Goal: Task Accomplishment & Management: Use online tool/utility

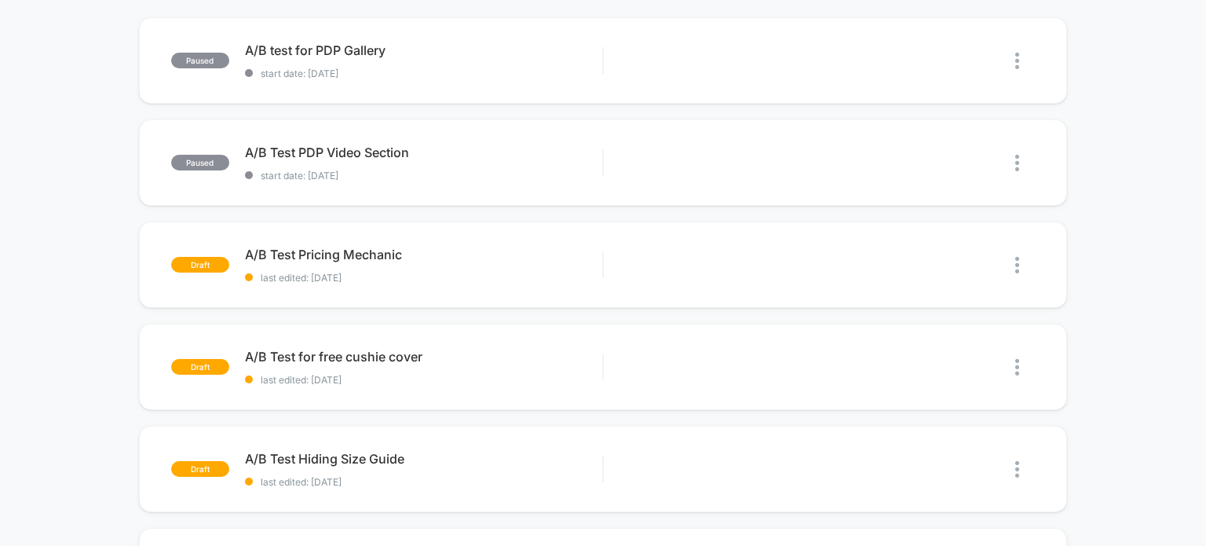
scroll to position [157, 0]
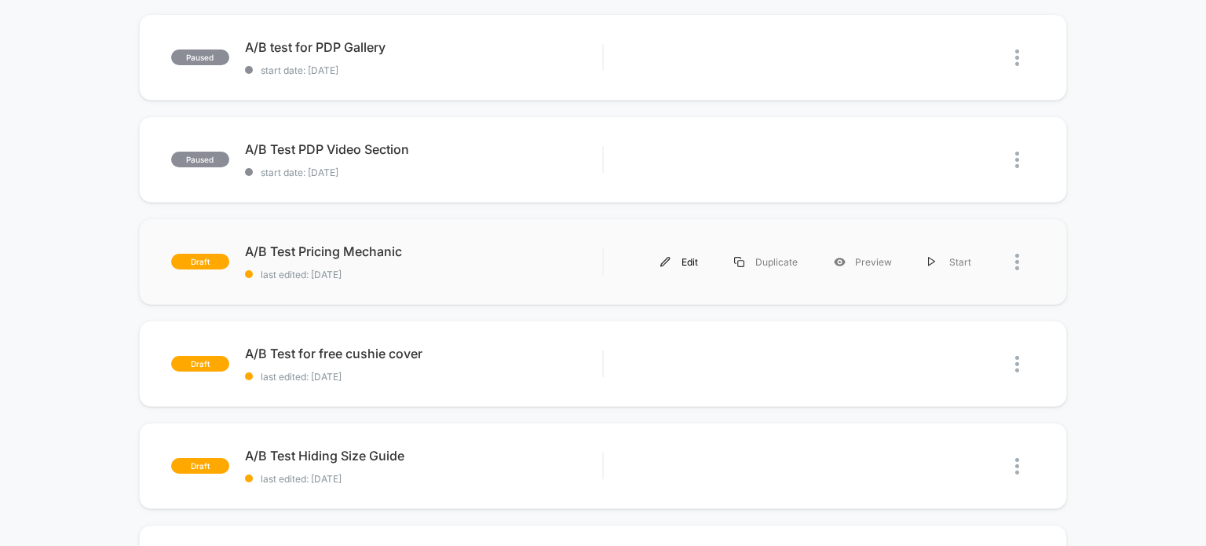
click at [697, 261] on div "Edit" at bounding box center [679, 261] width 74 height 35
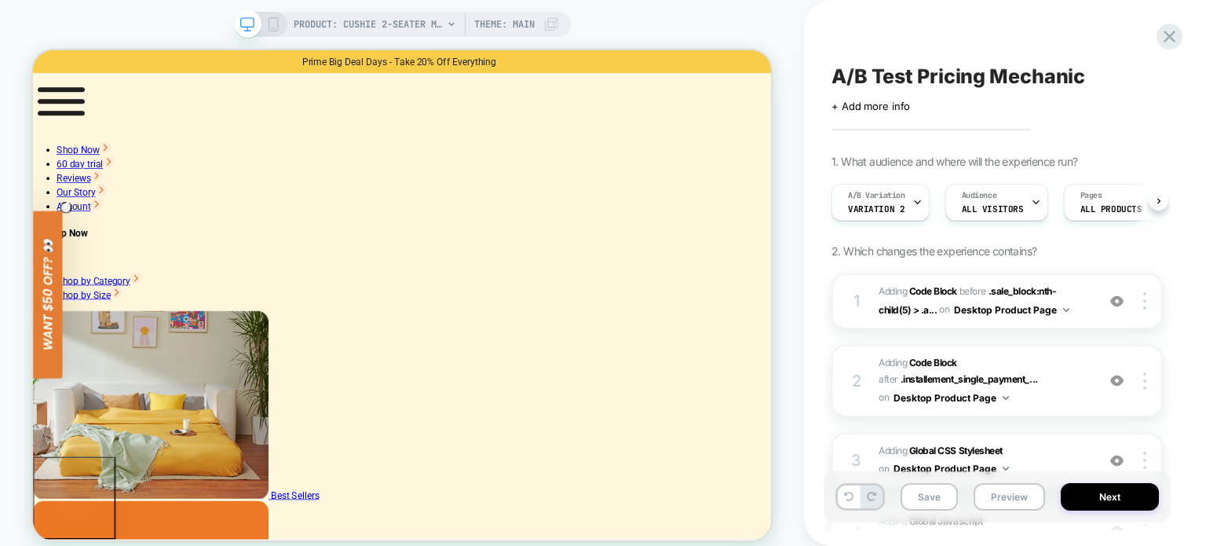
drag, startPoint x: 63, startPoint y: 20, endPoint x: 67, endPoint y: 27, distance: 8.1
click at [66, 24] on div "PRODUCT: Cushie 2-Seater Modular Sleeper Sofa PRODUCT: Cushie 2-Seater Modular …" at bounding box center [402, 283] width 804 height 534
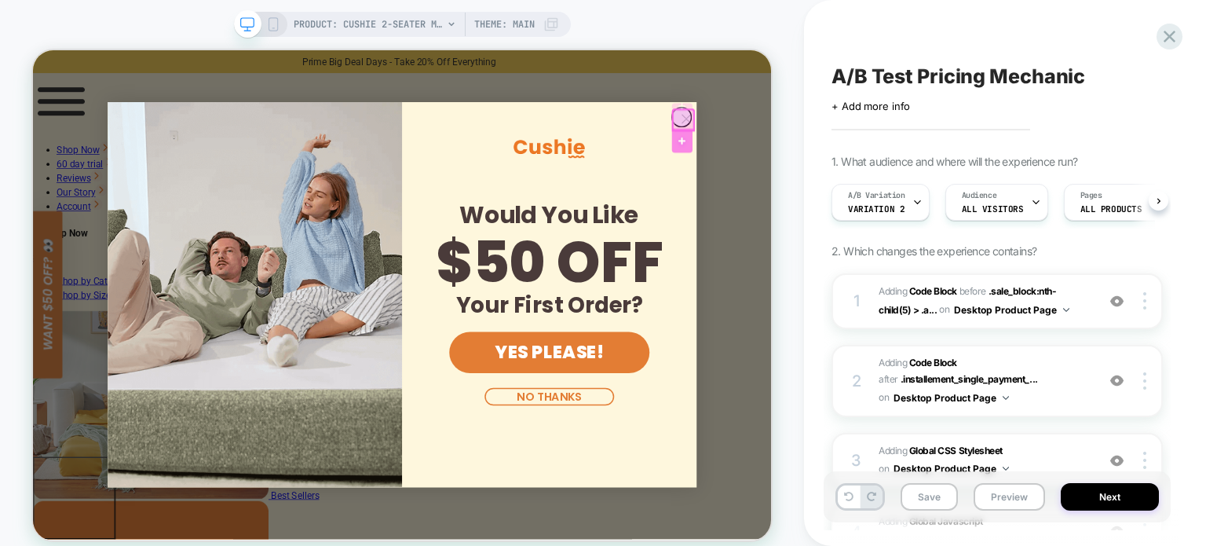
click at [892, 161] on div at bounding box center [898, 171] width 27 height 32
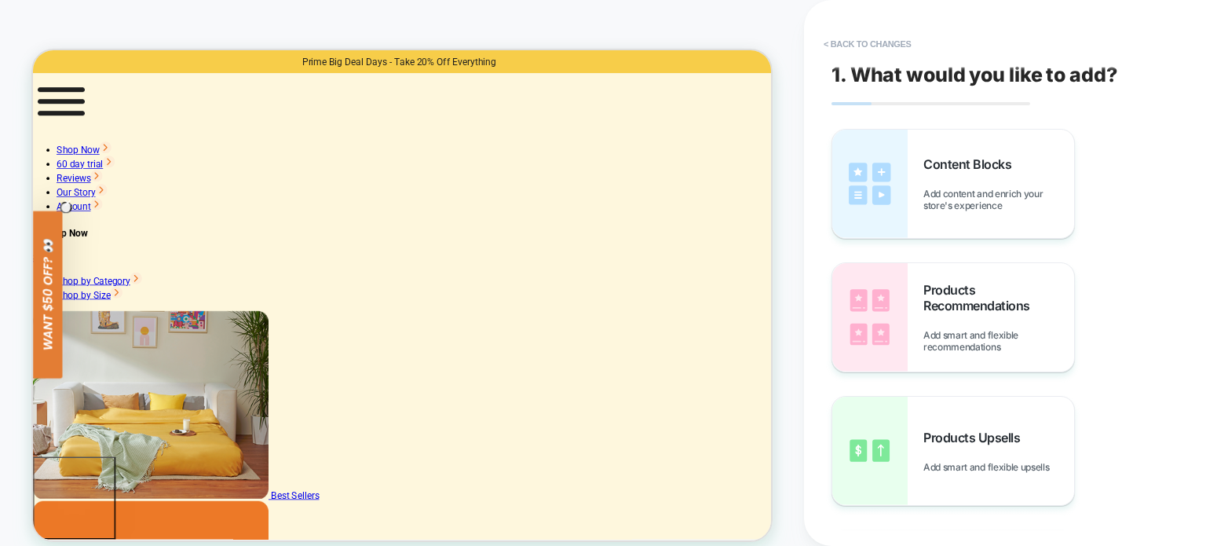
click at [876, 40] on button "< Back to changes" at bounding box center [868, 43] width 104 height 25
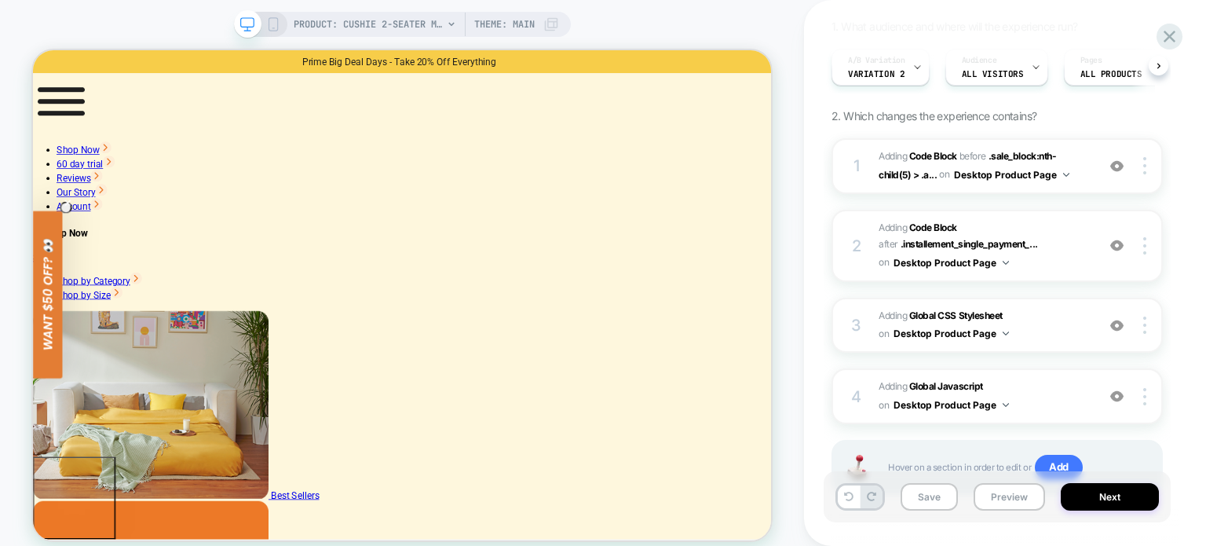
scroll to position [199, 0]
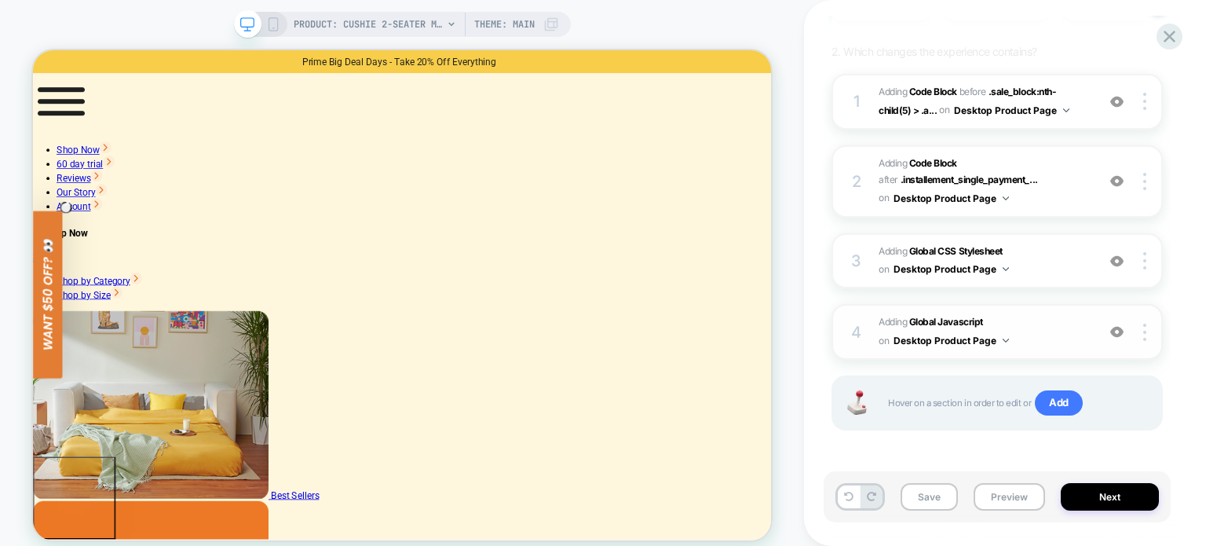
click at [948, 313] on span "Adding Global Javascript on Desktop Product Page" at bounding box center [983, 331] width 210 height 37
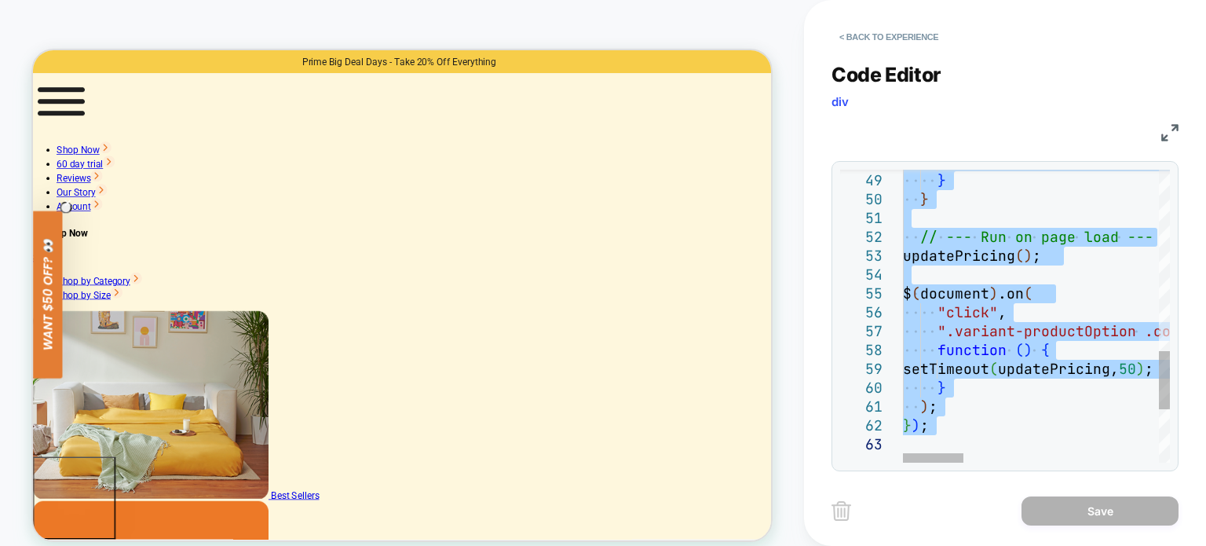
type textarea "**********"
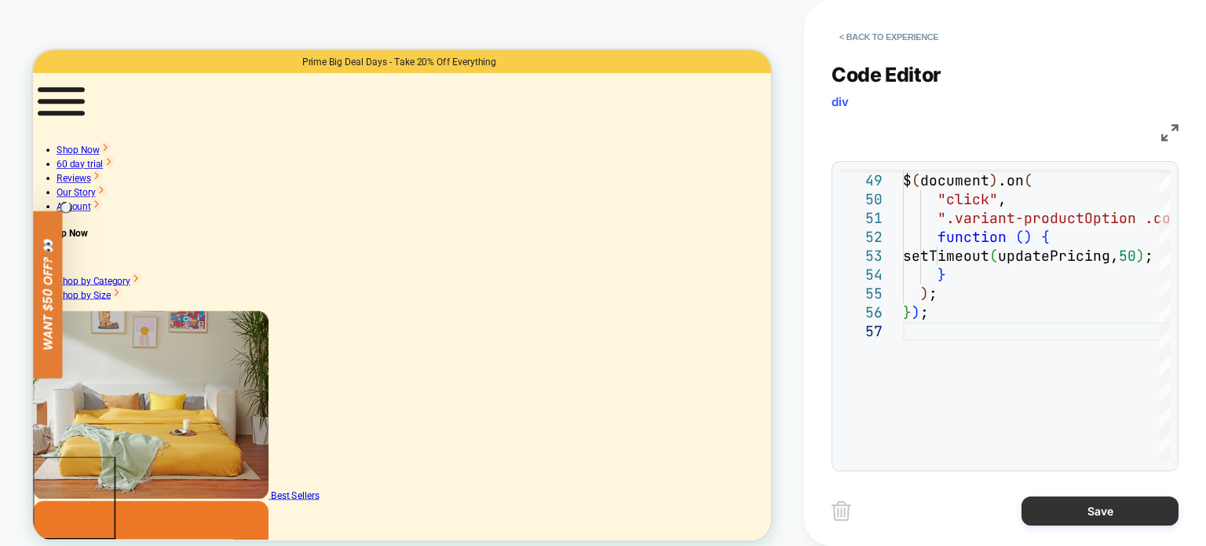
click at [1102, 505] on button "Save" at bounding box center [1099, 510] width 157 height 29
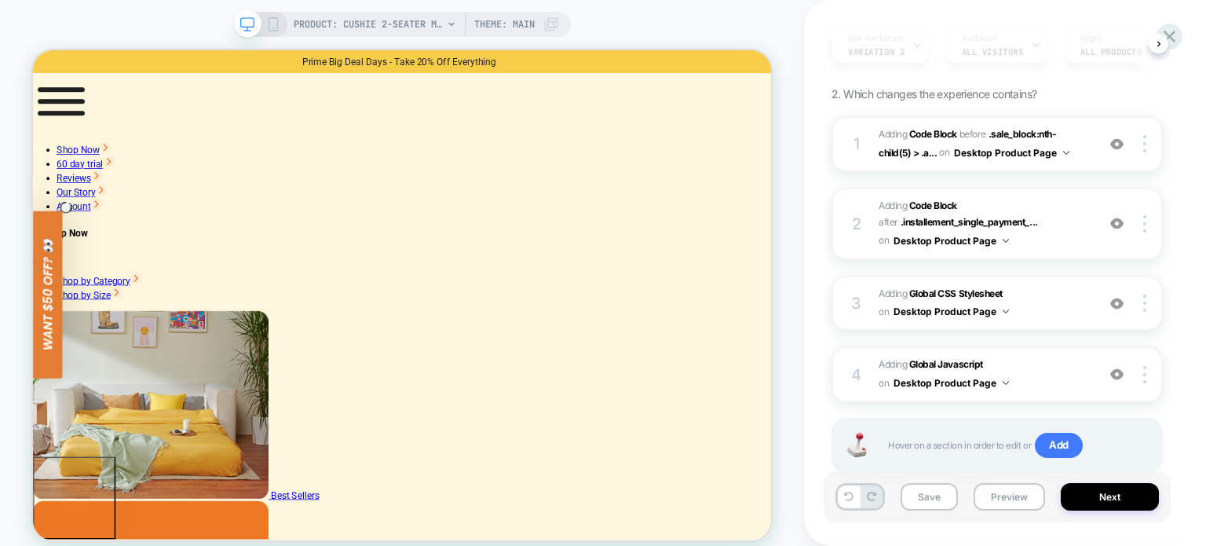
scroll to position [199, 0]
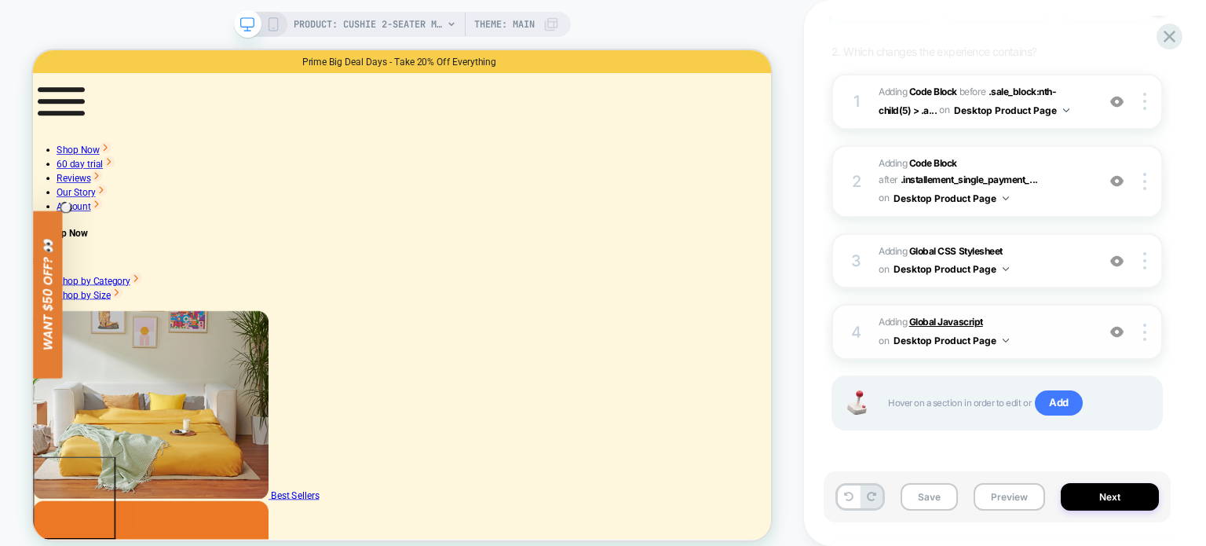
click at [918, 319] on b "Global Javascript" at bounding box center [946, 322] width 74 height 12
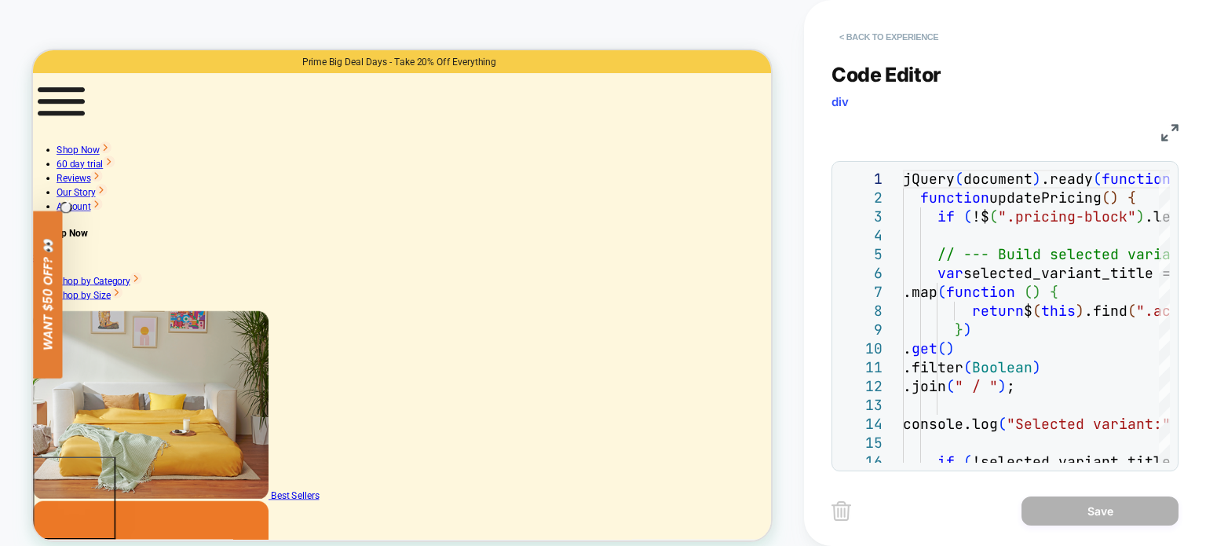
click at [853, 45] on button "< Back to experience" at bounding box center [888, 36] width 115 height 25
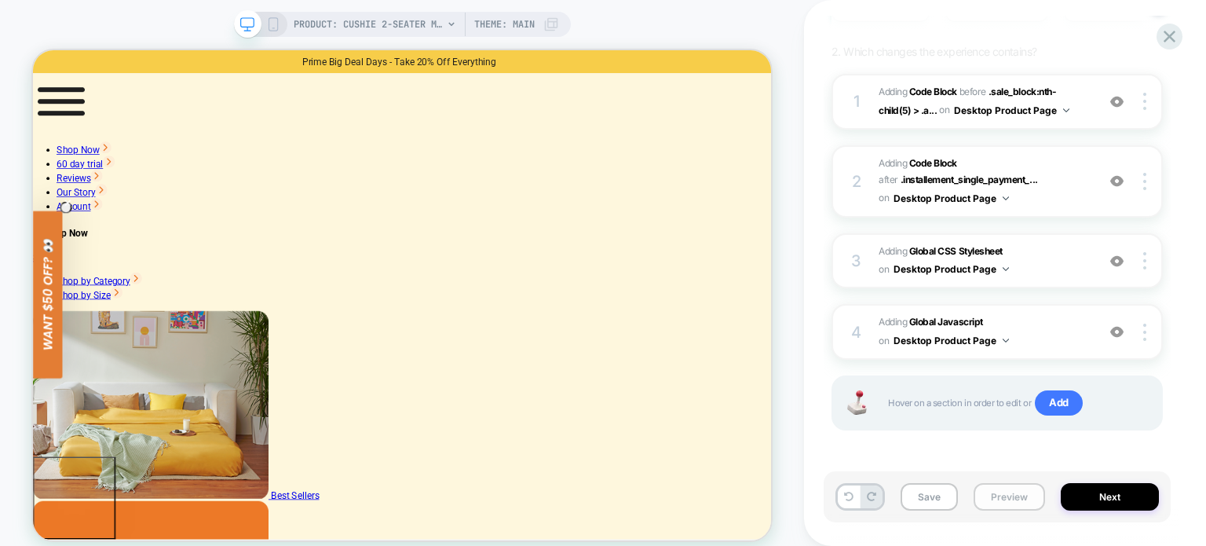
click at [999, 499] on button "Preview" at bounding box center [1008, 496] width 71 height 27
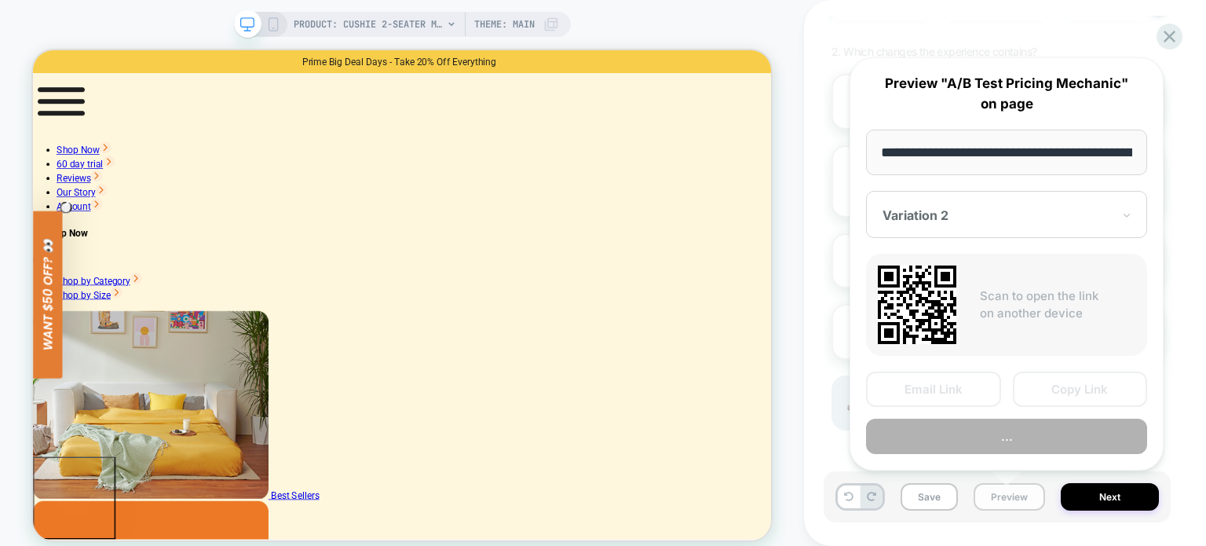
scroll to position [0, 360]
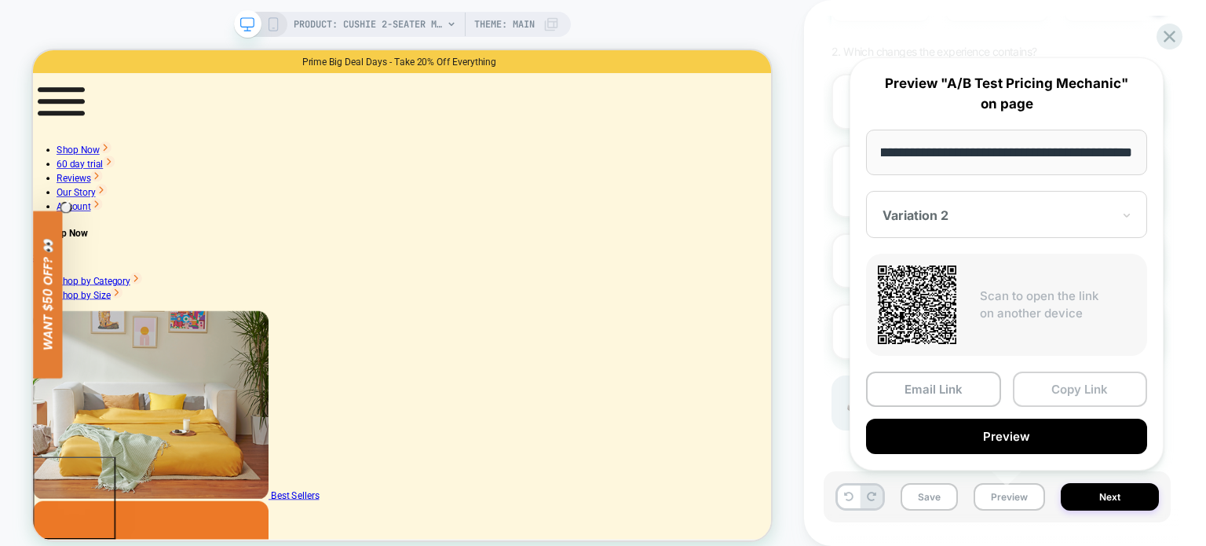
click at [1072, 389] on button "Copy Link" at bounding box center [1080, 388] width 135 height 35
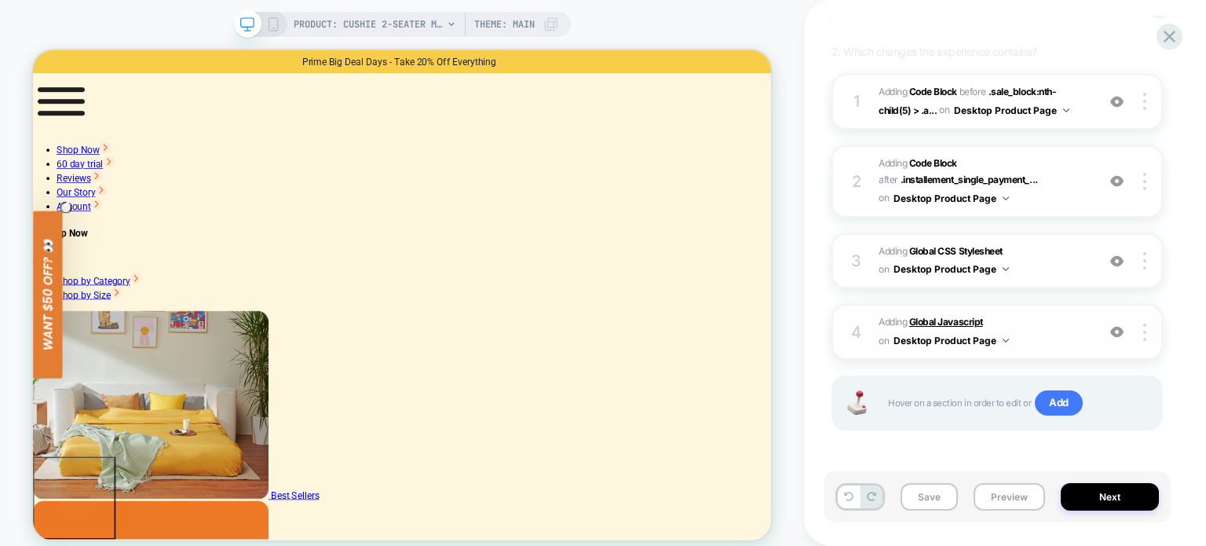
click at [952, 323] on b "Global Javascript" at bounding box center [946, 322] width 74 height 12
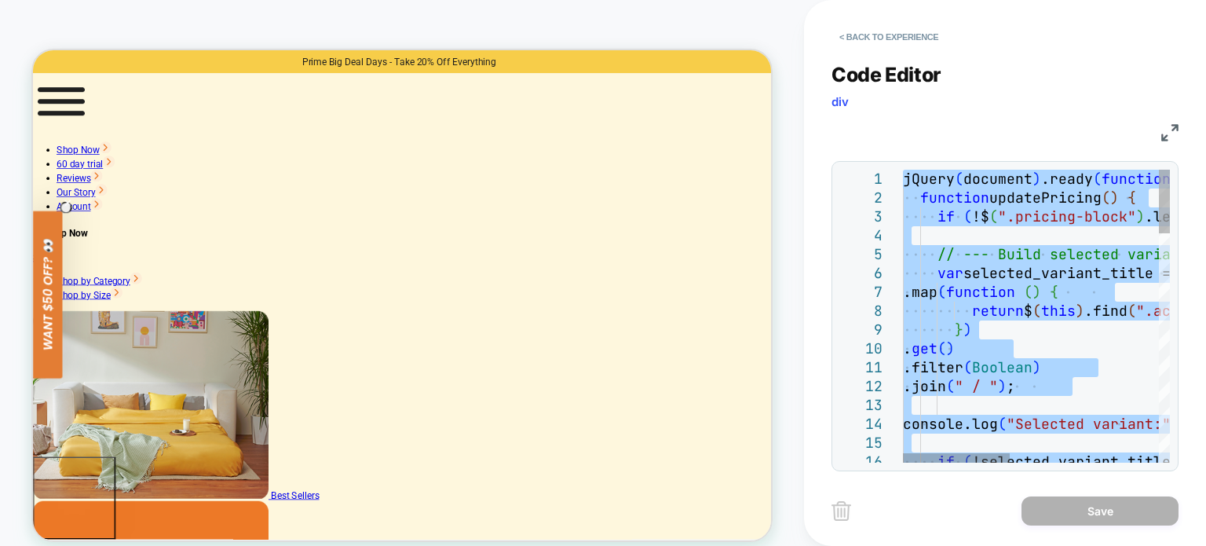
type textarea "**********"
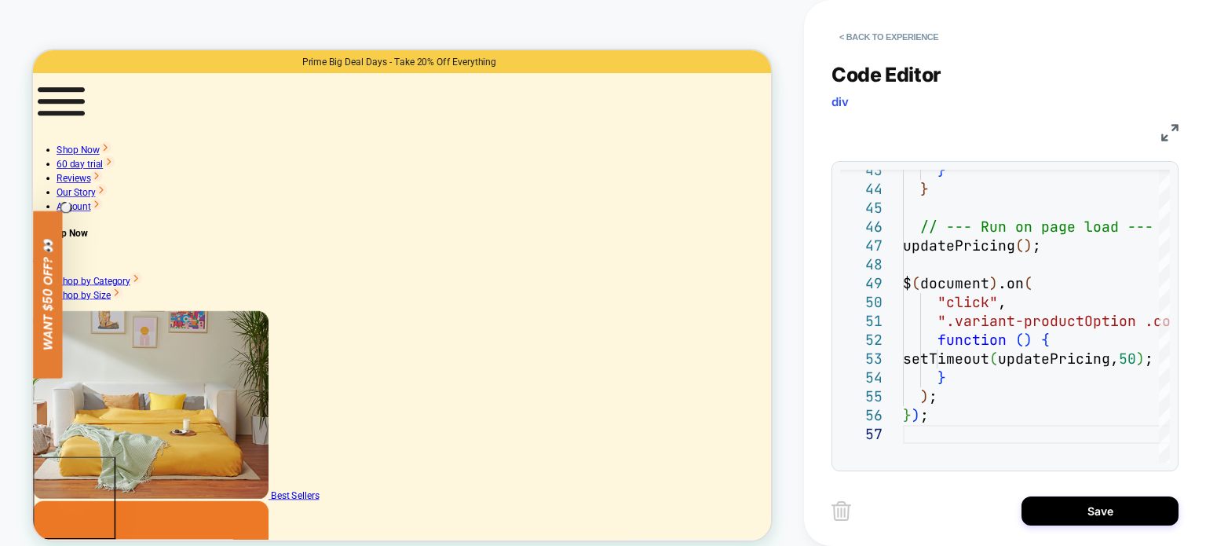
drag, startPoint x: 38, startPoint y: 494, endPoint x: 1086, endPoint y: 348, distance: 1057.4
click at [1099, 509] on button "Save" at bounding box center [1099, 510] width 157 height 29
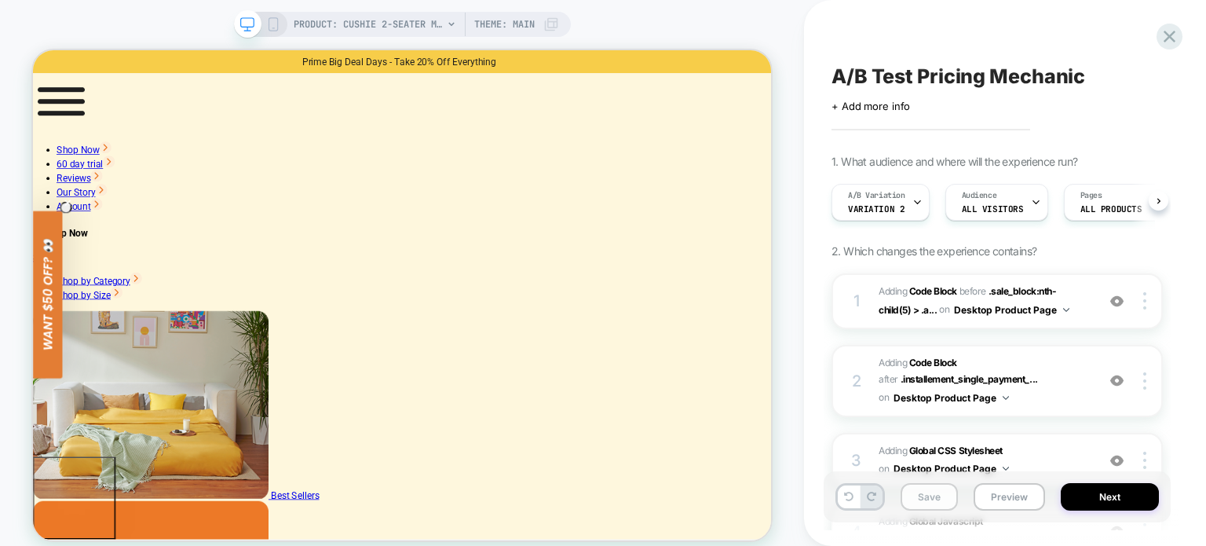
click at [945, 495] on button "Save" at bounding box center [928, 496] width 57 height 27
click at [1085, 499] on button "Next" at bounding box center [1110, 496] width 98 height 27
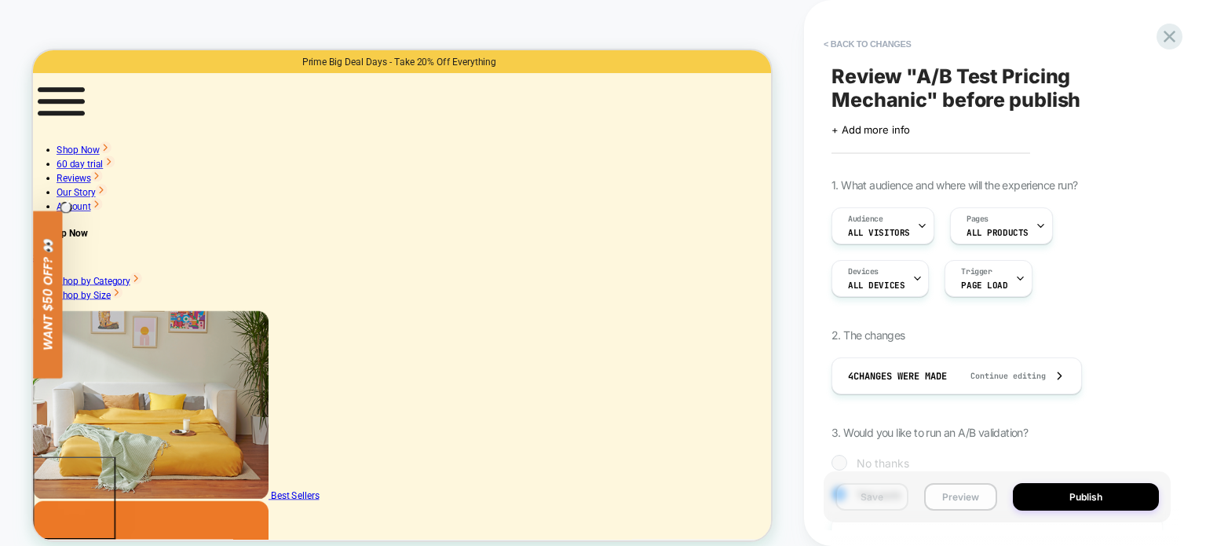
scroll to position [0, 1]
click at [864, 42] on button "< Back to changes" at bounding box center [868, 43] width 104 height 25
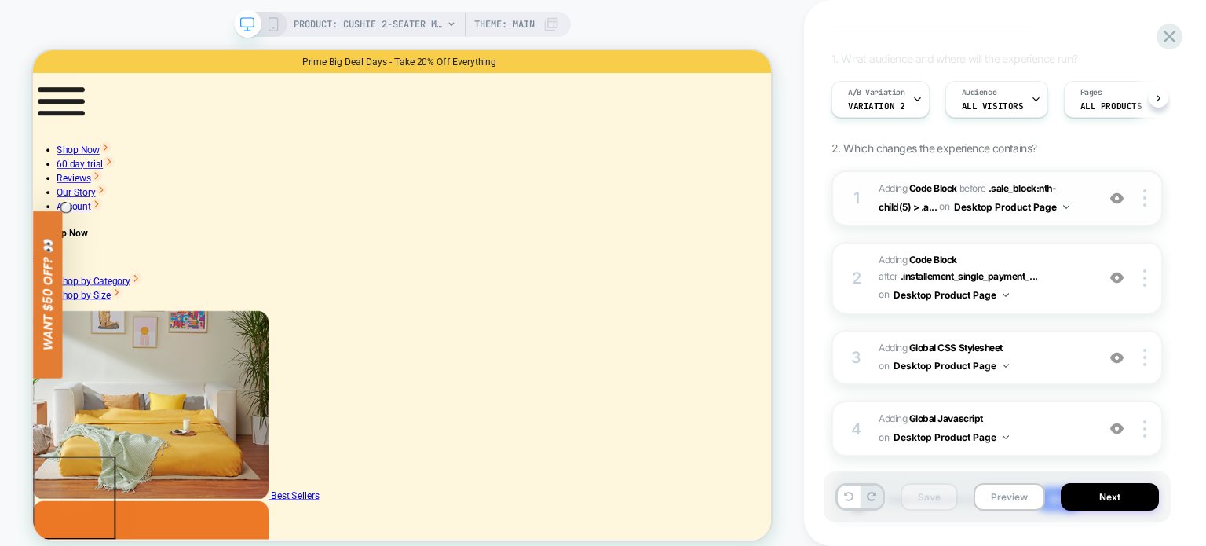
scroll to position [199, 0]
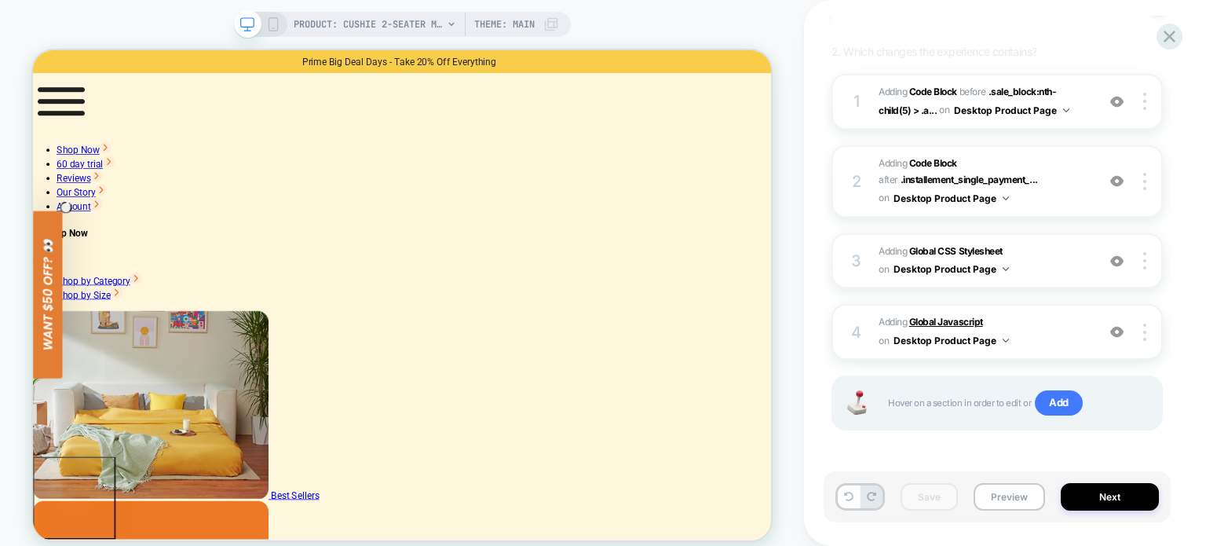
click at [956, 316] on b "Global Javascript" at bounding box center [946, 322] width 74 height 12
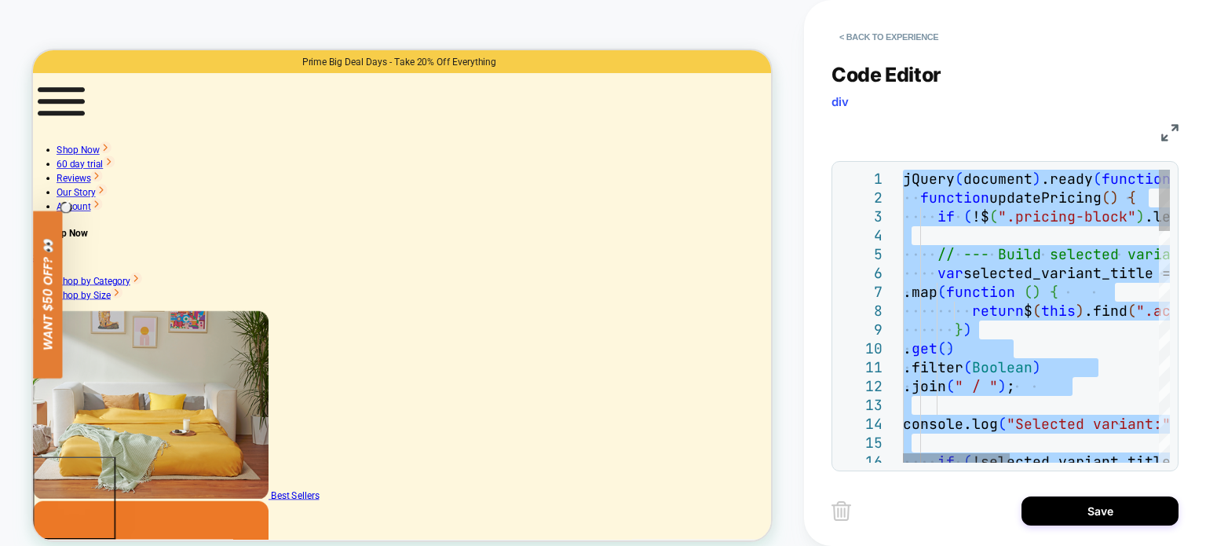
type textarea "** ***"
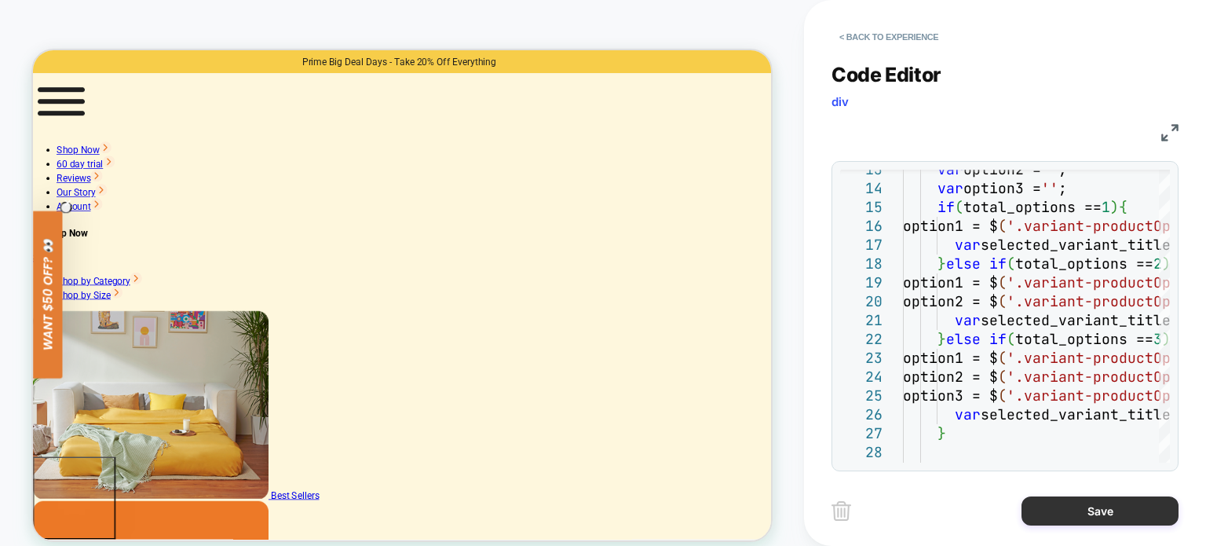
click at [1112, 511] on button "Save" at bounding box center [1099, 510] width 157 height 29
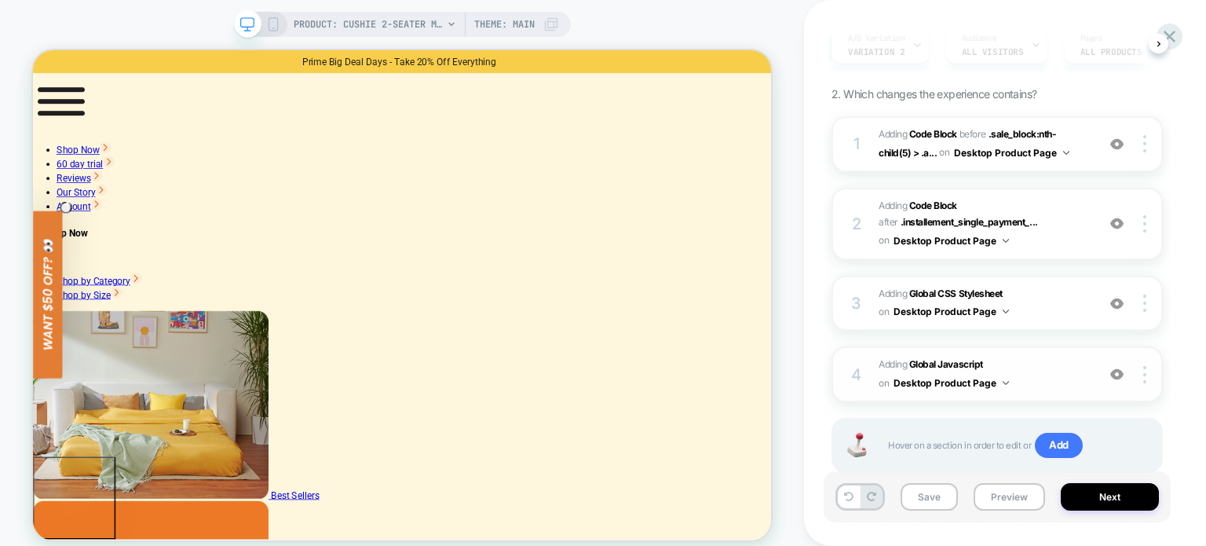
scroll to position [199, 0]
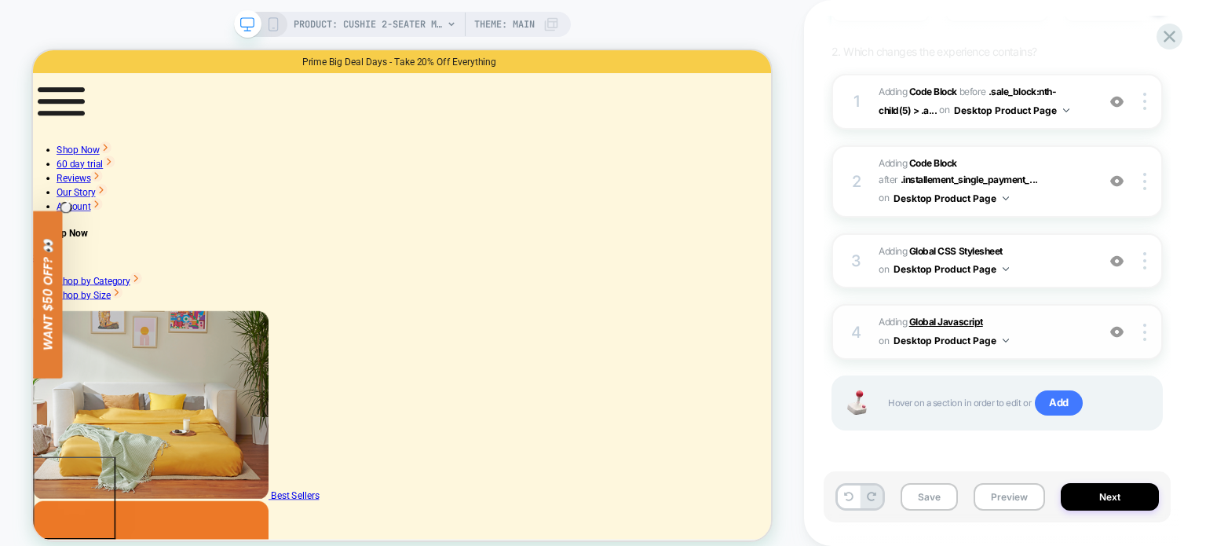
click at [935, 316] on b "Global Javascript" at bounding box center [946, 322] width 74 height 12
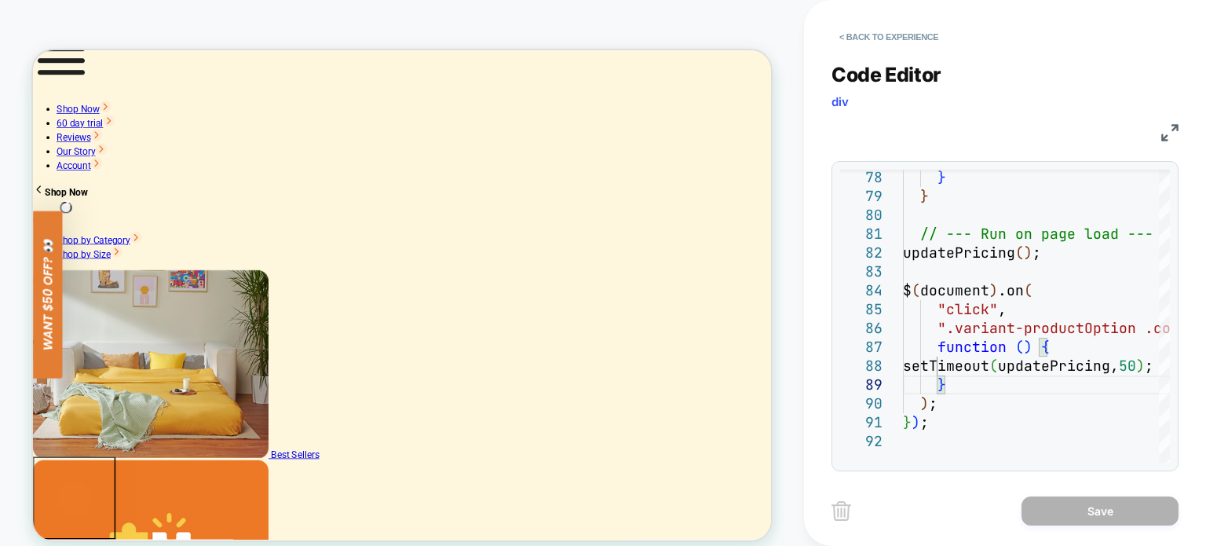
scroll to position [157, 0]
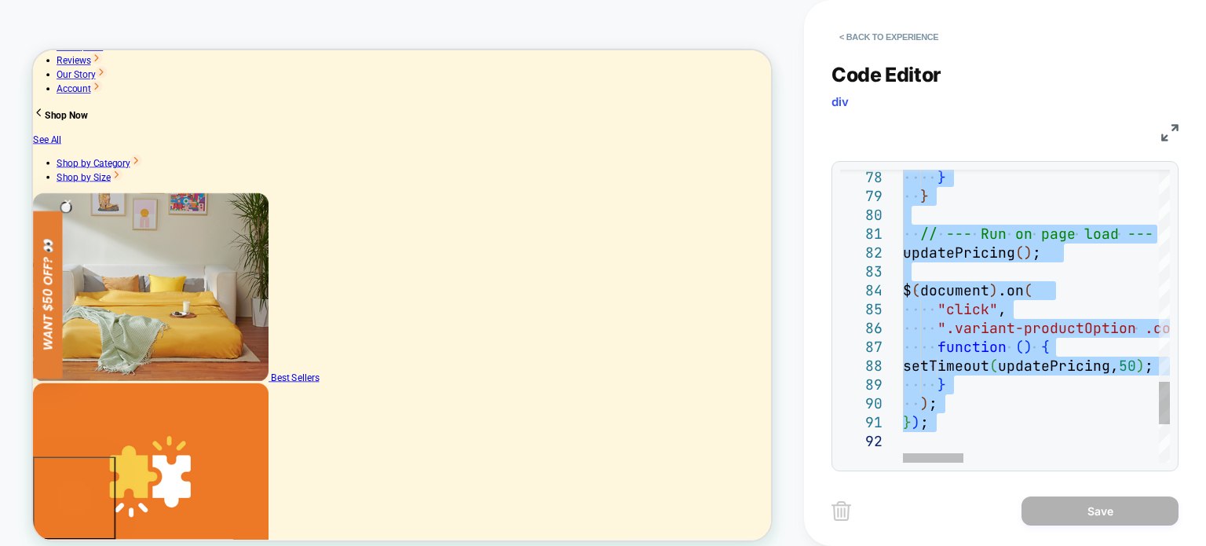
type textarea "**********"
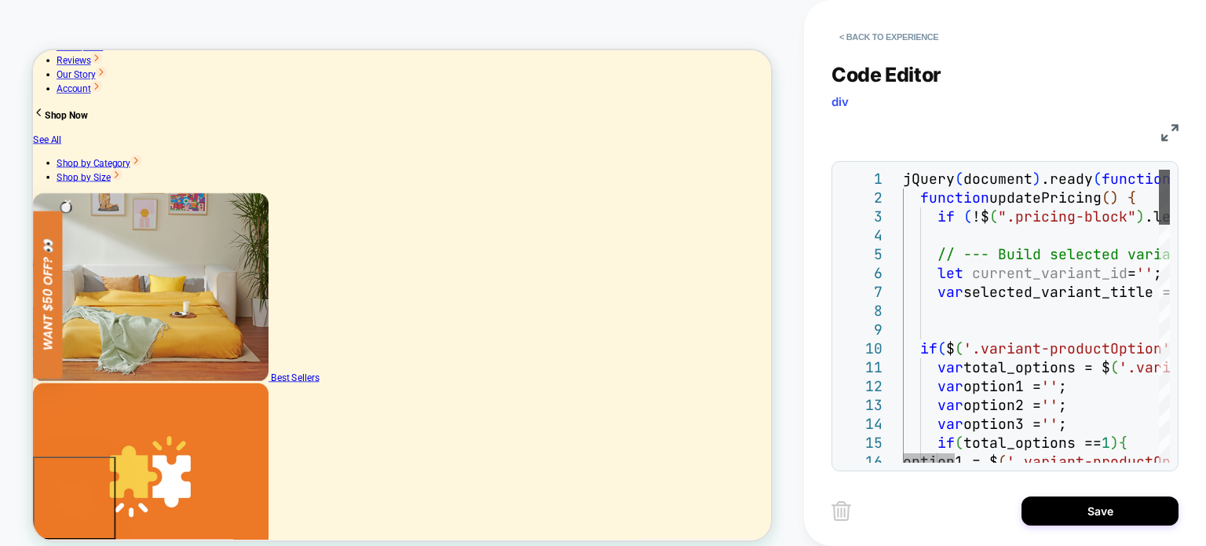
click at [1165, 170] on div at bounding box center [1164, 197] width 11 height 55
click at [1085, 515] on button "Save" at bounding box center [1099, 510] width 157 height 29
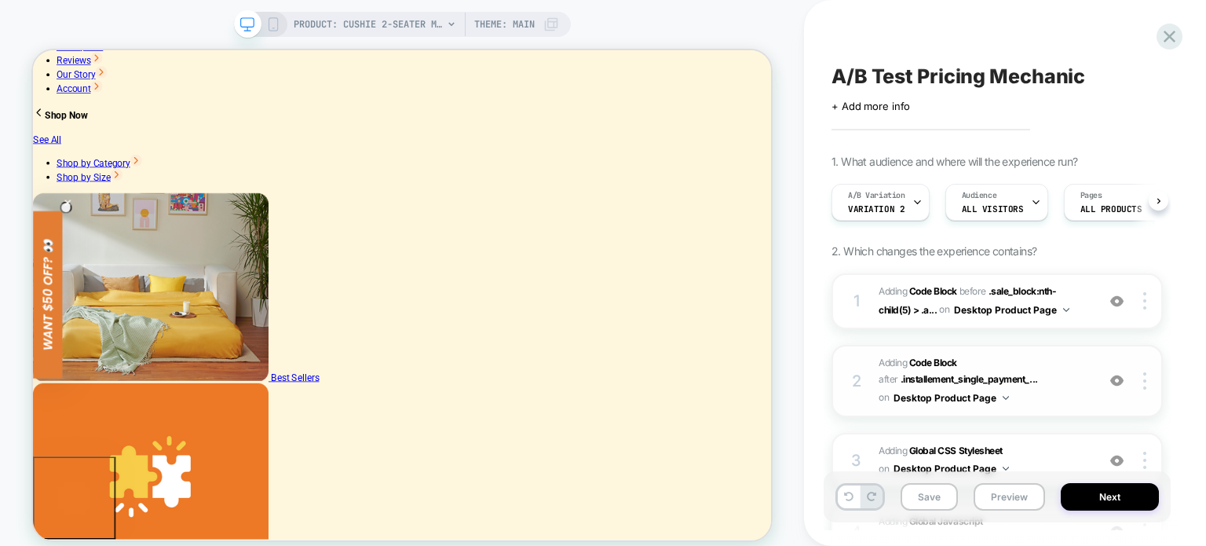
scroll to position [199, 0]
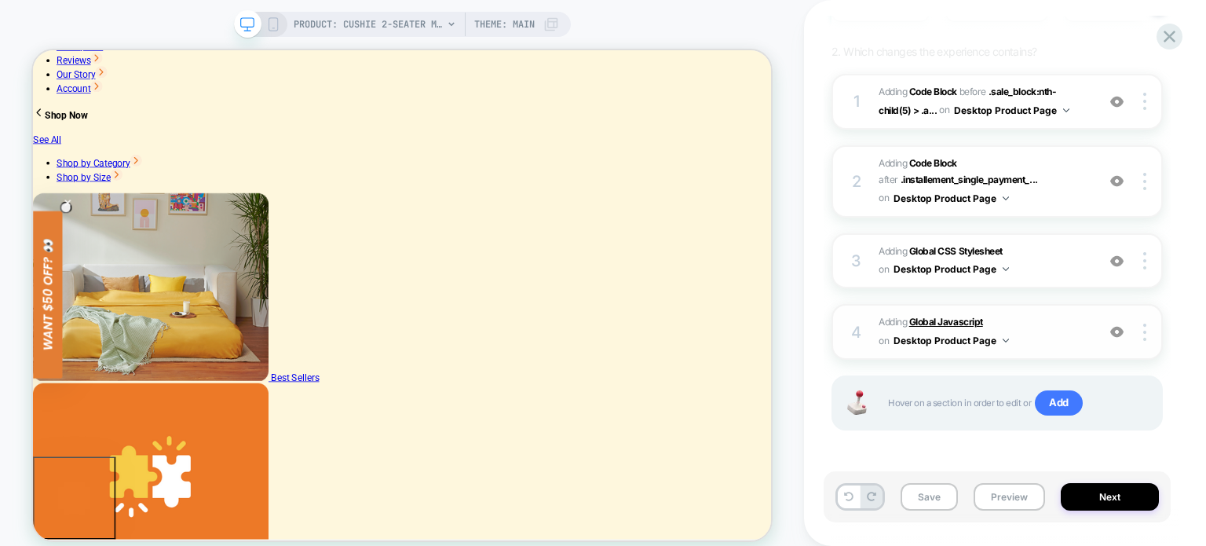
click at [959, 316] on b "Global Javascript" at bounding box center [946, 322] width 74 height 12
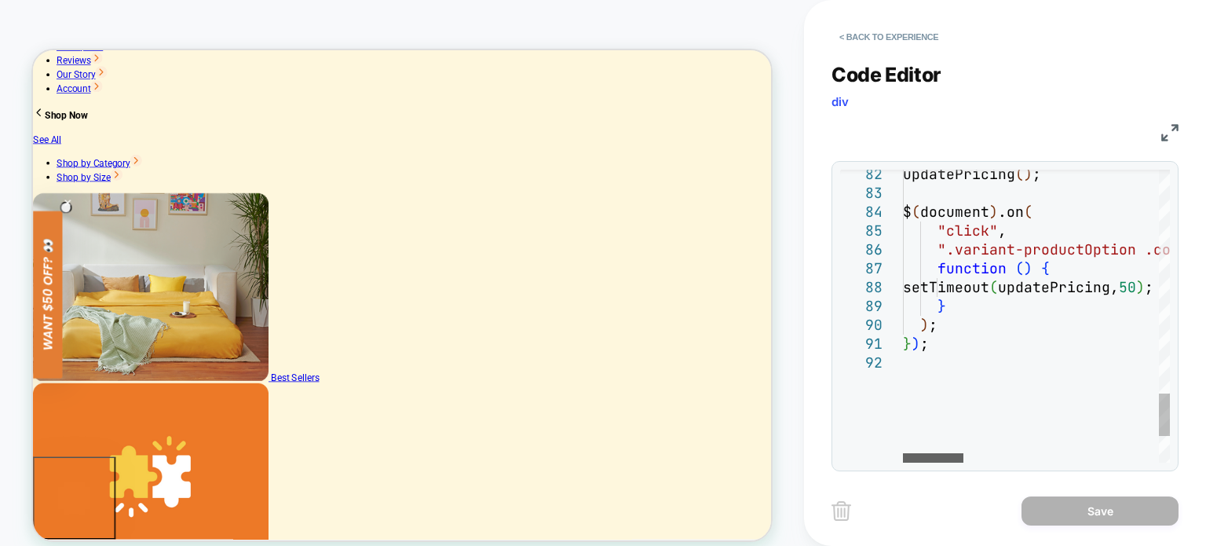
click at [903, 453] on div at bounding box center [933, 457] width 60 height 9
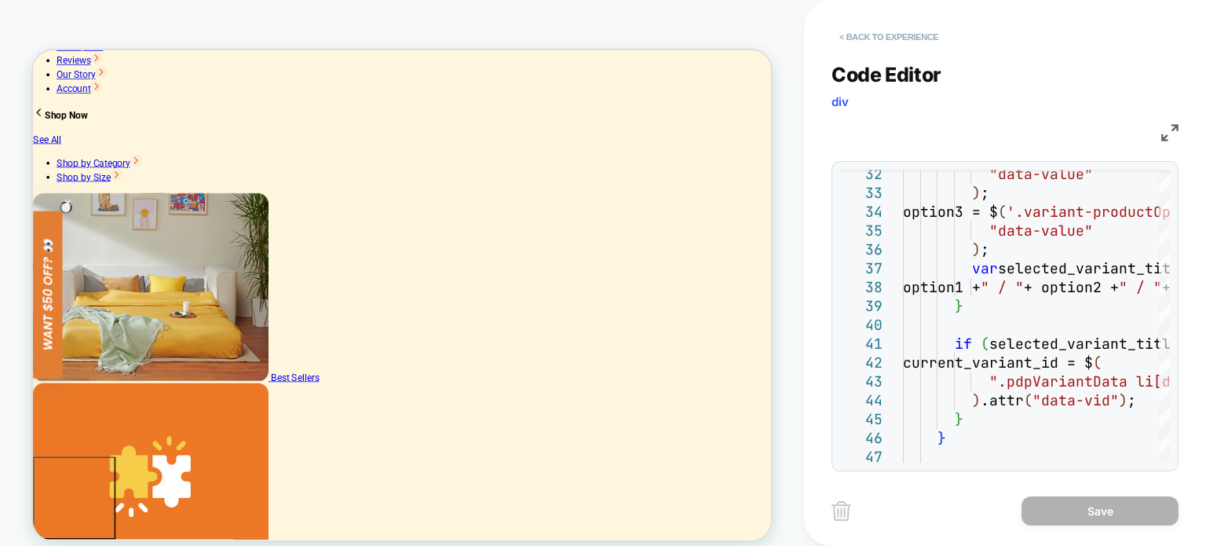
click at [879, 42] on button "< Back to experience" at bounding box center [888, 36] width 115 height 25
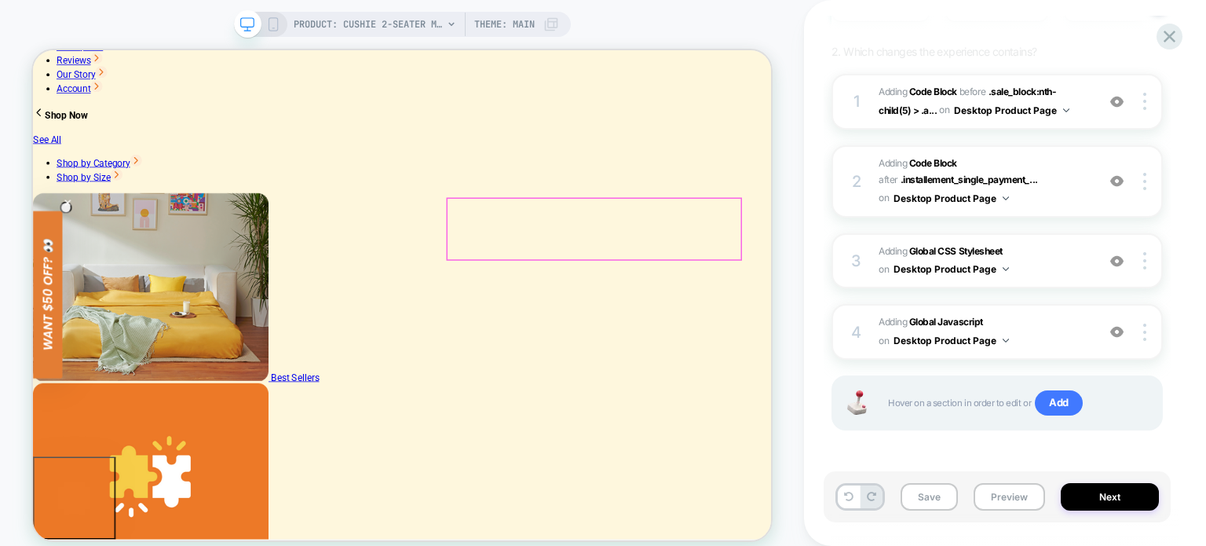
click at [970, 316] on b "Global Javascript" at bounding box center [946, 322] width 74 height 12
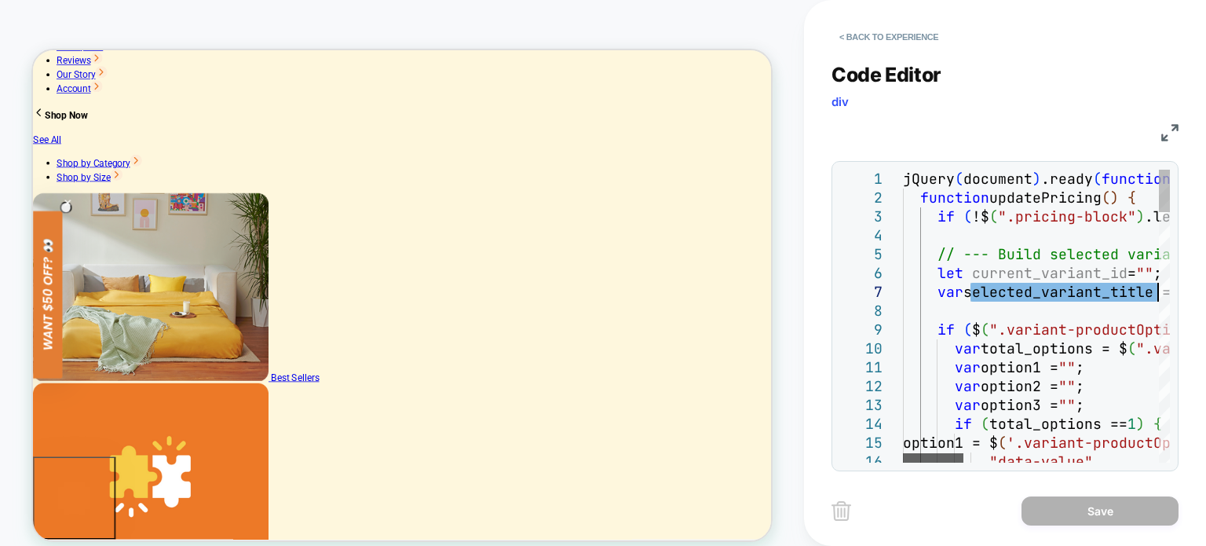
click at [903, 453] on div at bounding box center [933, 457] width 60 height 9
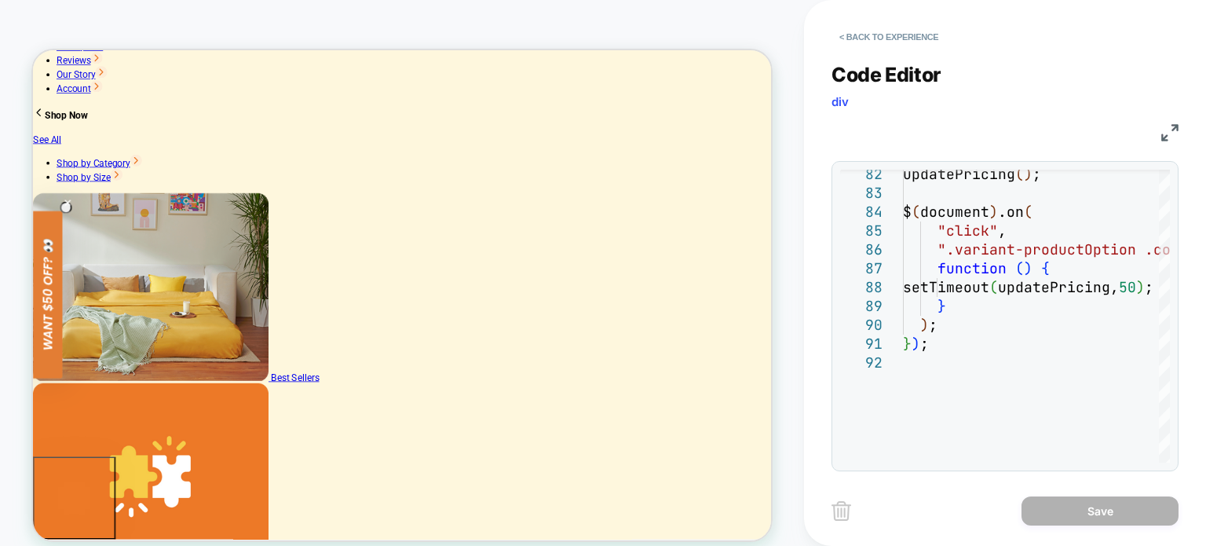
click at [87, 257] on icon "Close teaser" at bounding box center [79, 254] width 16 height 16
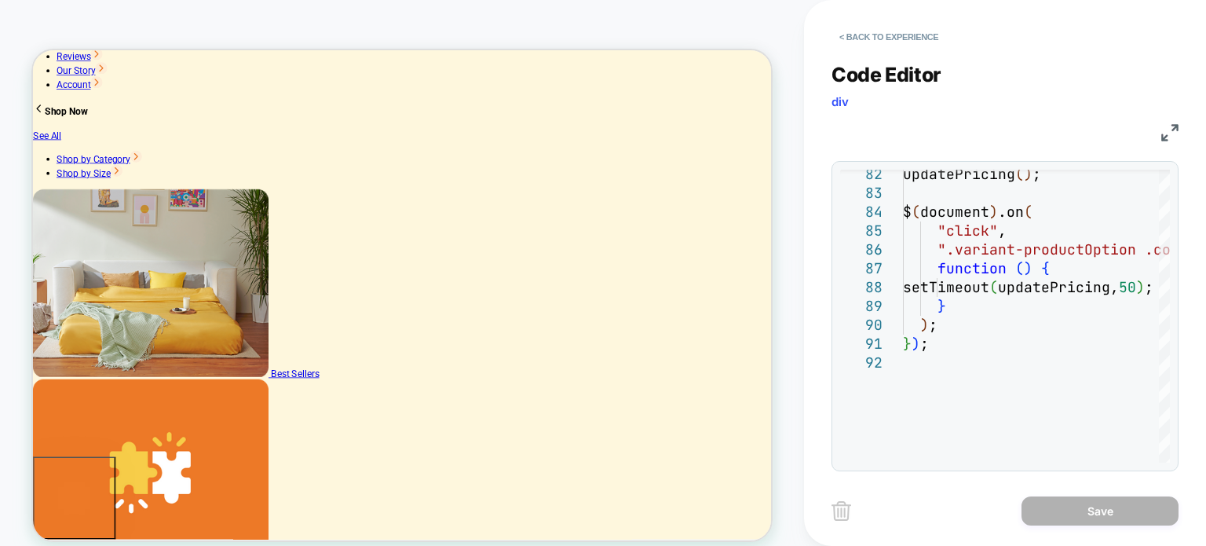
scroll to position [157, 0]
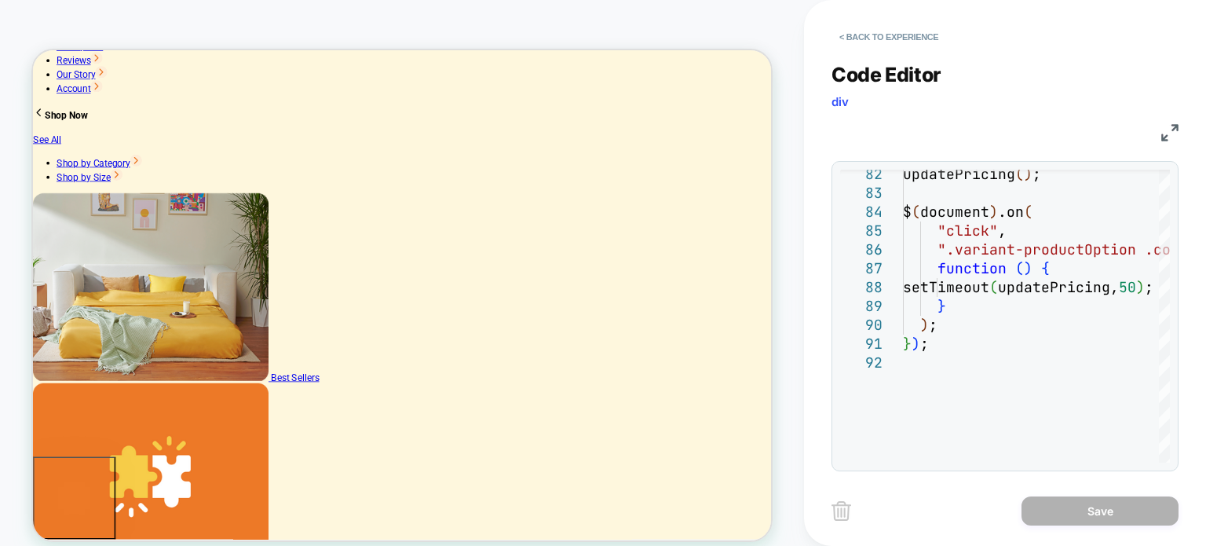
type input "**********"
drag, startPoint x: 611, startPoint y: 178, endPoint x: 764, endPoint y: 180, distance: 153.1
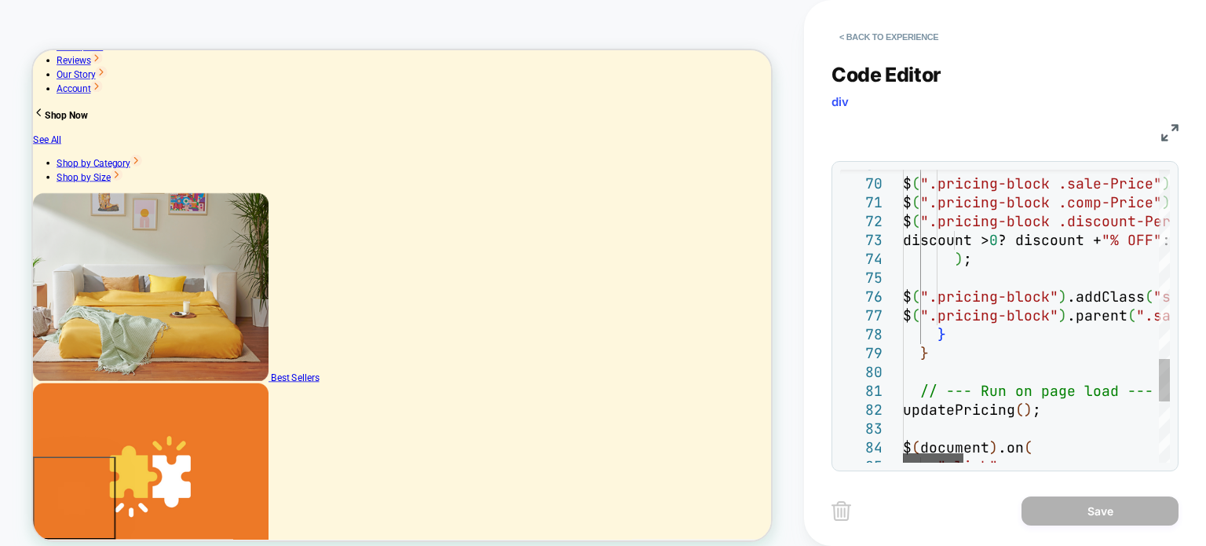
click at [930, 455] on div at bounding box center [933, 457] width 60 height 9
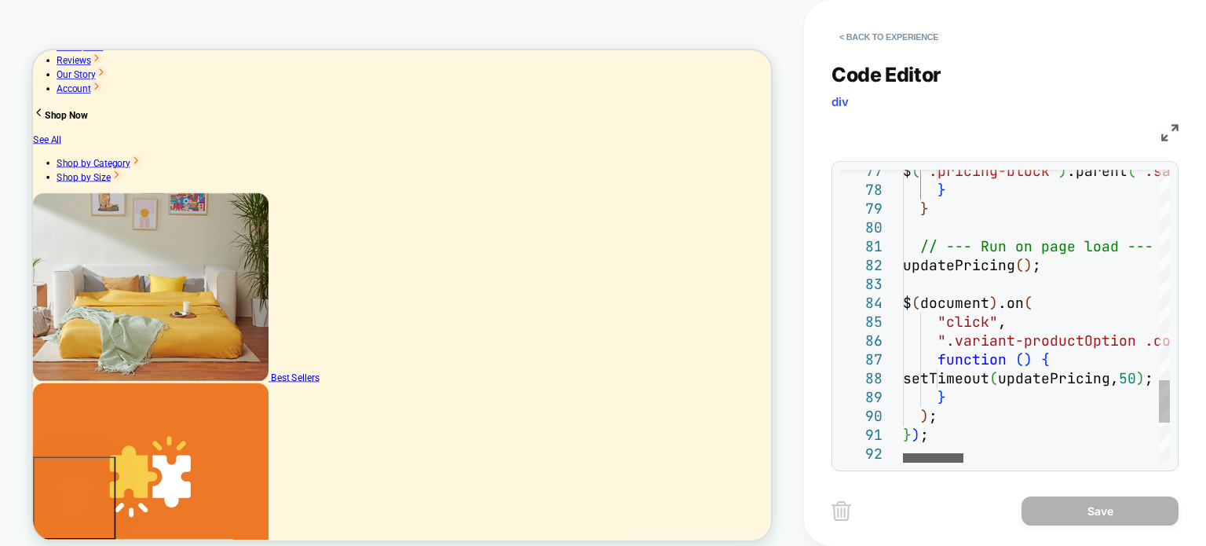
click at [916, 459] on div at bounding box center [933, 457] width 60 height 9
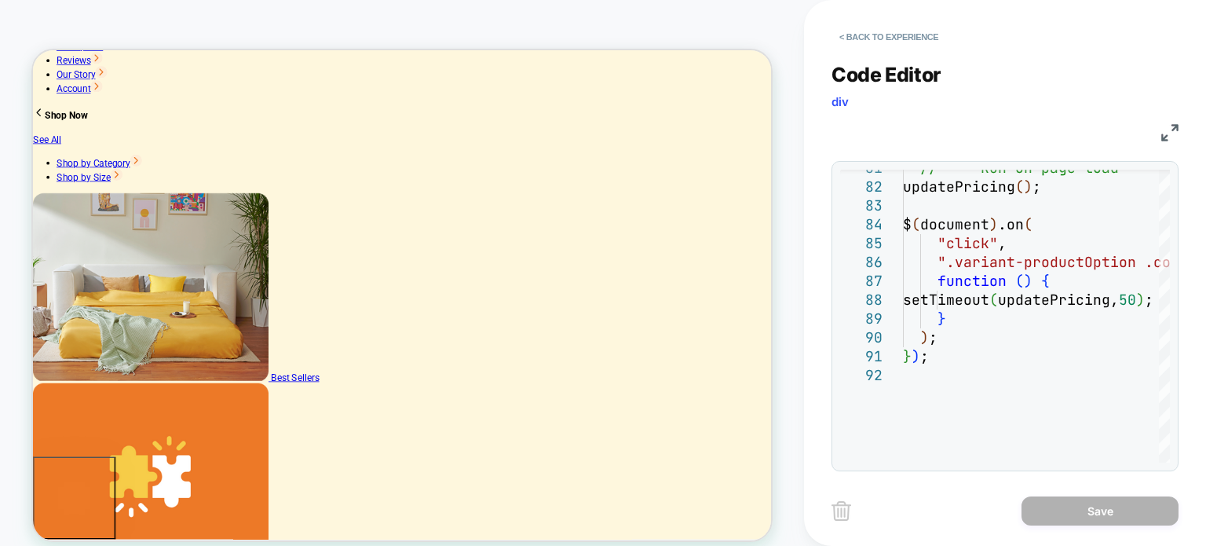
type textarea "**********"
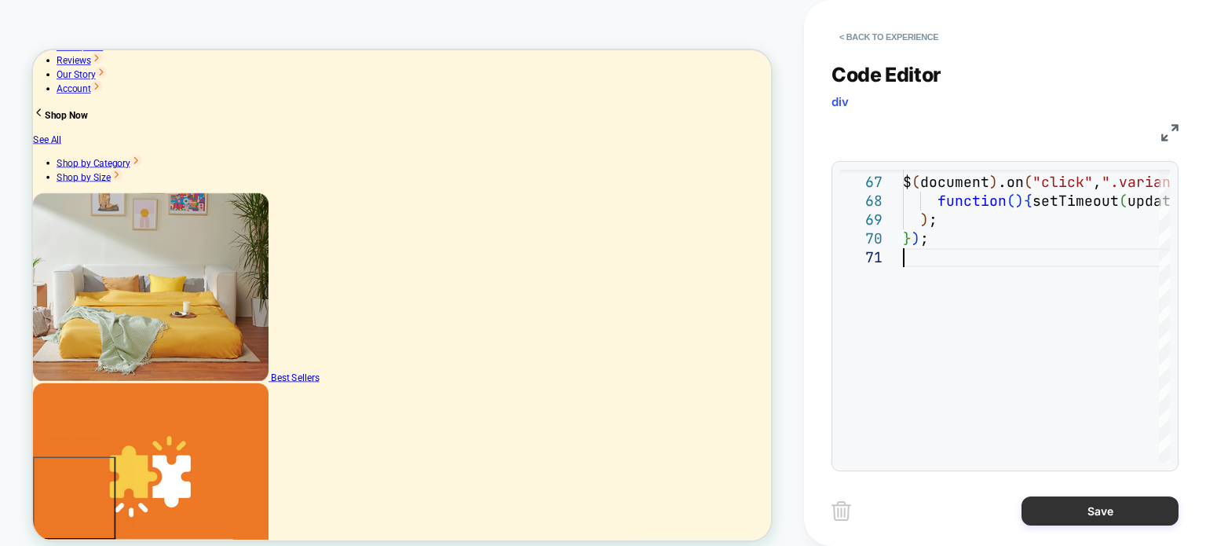
click at [1096, 509] on button "Save" at bounding box center [1099, 510] width 157 height 29
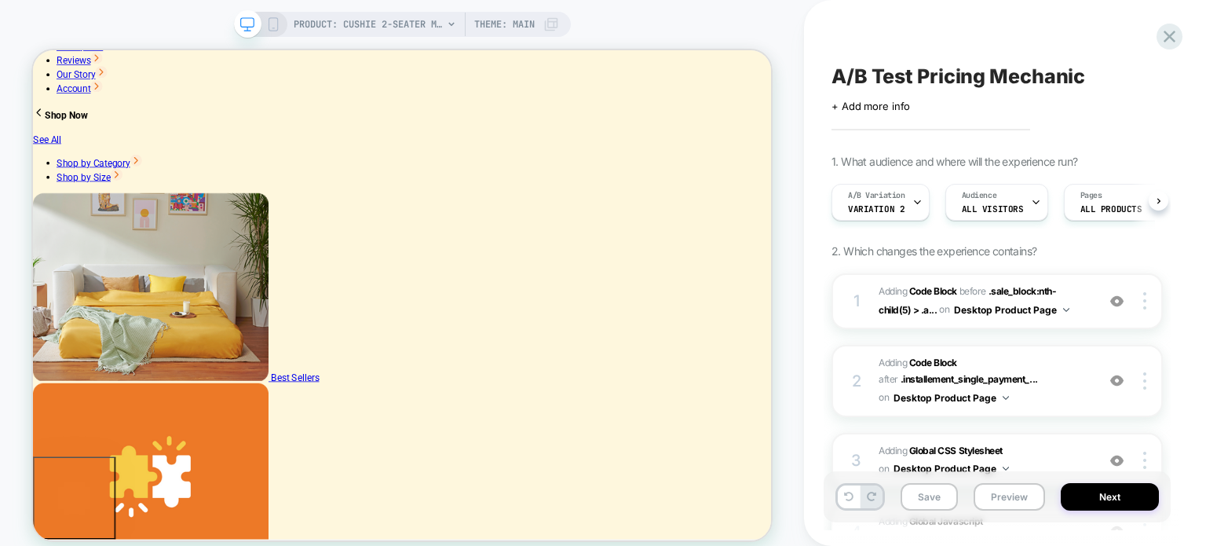
scroll to position [0, 0]
click at [936, 502] on button "Save" at bounding box center [928, 496] width 57 height 27
click at [1146, 495] on button "Next" at bounding box center [1110, 496] width 98 height 27
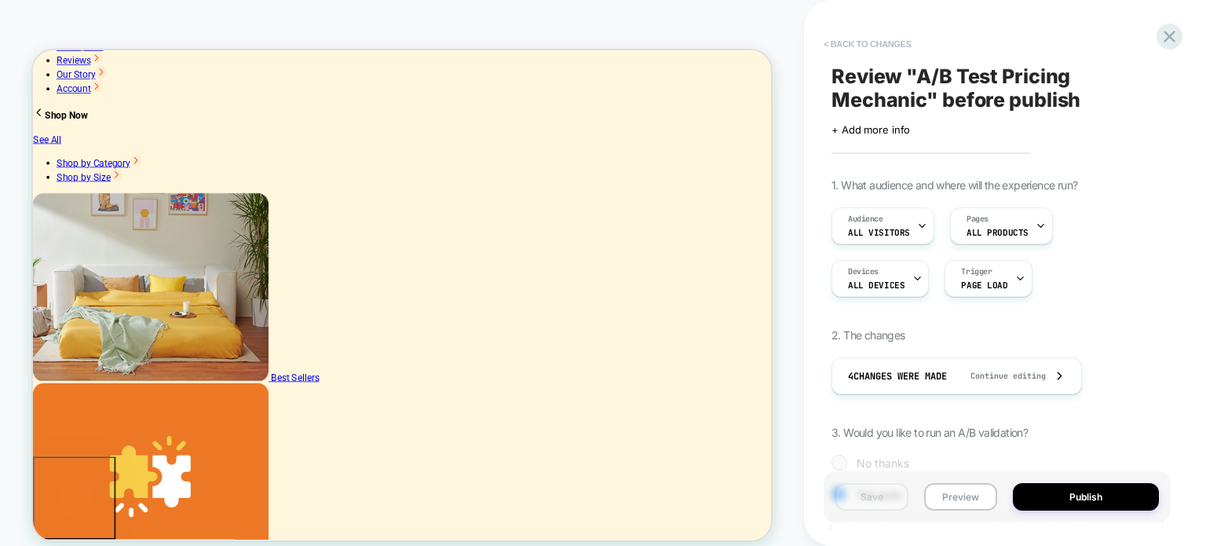
click at [849, 43] on button "< Back to changes" at bounding box center [868, 43] width 104 height 25
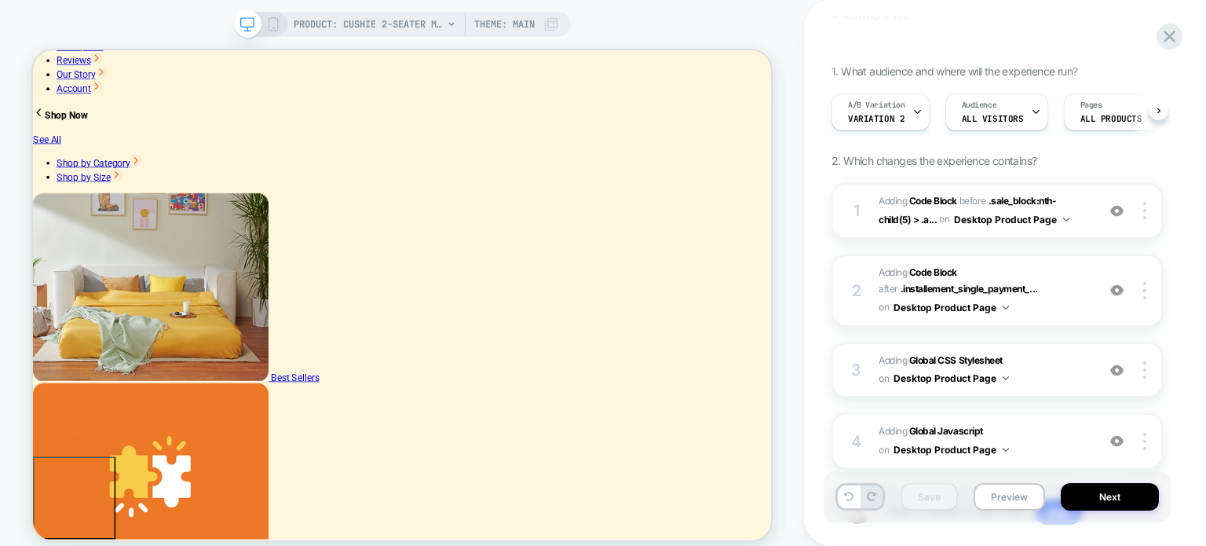
scroll to position [199, 0]
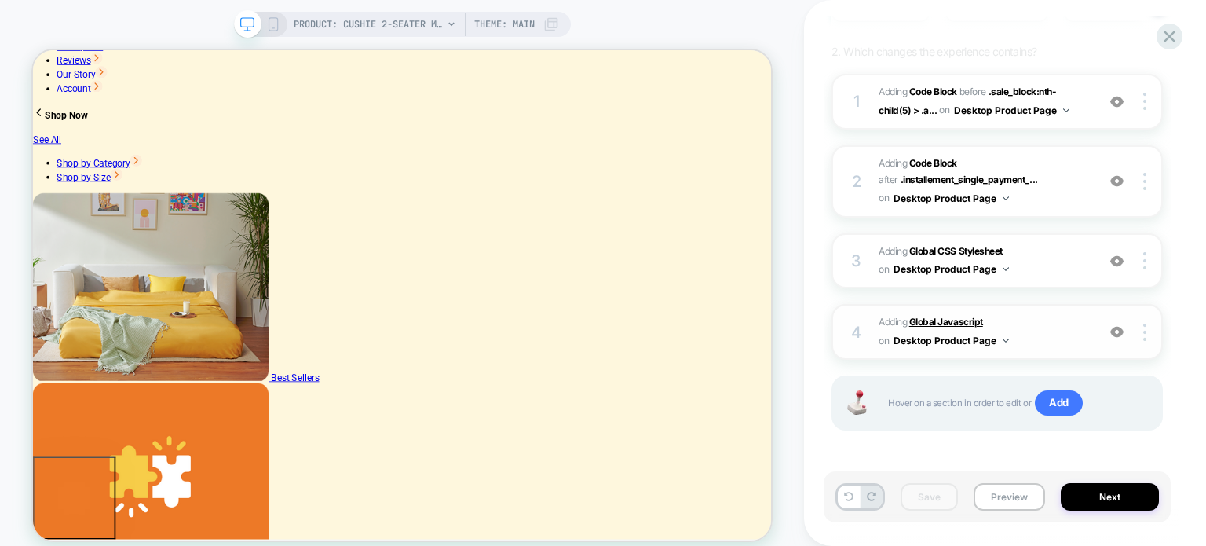
click at [965, 316] on b "Global Javascript" at bounding box center [946, 322] width 74 height 12
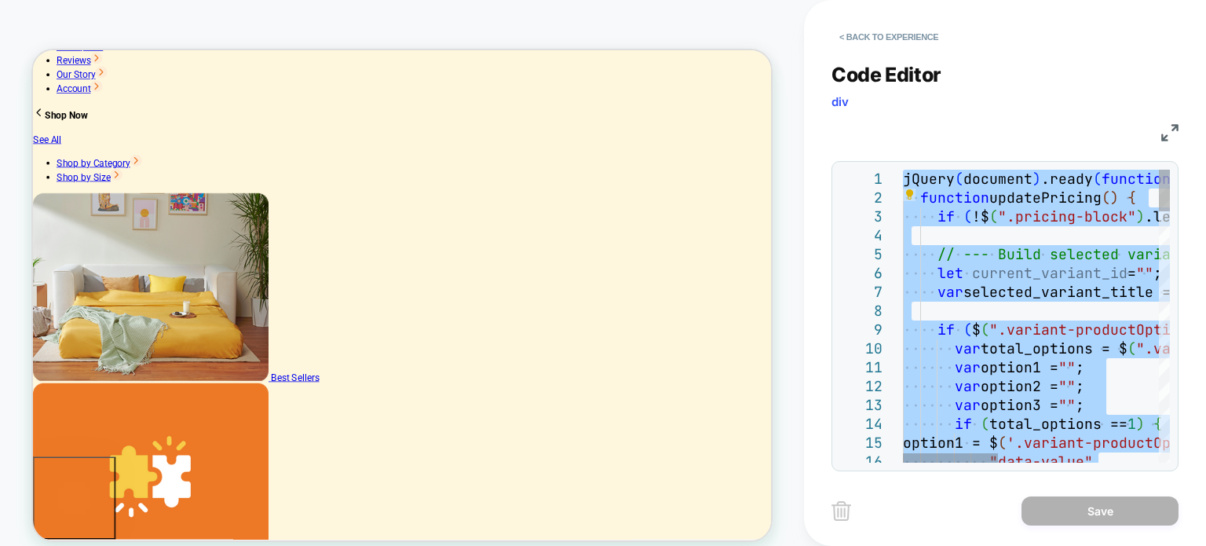
type textarea "** ***"
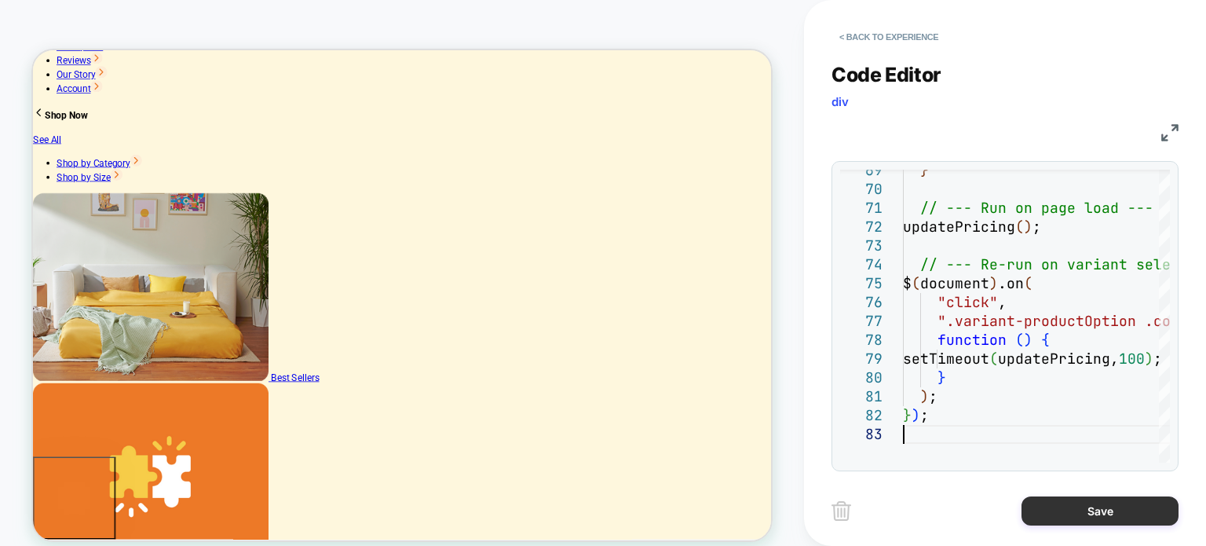
click at [1110, 505] on button "Save" at bounding box center [1099, 510] width 157 height 29
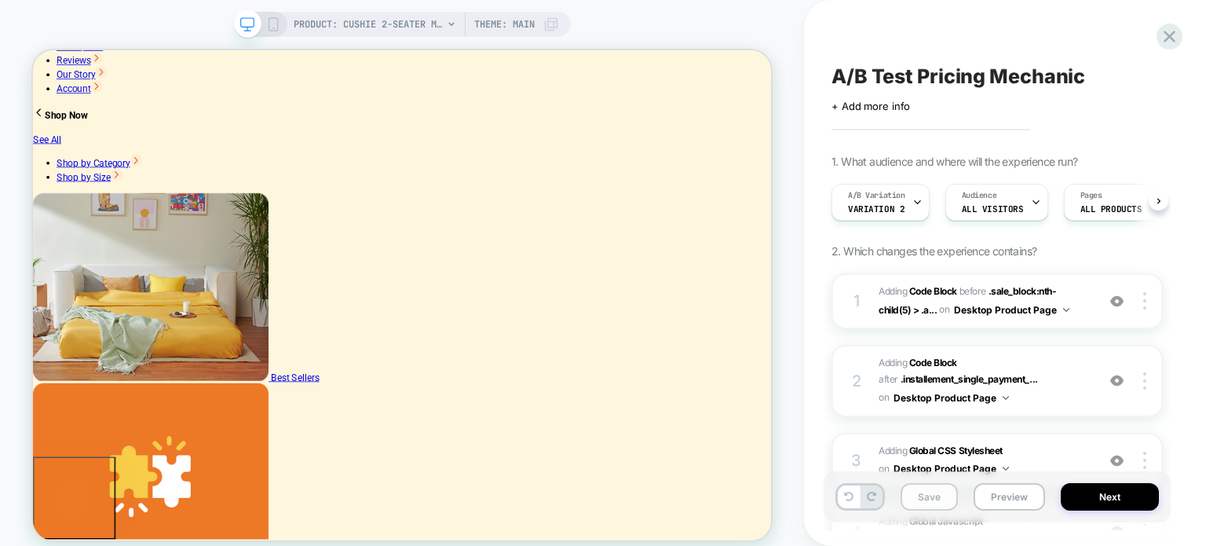
click at [937, 492] on button "Save" at bounding box center [928, 496] width 57 height 27
click at [1093, 496] on button "Next" at bounding box center [1110, 496] width 98 height 27
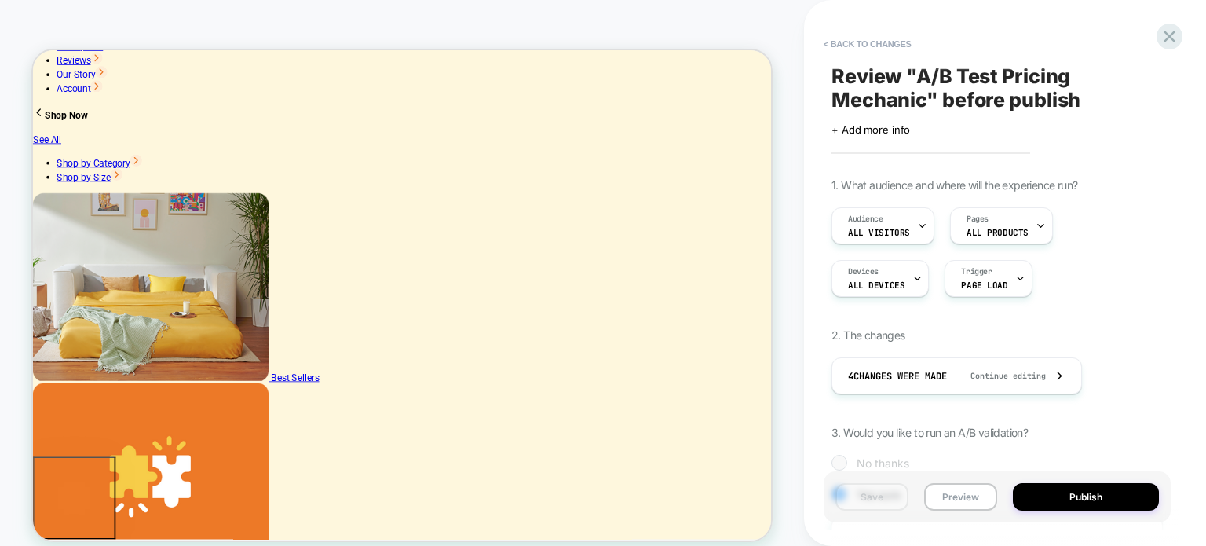
scroll to position [0, 1]
click at [973, 490] on button "Preview" at bounding box center [960, 496] width 73 height 27
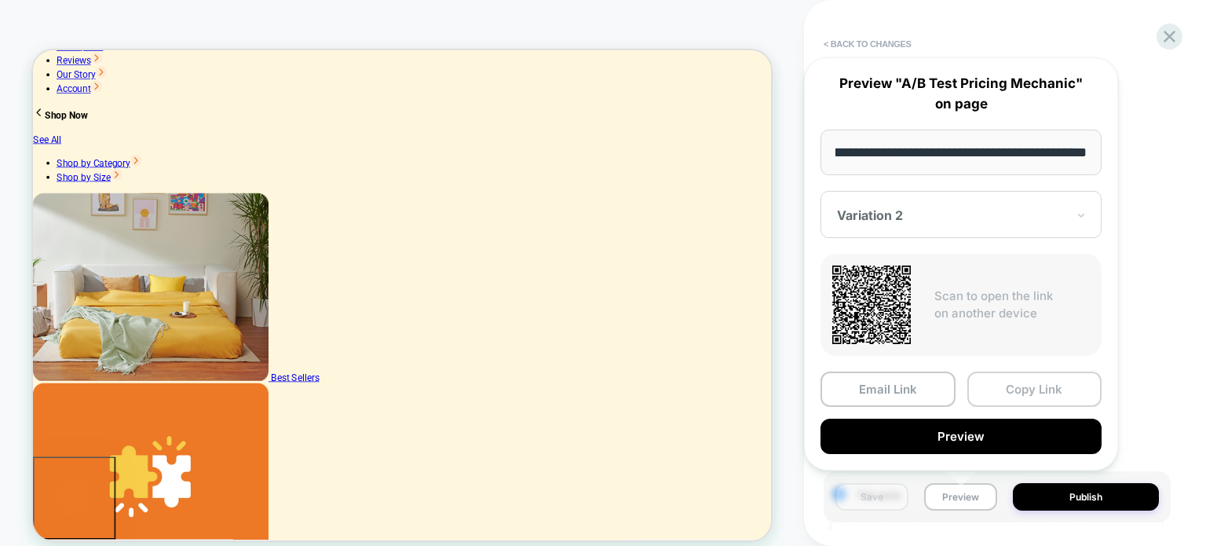
scroll to position [0, 0]
click at [1041, 375] on button "Copy Link" at bounding box center [1034, 388] width 135 height 35
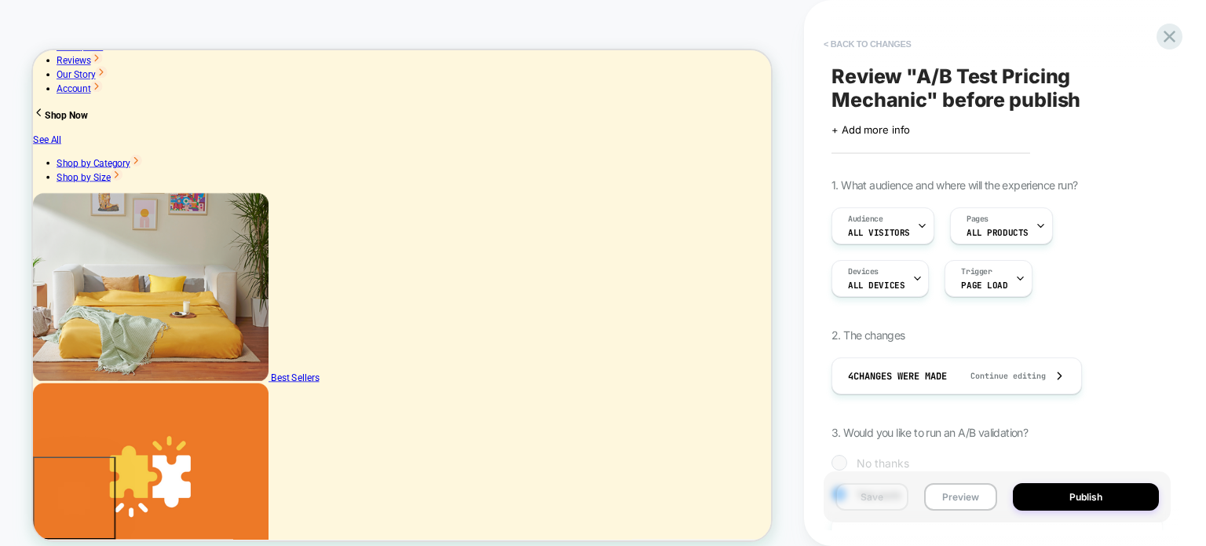
click at [867, 42] on button "< Back to changes" at bounding box center [868, 43] width 104 height 25
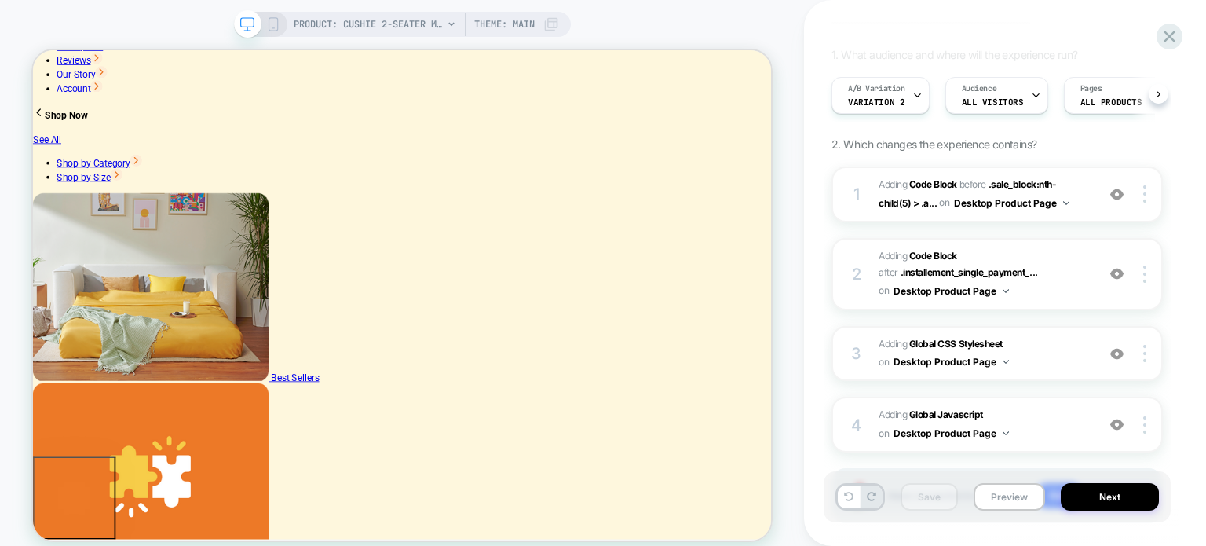
scroll to position [199, 0]
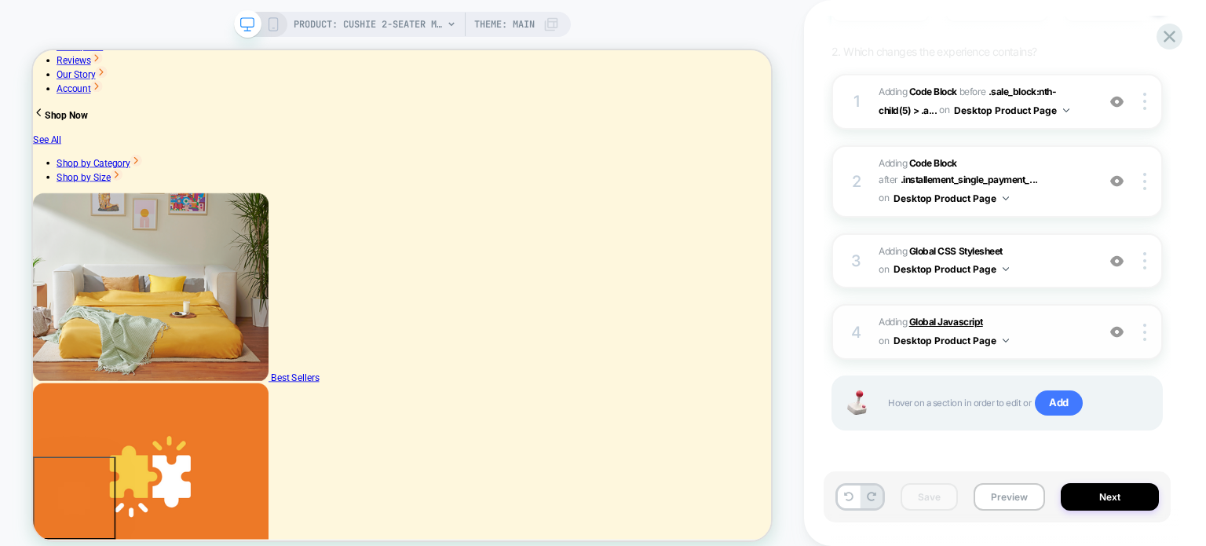
click at [954, 319] on b "Global Javascript" at bounding box center [946, 322] width 74 height 12
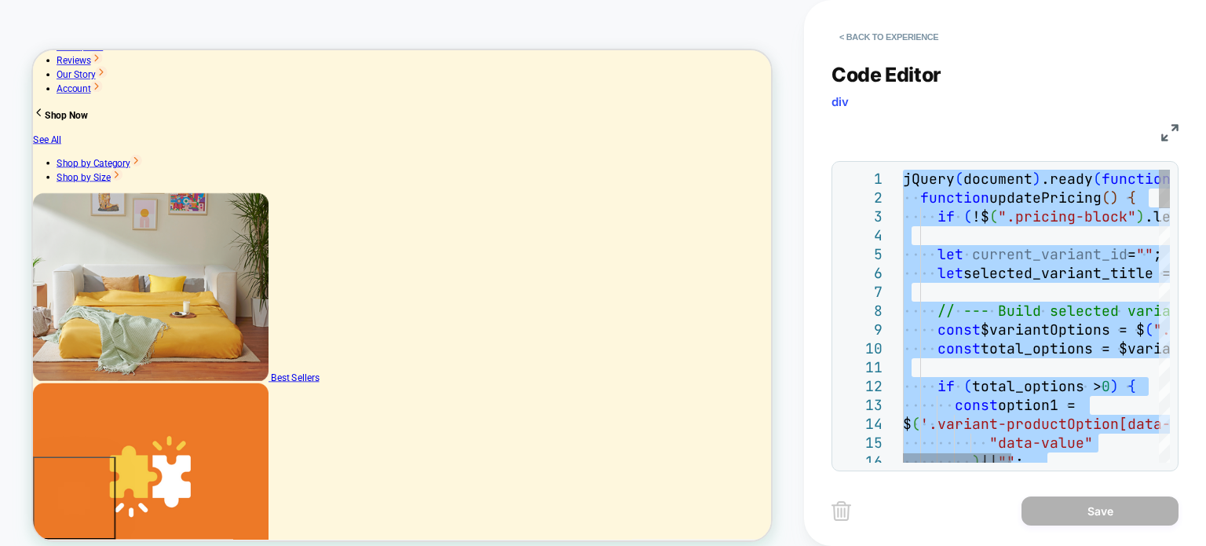
type textarea "** ***"
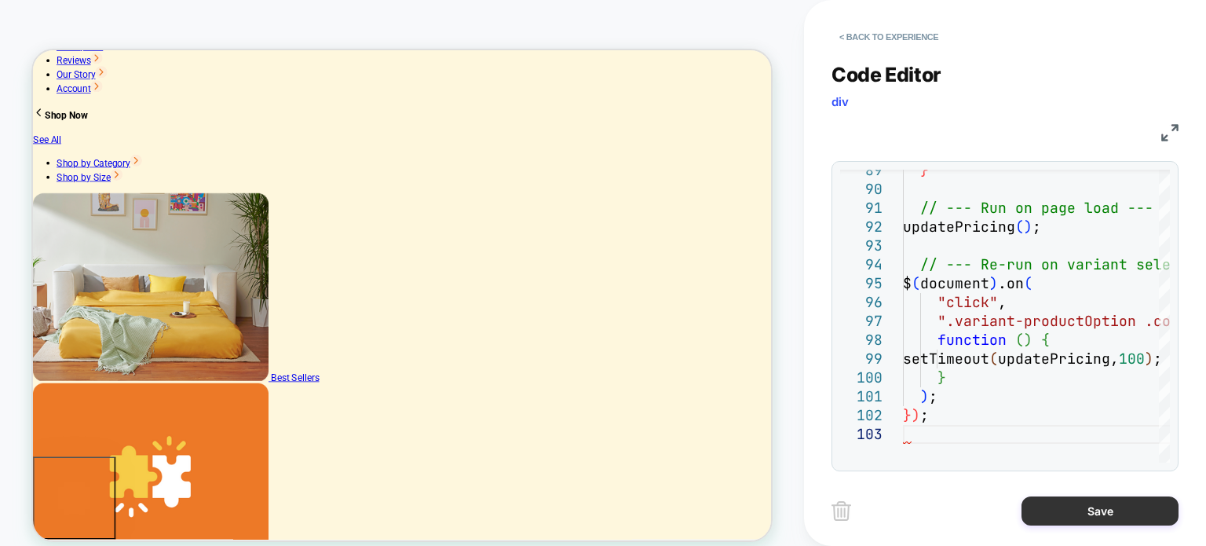
click at [1079, 519] on button "Save" at bounding box center [1099, 510] width 157 height 29
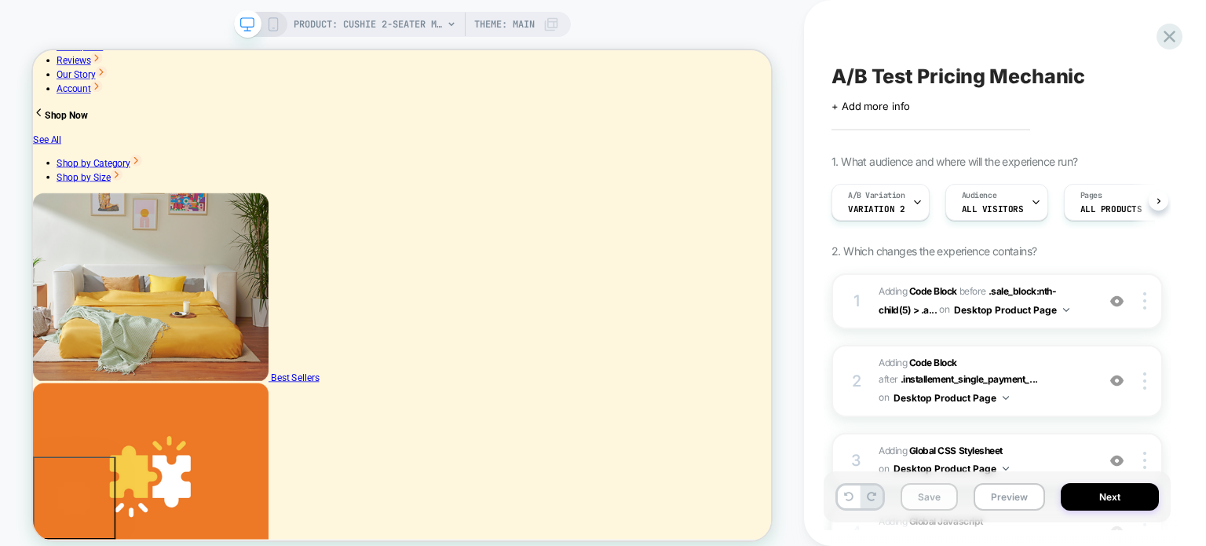
click at [925, 493] on button "Save" at bounding box center [928, 496] width 57 height 27
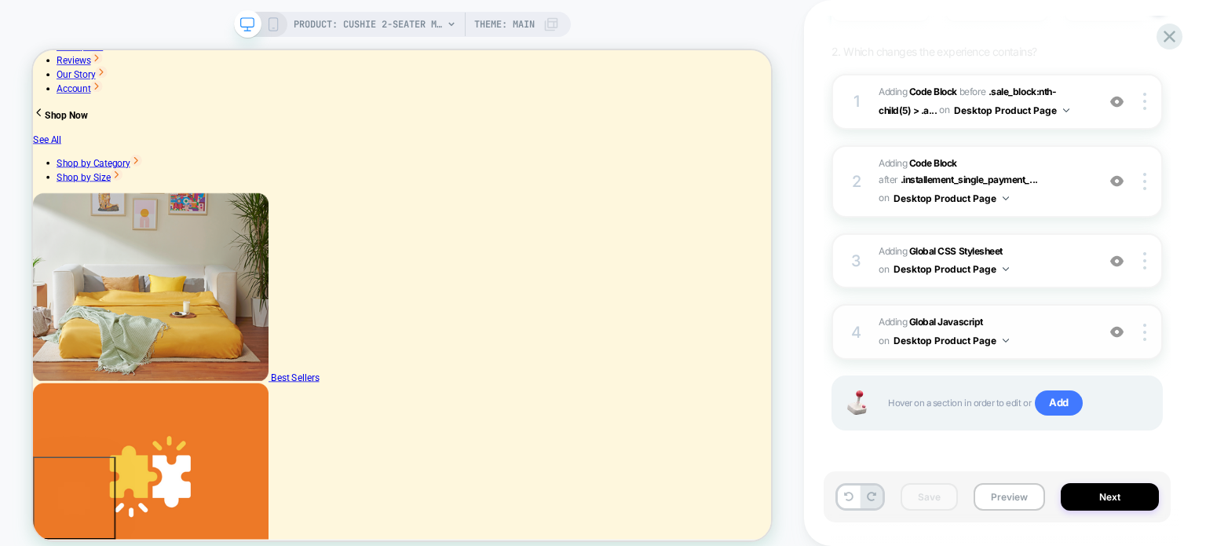
click at [952, 309] on div "4 Adding Global Javascript on Desktop Product Page Add Before Add After Copy to…" at bounding box center [996, 332] width 331 height 56
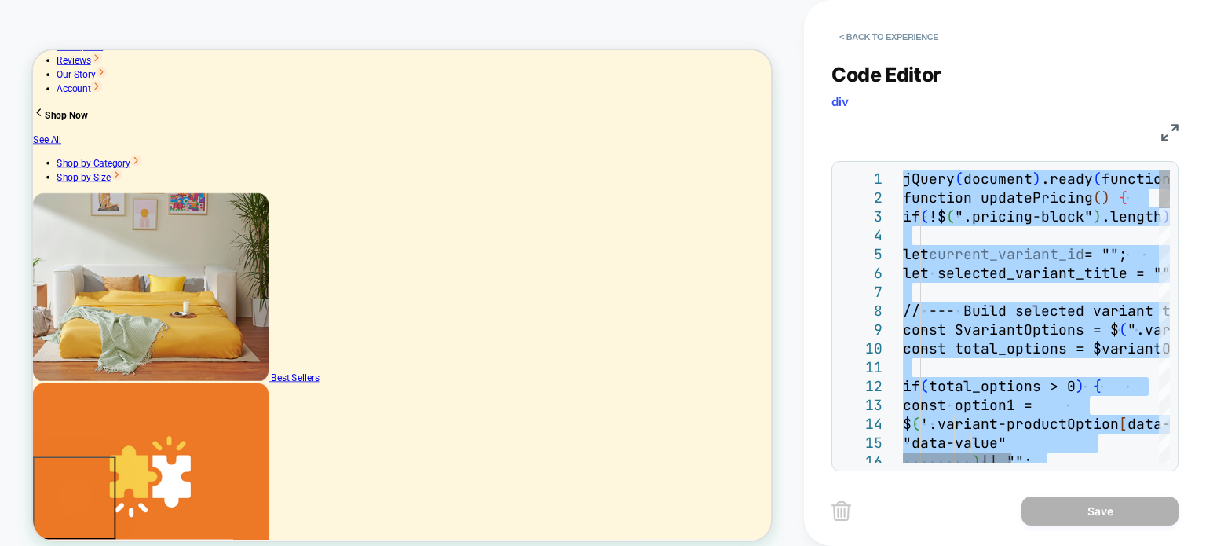
type textarea "** ***"
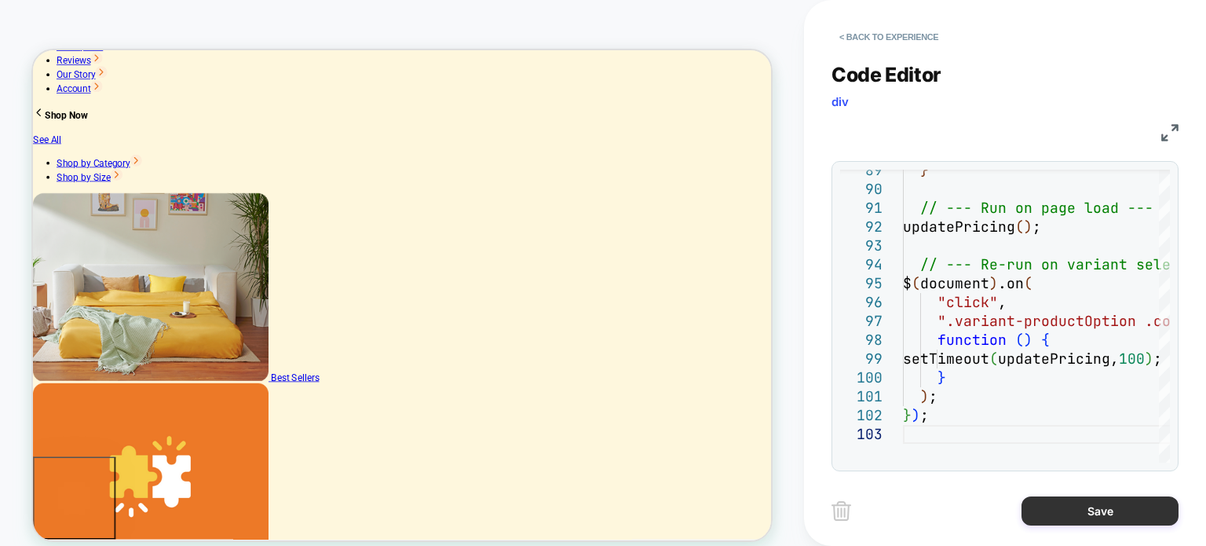
click at [1079, 513] on button "Save" at bounding box center [1099, 510] width 157 height 29
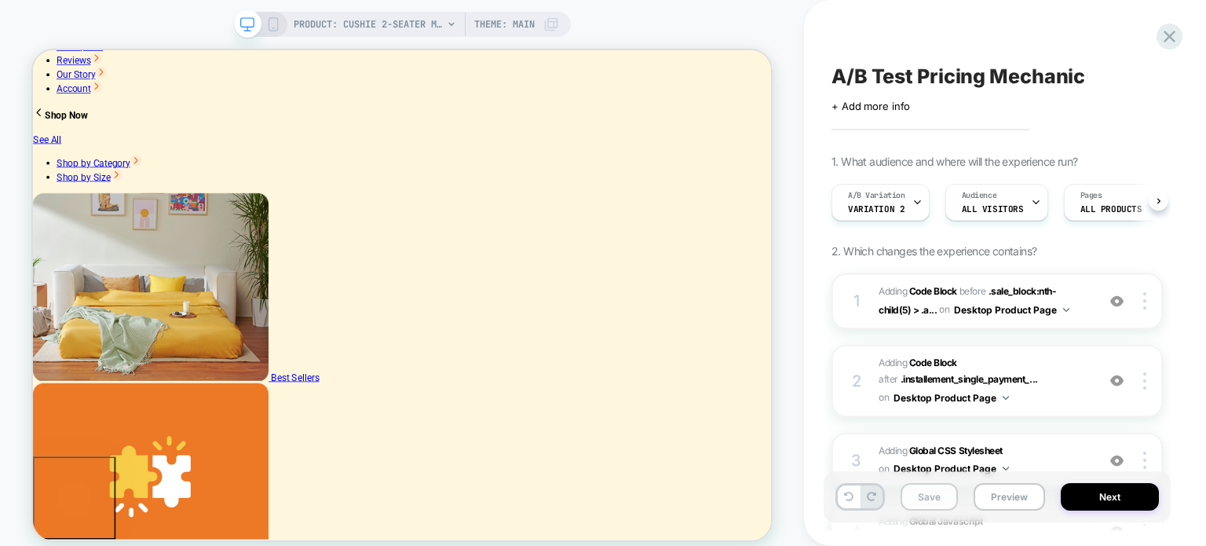
click at [922, 496] on button "Save" at bounding box center [928, 496] width 57 height 27
click at [1117, 496] on button "Next" at bounding box center [1110, 496] width 98 height 27
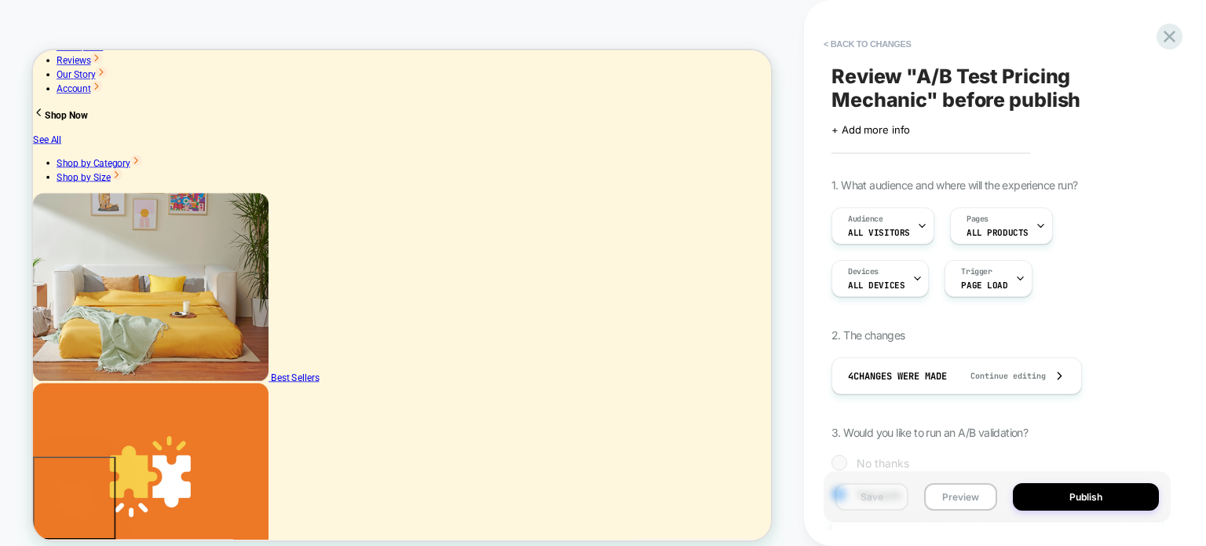
scroll to position [0, 1]
click at [963, 495] on button "Preview" at bounding box center [960, 496] width 73 height 27
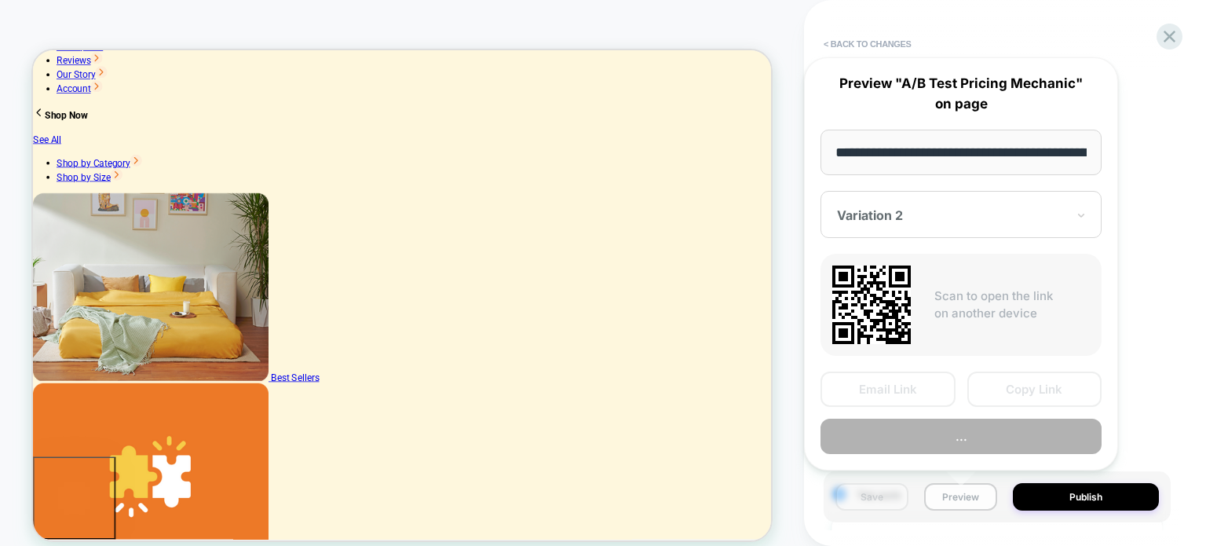
scroll to position [0, 360]
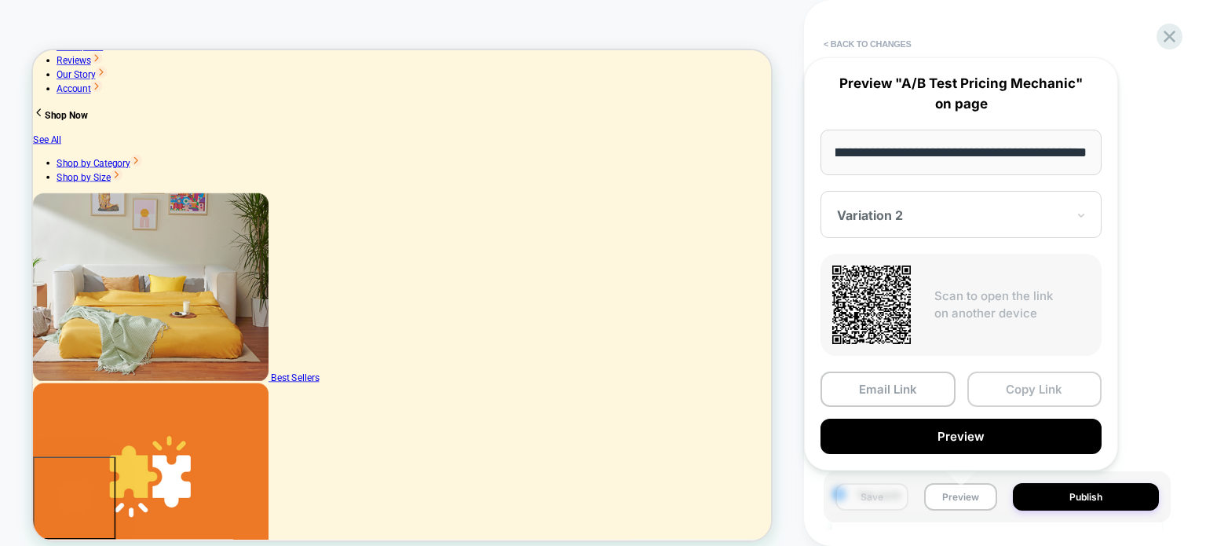
click at [1046, 381] on button "Copy Link" at bounding box center [1034, 388] width 135 height 35
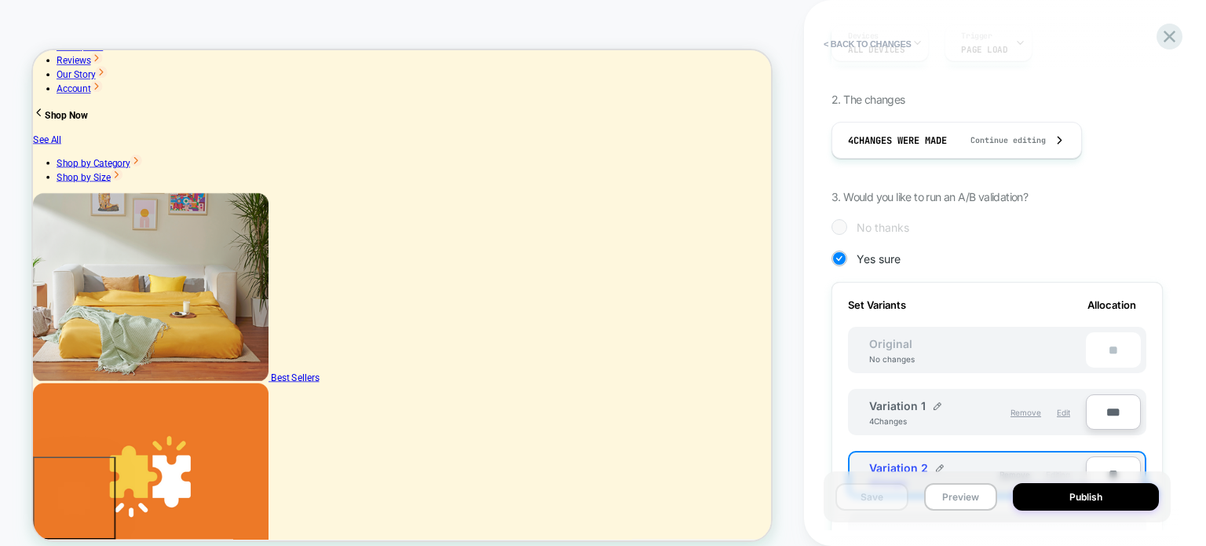
scroll to position [0, 0]
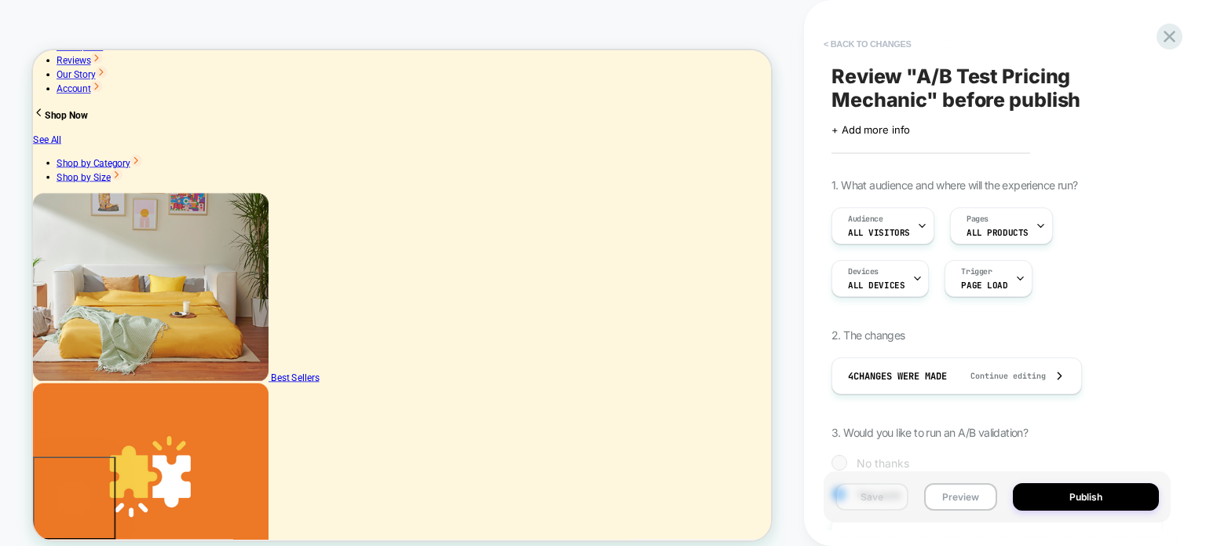
click at [871, 40] on button "< Back to changes" at bounding box center [868, 43] width 104 height 25
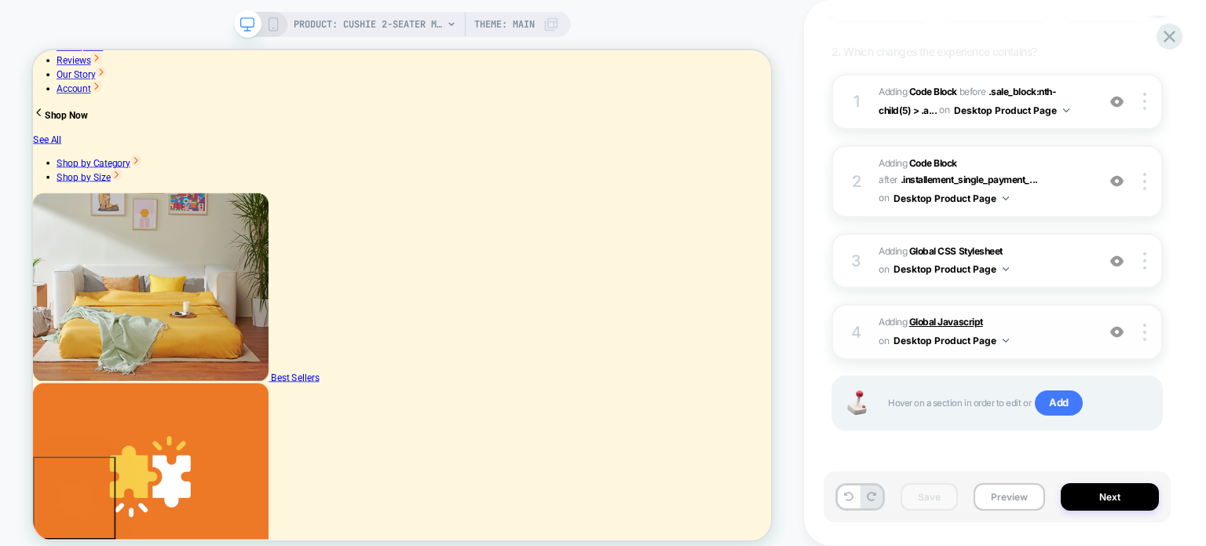
click at [951, 316] on b "Global Javascript" at bounding box center [946, 322] width 74 height 12
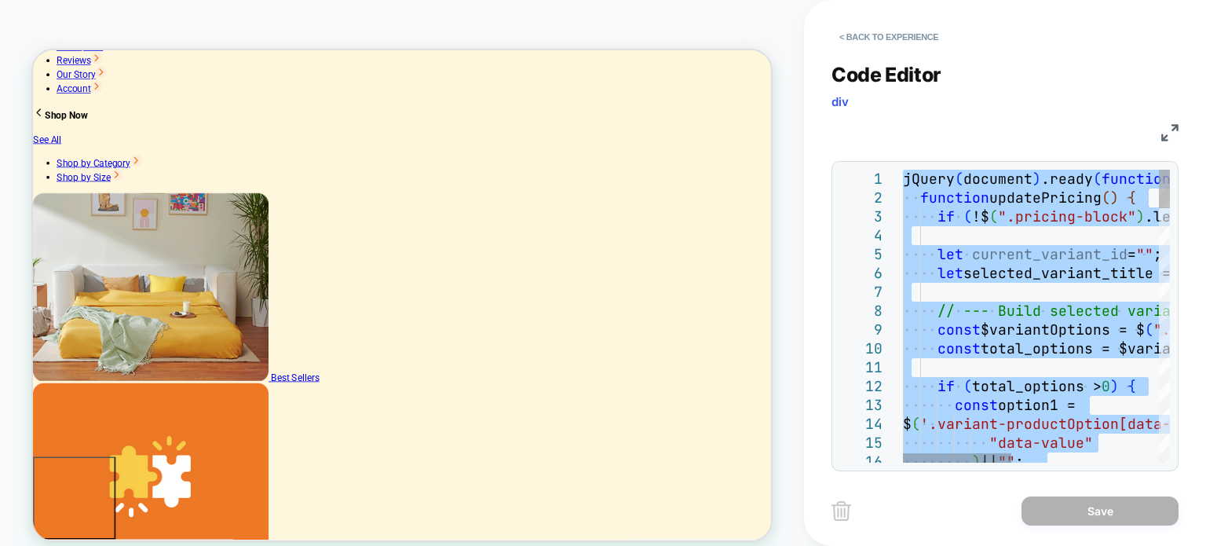
type textarea "* **** ***"
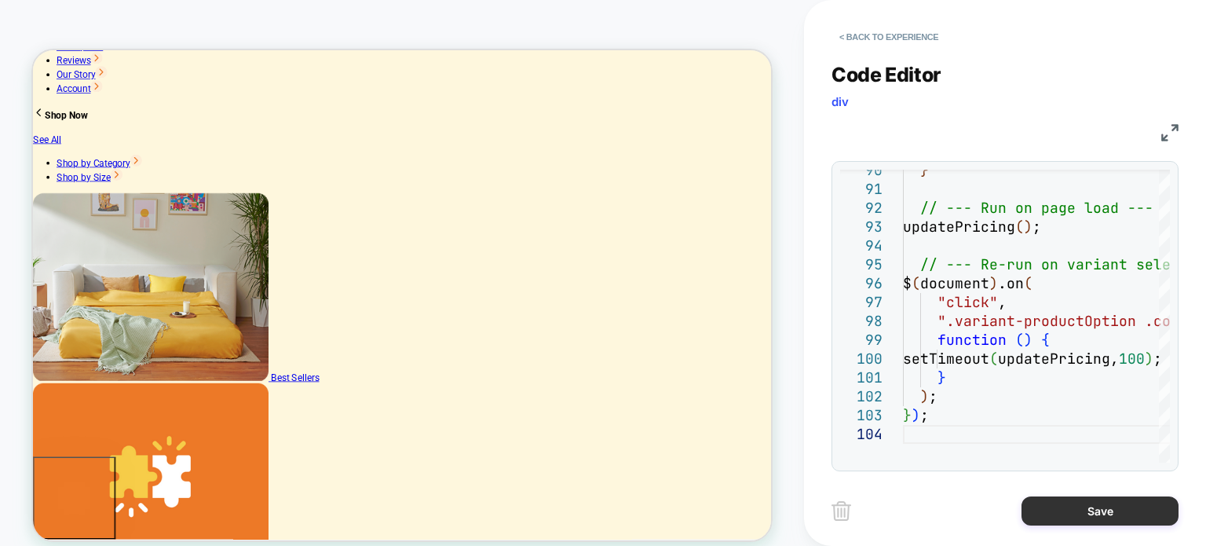
click at [1079, 501] on button "Save" at bounding box center [1099, 510] width 157 height 29
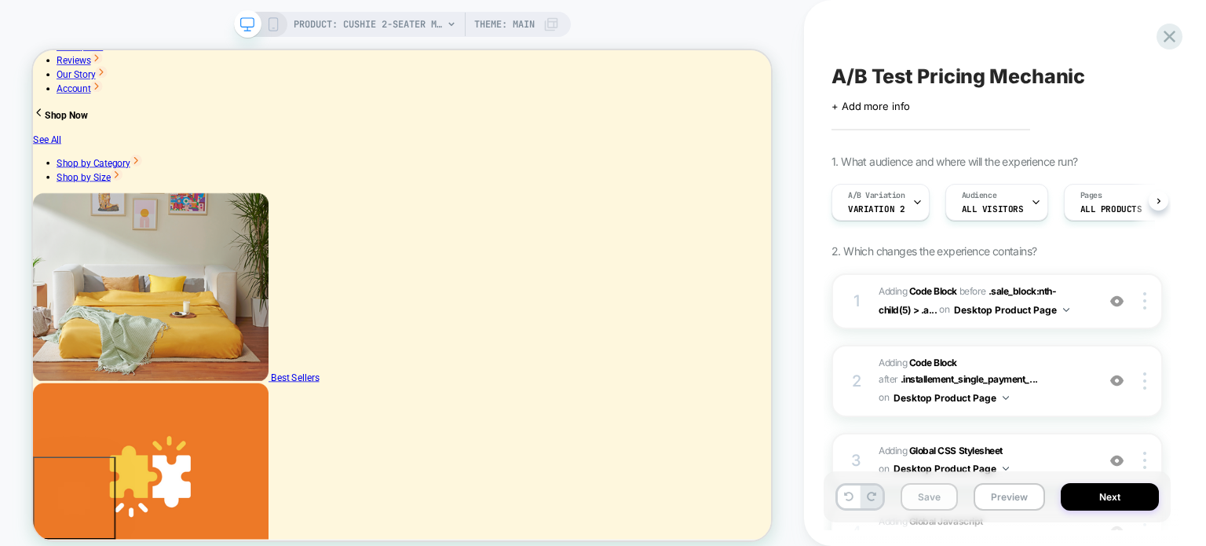
click at [931, 504] on button "Save" at bounding box center [928, 496] width 57 height 27
click at [992, 499] on button "Preview" at bounding box center [1008, 496] width 71 height 27
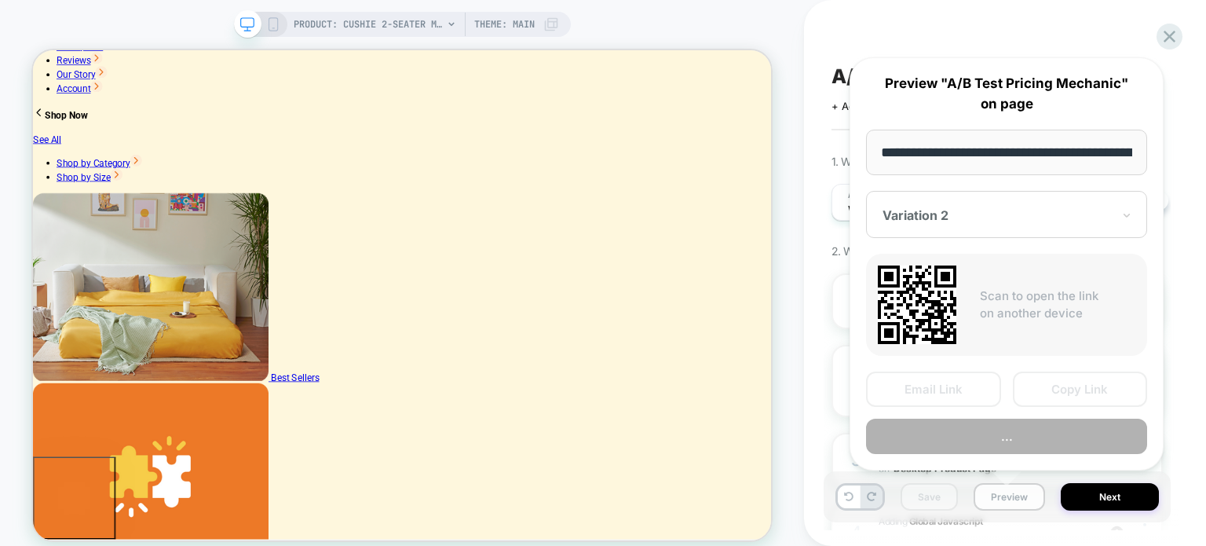
scroll to position [0, 360]
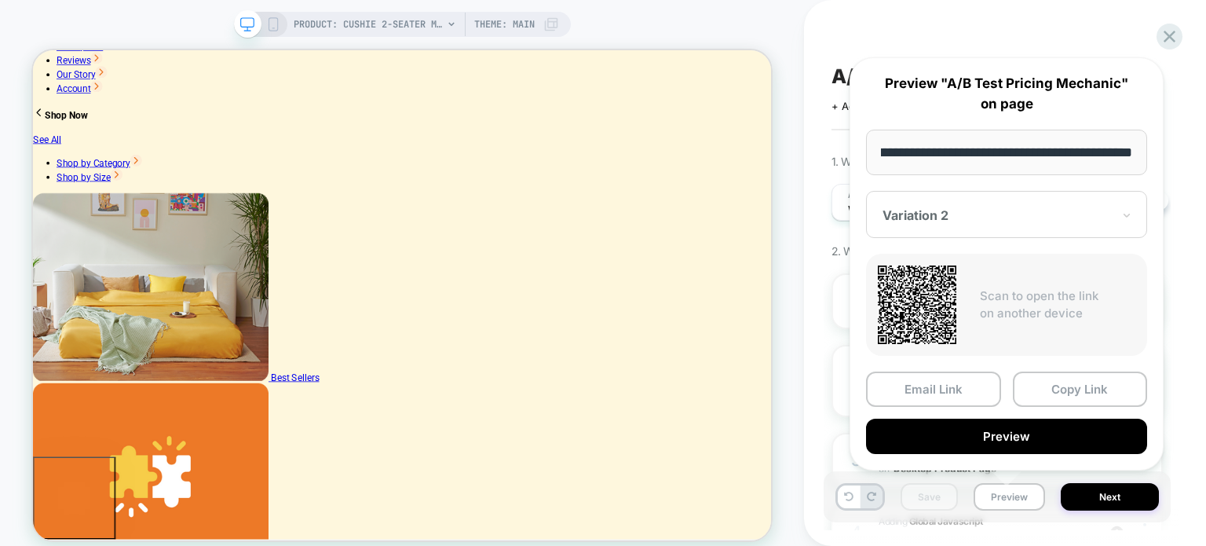
click at [1019, 451] on div "**********" at bounding box center [1006, 263] width 314 height 413
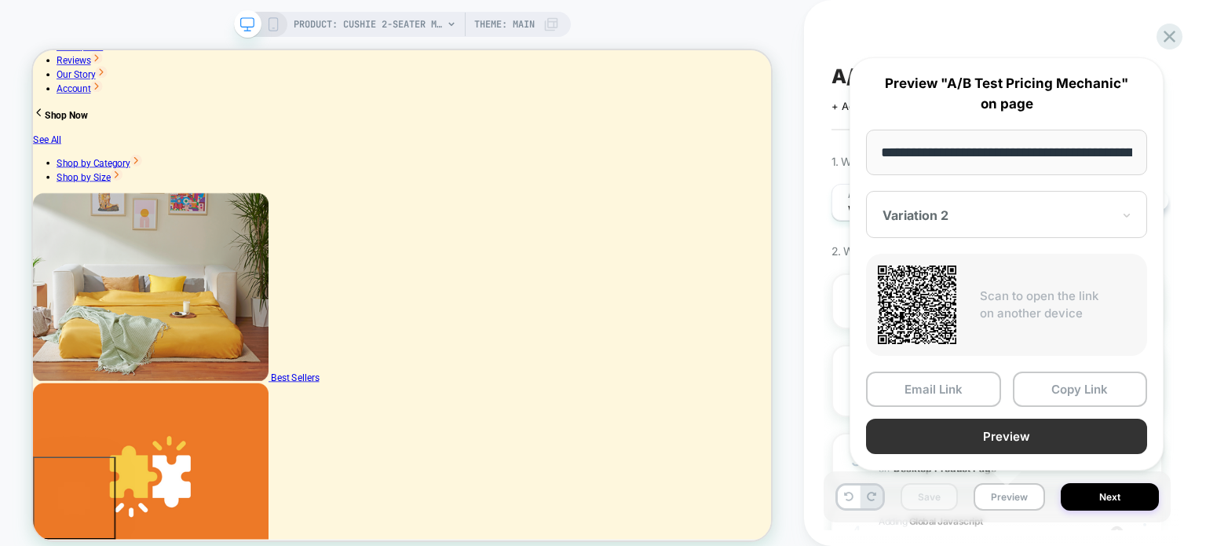
click at [1009, 428] on button "Preview" at bounding box center [1006, 435] width 281 height 35
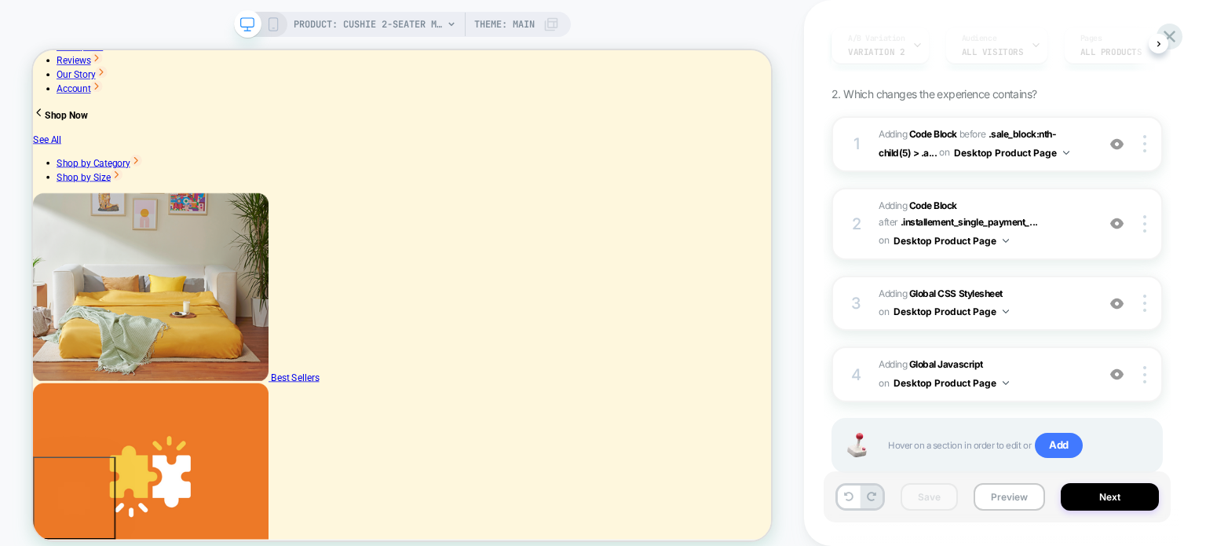
scroll to position [199, 0]
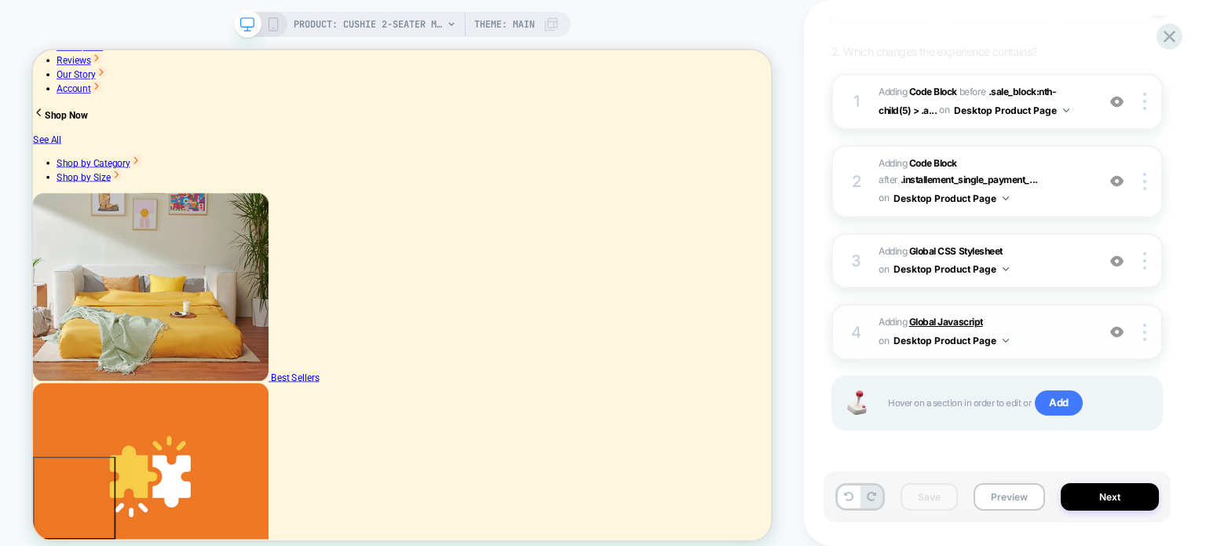
click at [973, 316] on b "Global Javascript" at bounding box center [946, 322] width 74 height 12
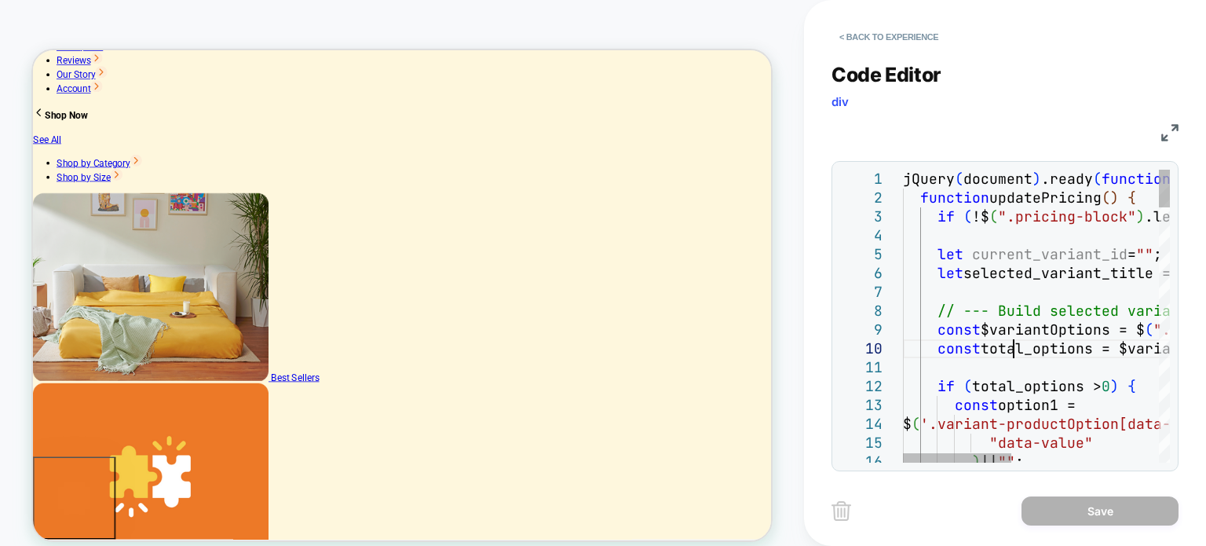
scroll to position [0, 0]
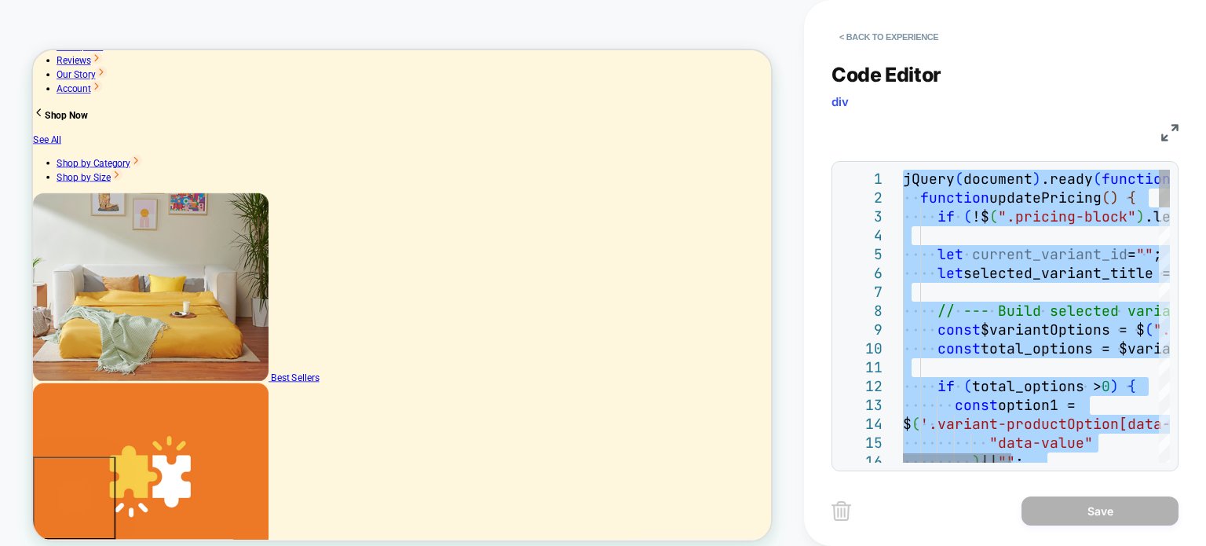
type textarea "**********"
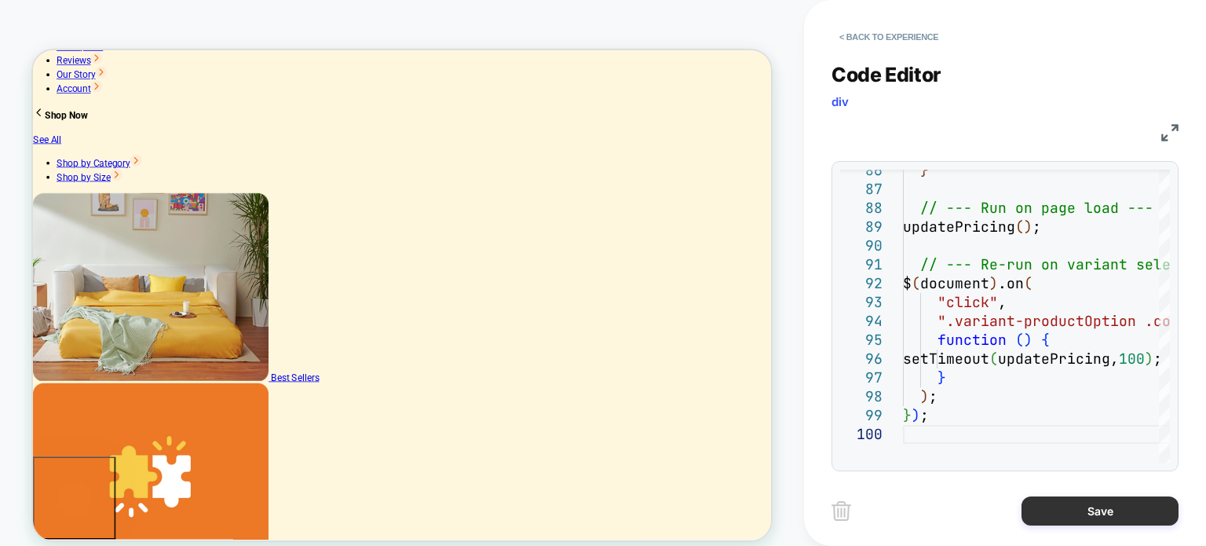
click at [1105, 502] on button "Save" at bounding box center [1099, 510] width 157 height 29
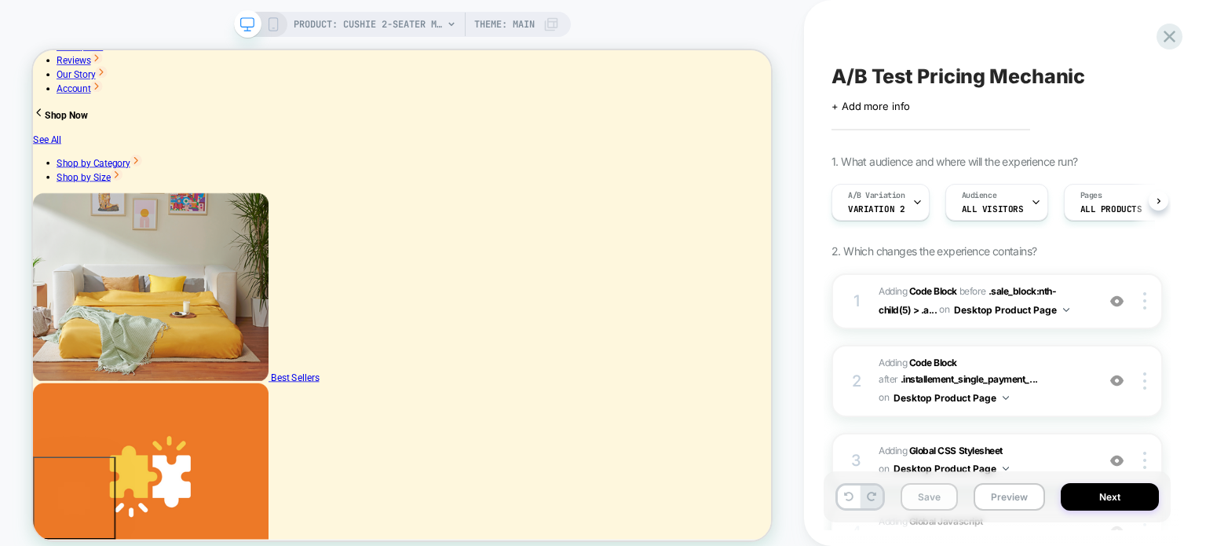
click at [927, 492] on button "Save" at bounding box center [928, 496] width 57 height 27
click at [1096, 492] on button "Next" at bounding box center [1110, 496] width 98 height 27
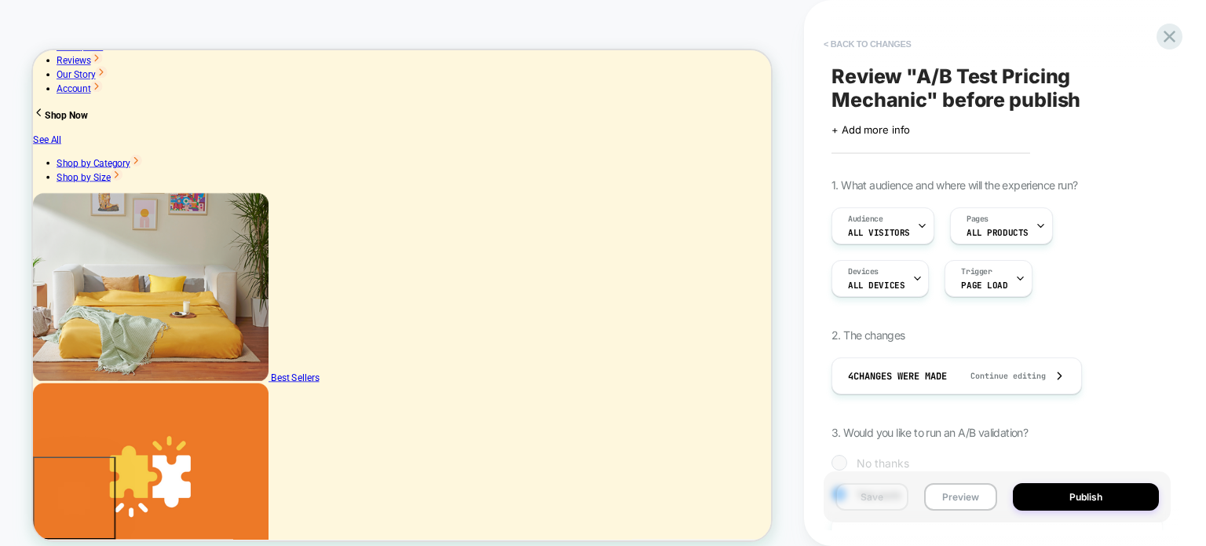
click at [856, 39] on button "< Back to changes" at bounding box center [868, 43] width 104 height 25
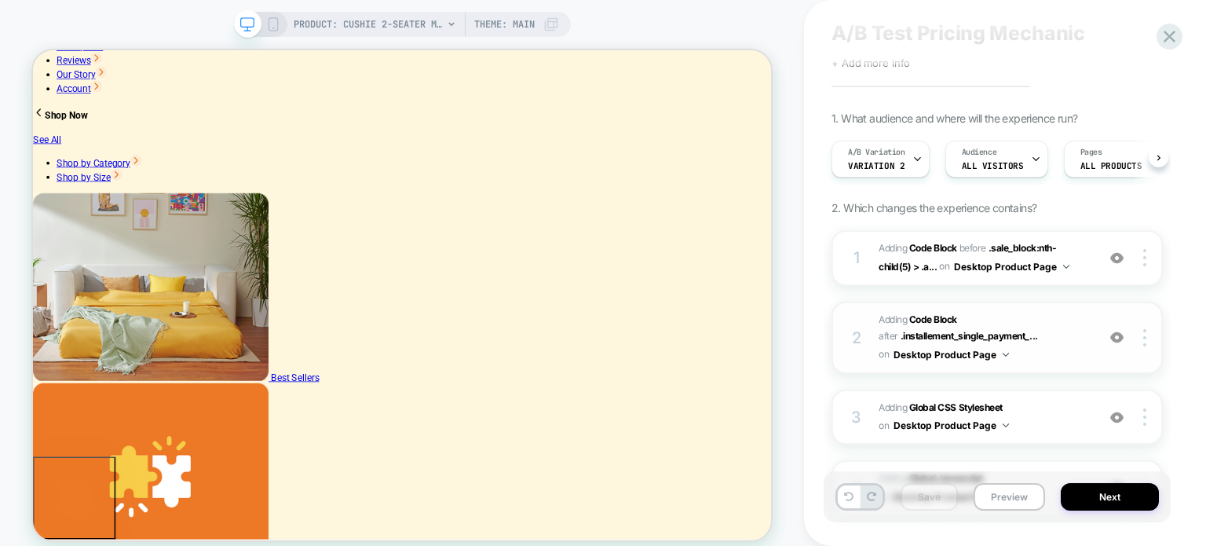
scroll to position [199, 0]
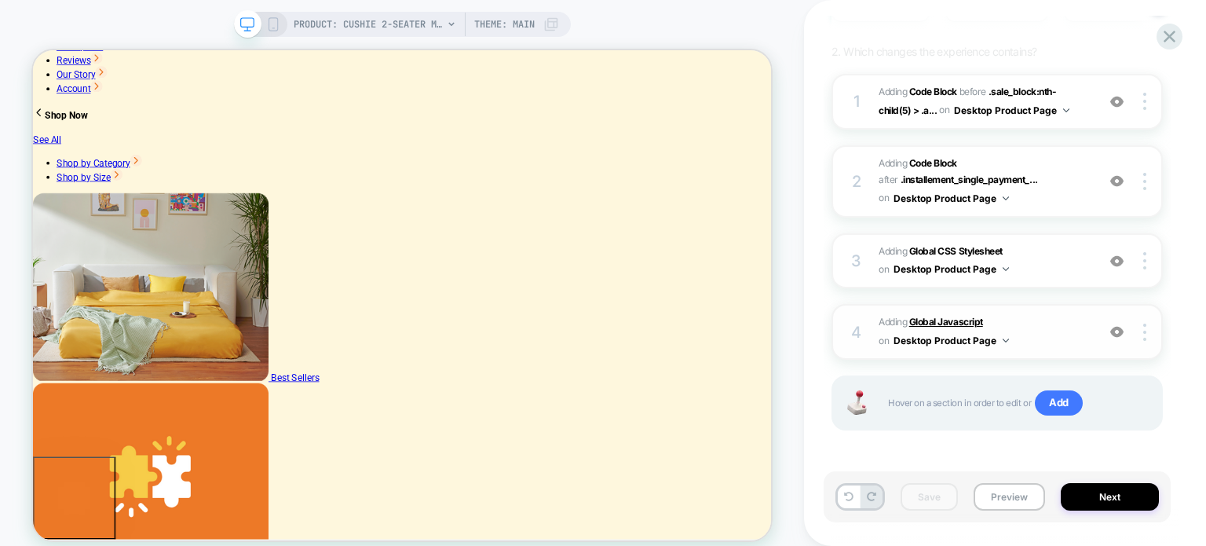
click at [948, 316] on b "Global Javascript" at bounding box center [946, 322] width 74 height 12
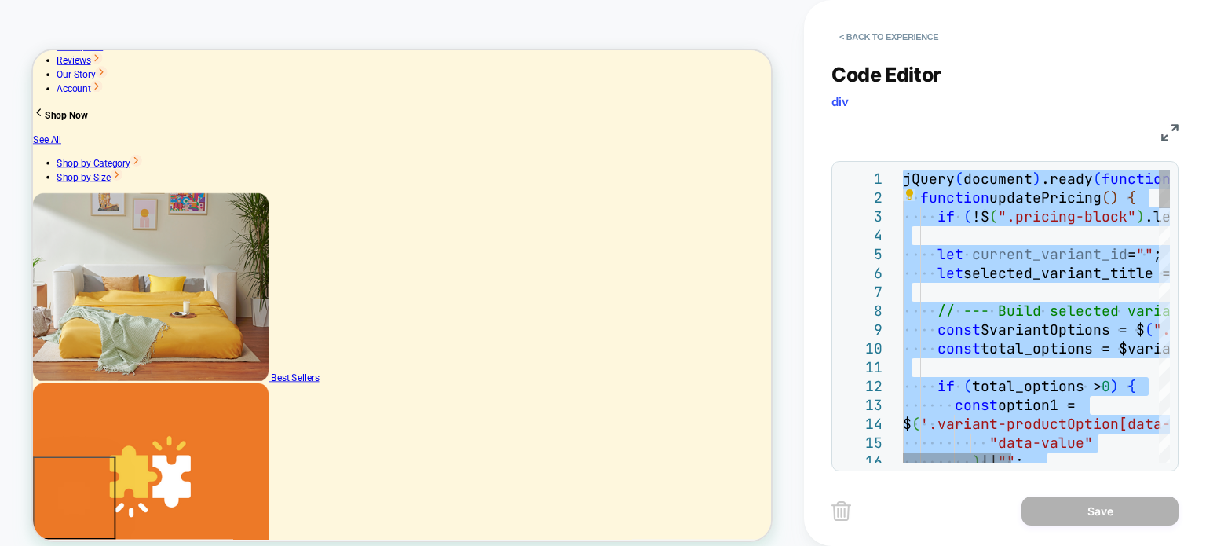
type textarea "** ***"
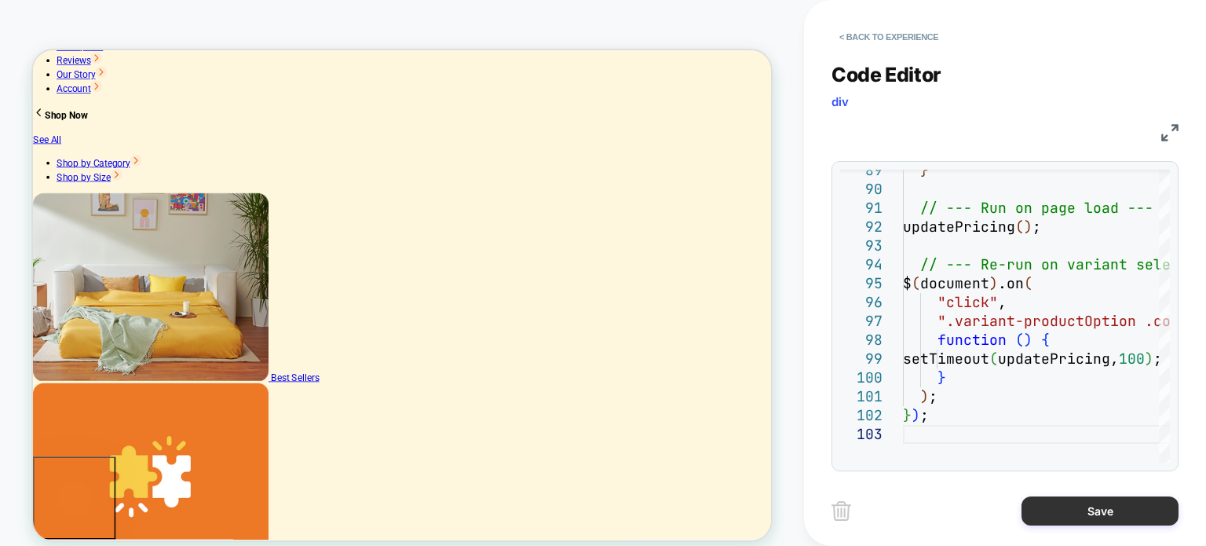
click at [1077, 514] on button "Save" at bounding box center [1099, 510] width 157 height 29
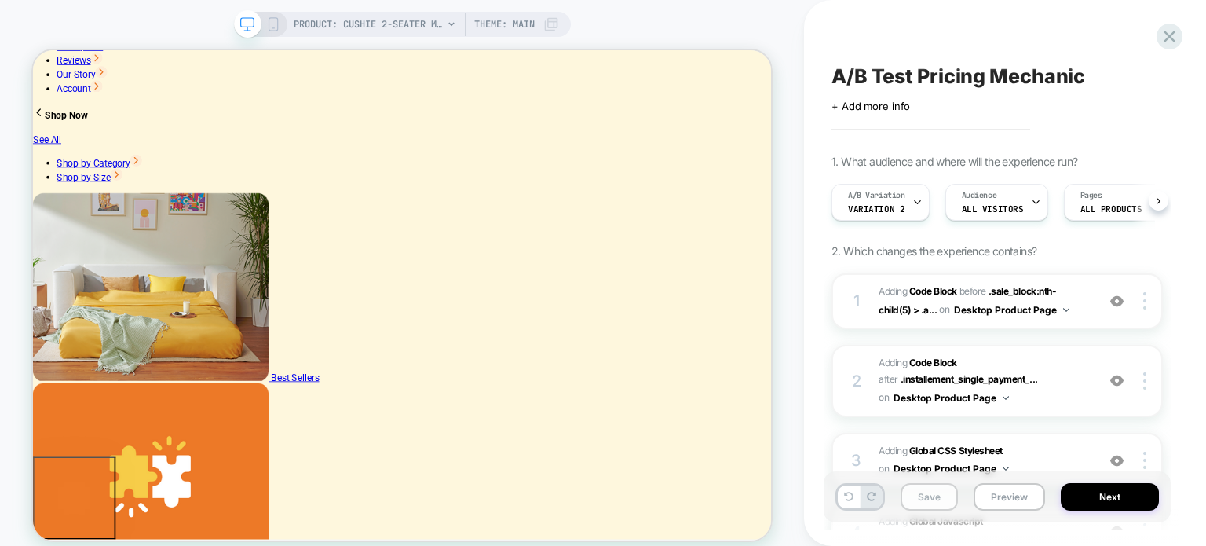
click at [942, 492] on button "Save" at bounding box center [928, 496] width 57 height 27
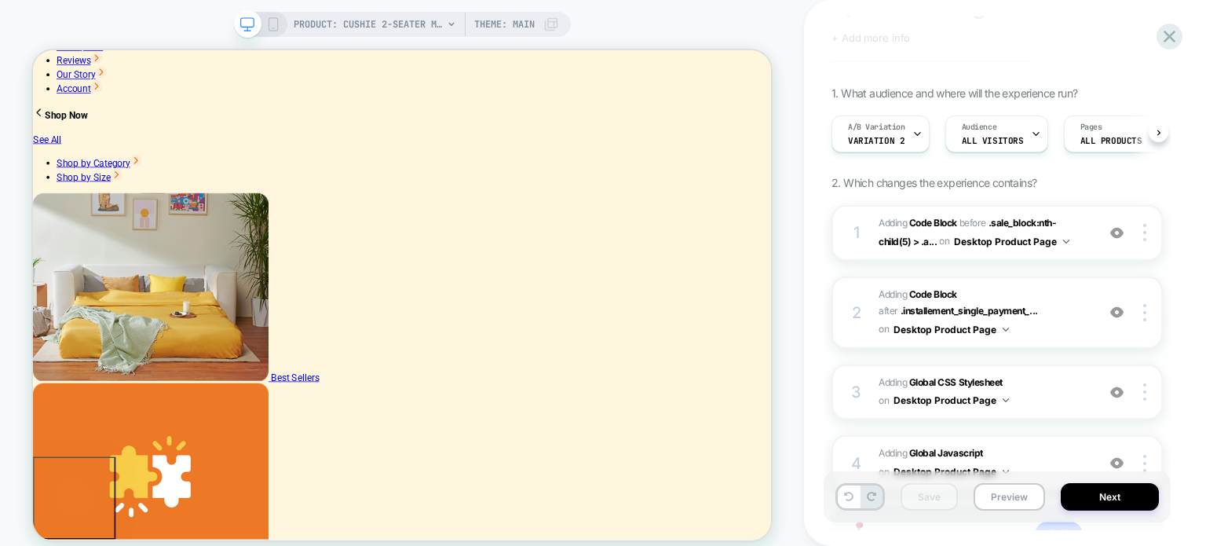
scroll to position [157, 0]
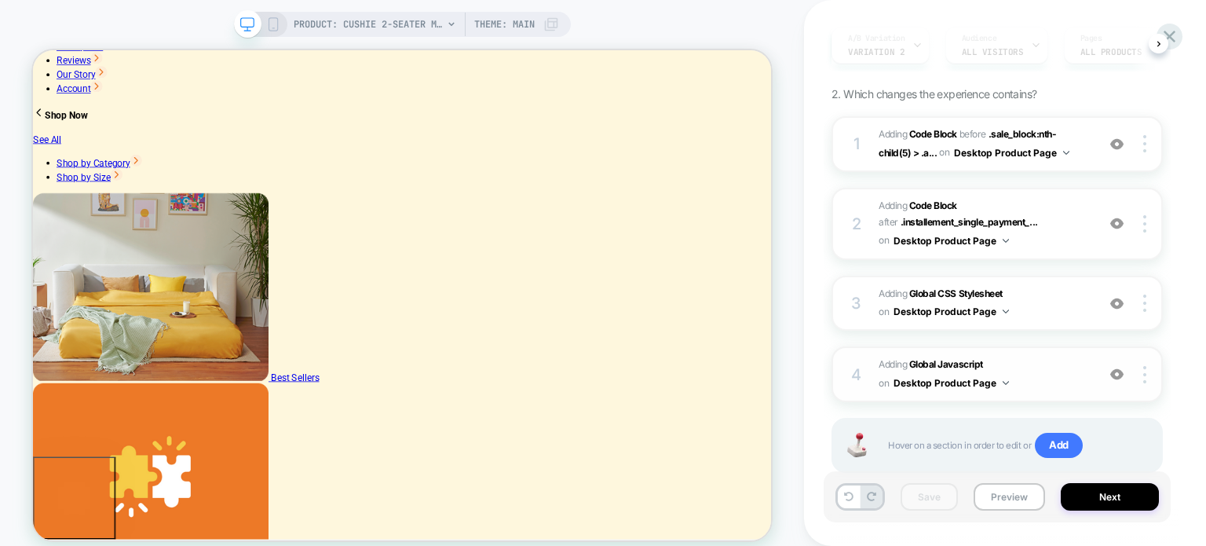
click at [951, 356] on span "Adding Global Javascript on Desktop Product Page" at bounding box center [983, 374] width 210 height 37
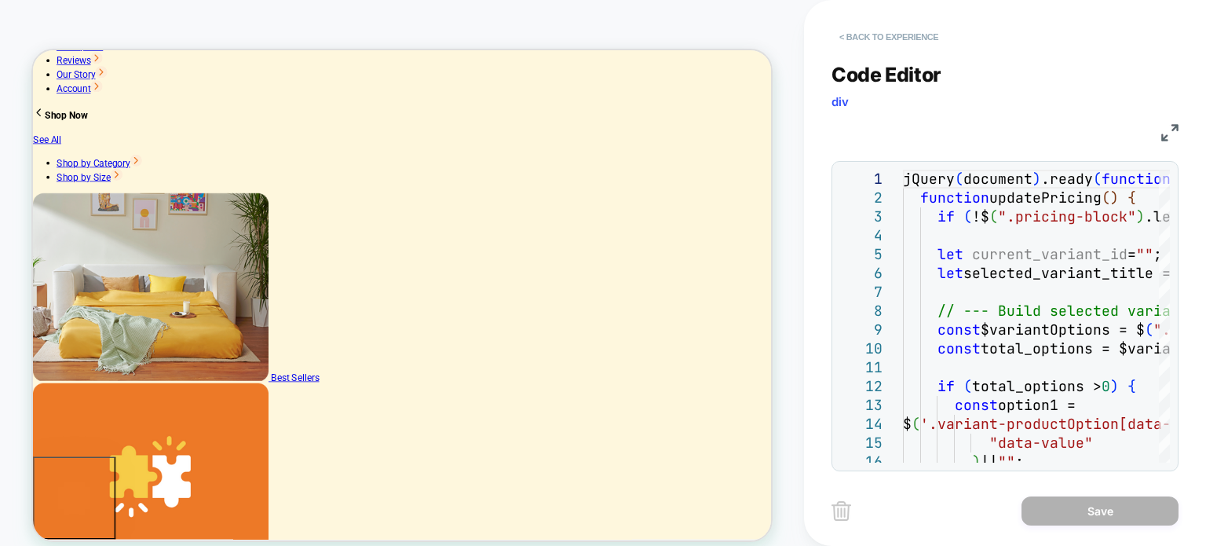
click at [864, 35] on button "< Back to experience" at bounding box center [888, 36] width 115 height 25
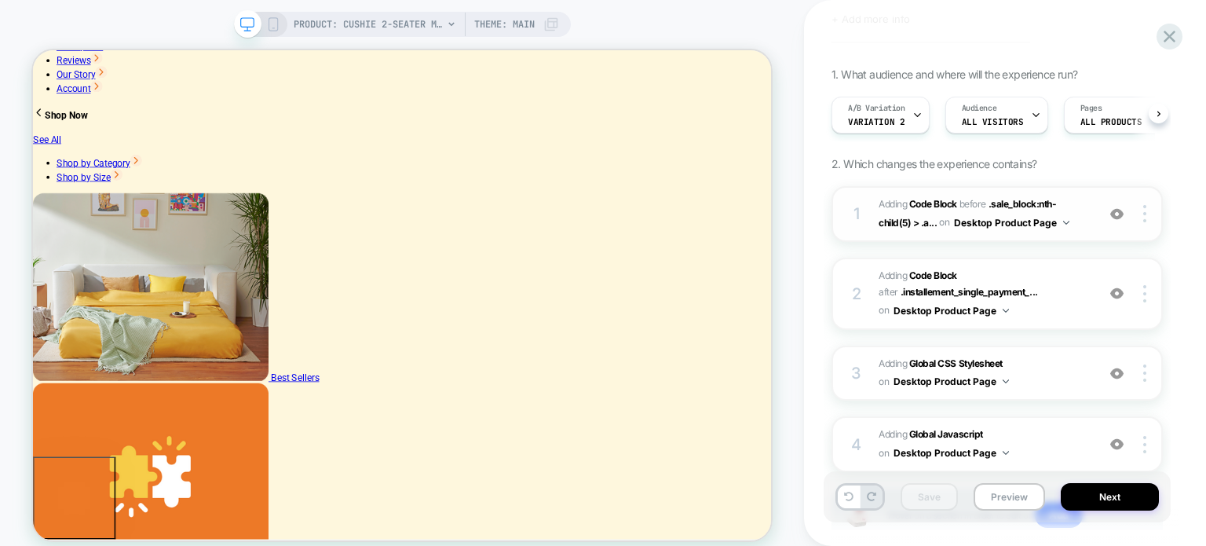
scroll to position [199, 0]
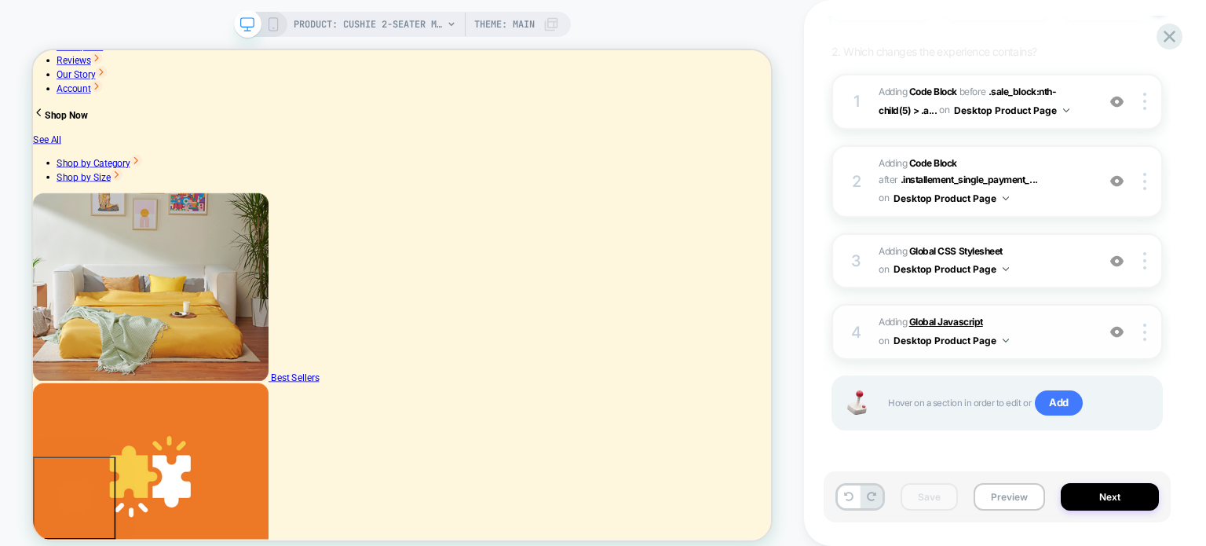
click at [962, 323] on b "Global Javascript" at bounding box center [946, 322] width 74 height 12
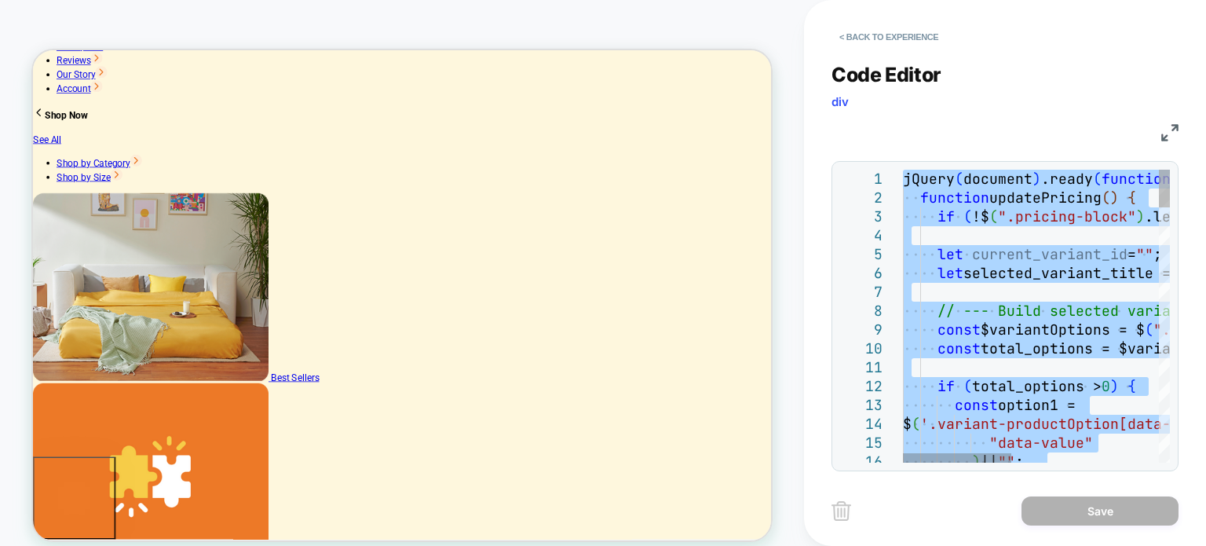
type textarea "**********"
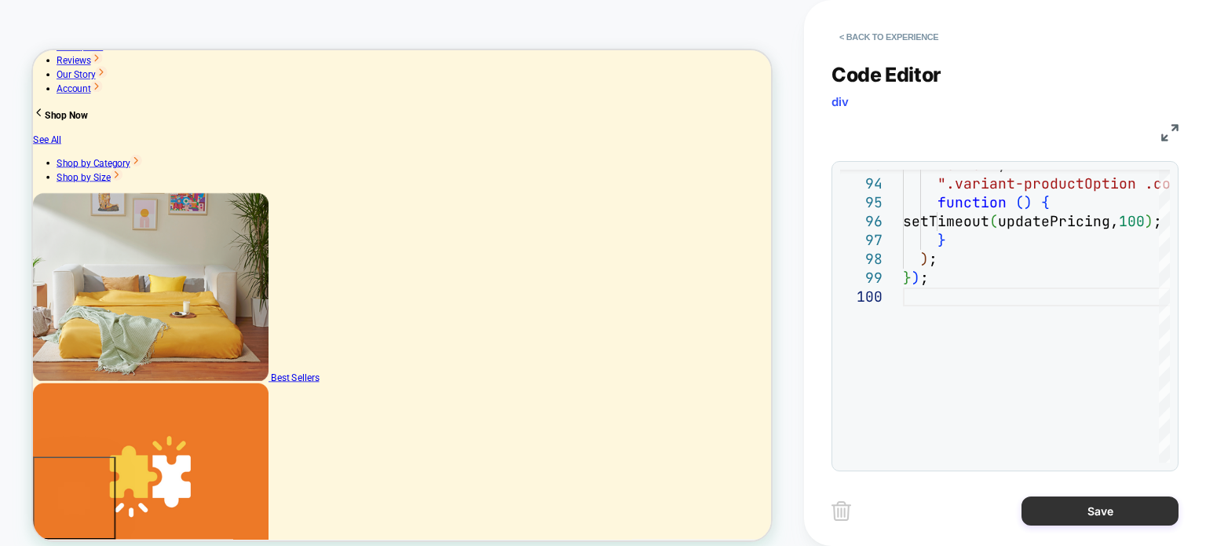
click at [1090, 513] on button "Save" at bounding box center [1099, 510] width 157 height 29
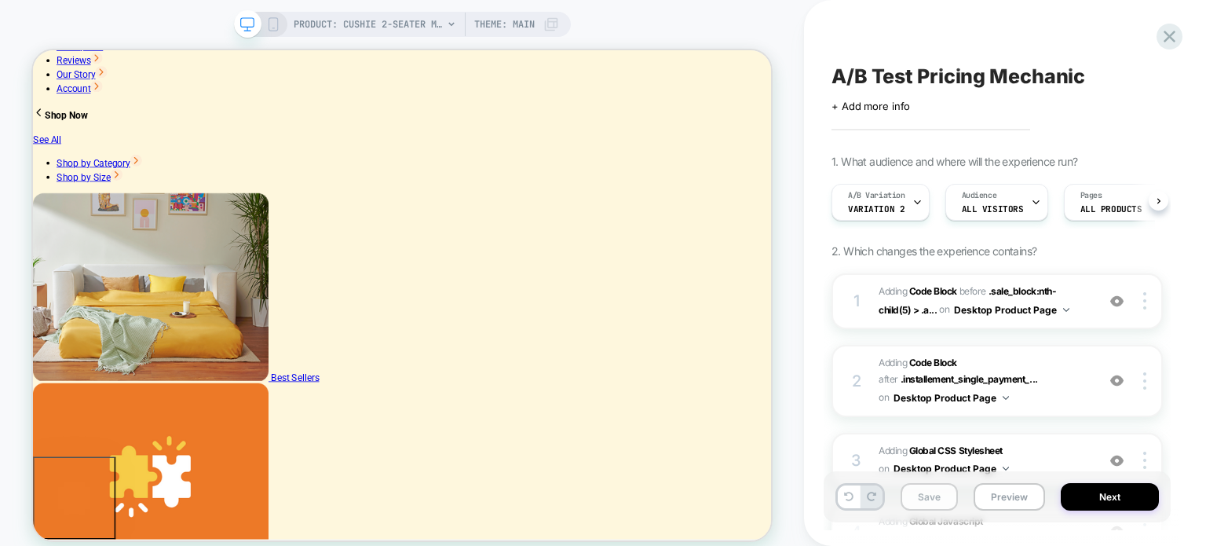
click at [930, 505] on button "Save" at bounding box center [928, 496] width 57 height 27
click at [1013, 493] on button "Preview" at bounding box center [1008, 496] width 71 height 27
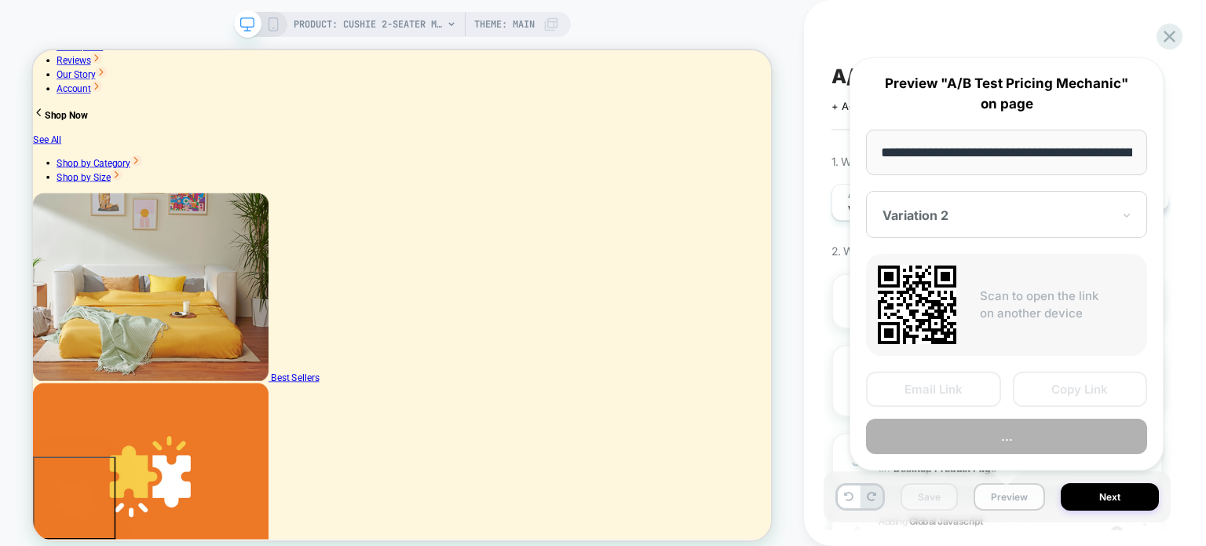
scroll to position [0, 360]
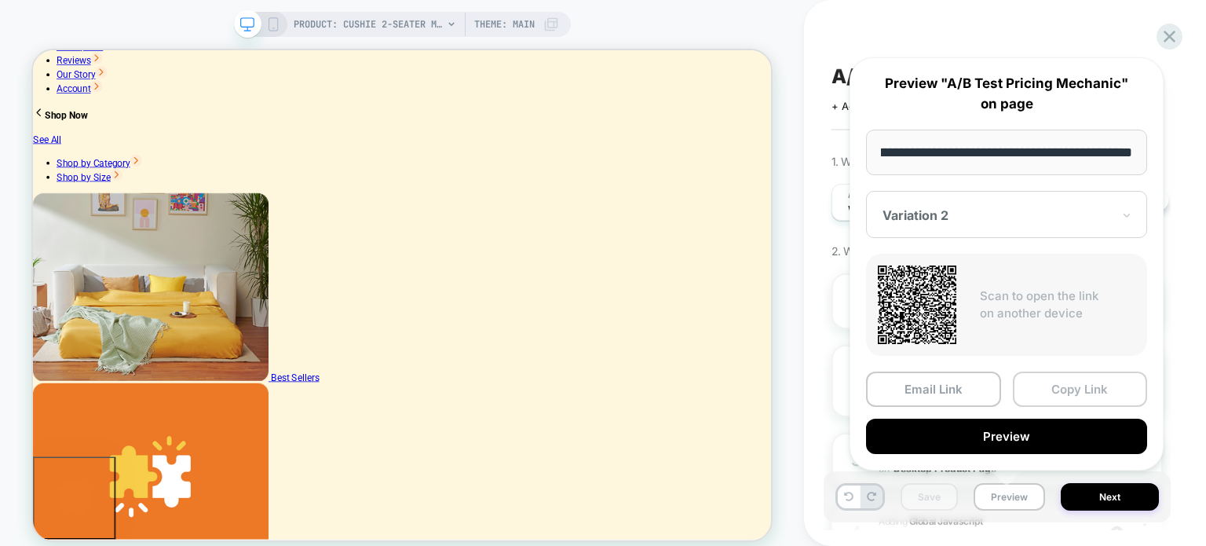
click at [1062, 382] on button "Copy Link" at bounding box center [1080, 388] width 135 height 35
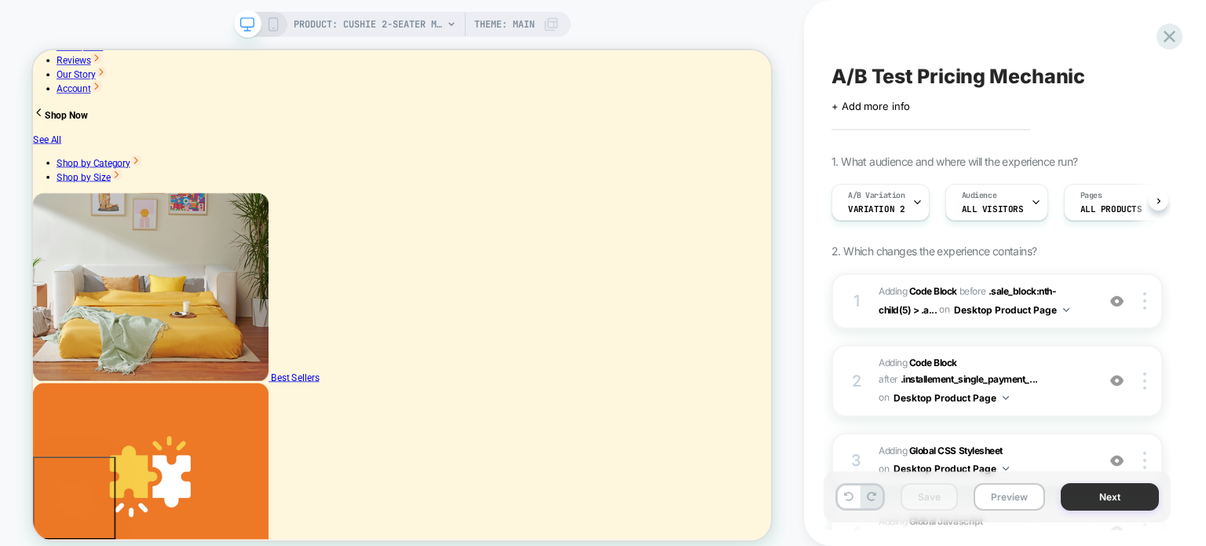
click at [1132, 490] on button "Next" at bounding box center [1110, 496] width 98 height 27
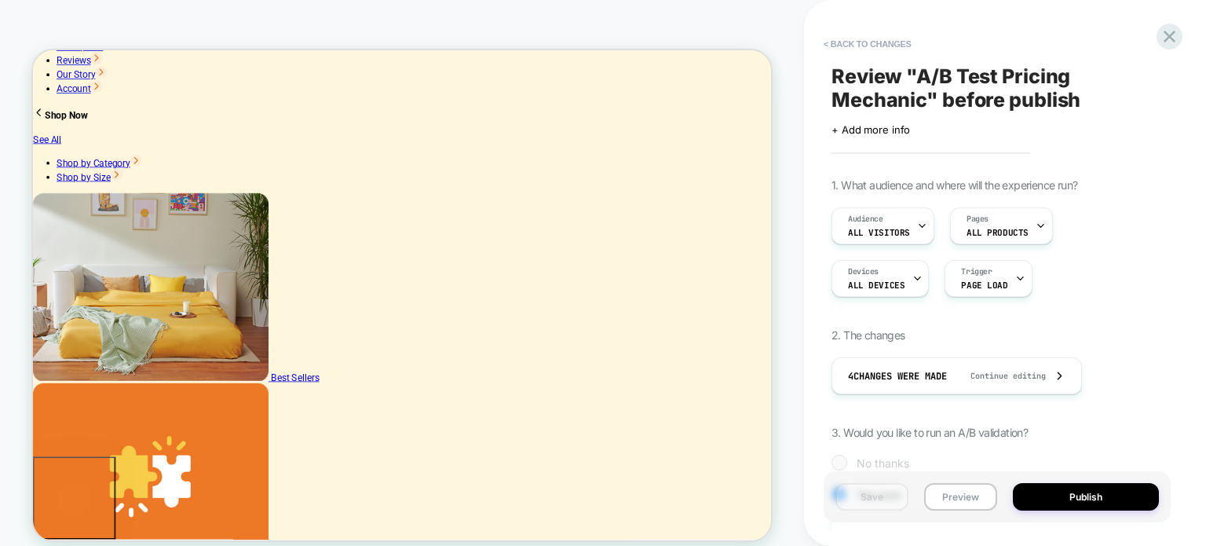
scroll to position [0, 1]
click at [850, 42] on button "< Back to changes" at bounding box center [868, 43] width 104 height 25
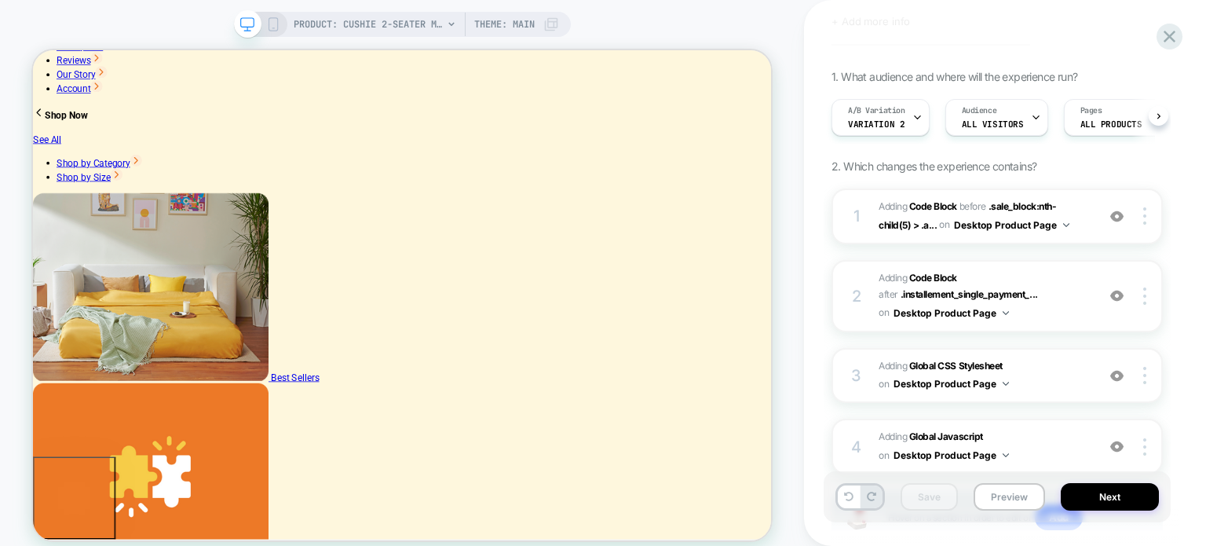
scroll to position [199, 0]
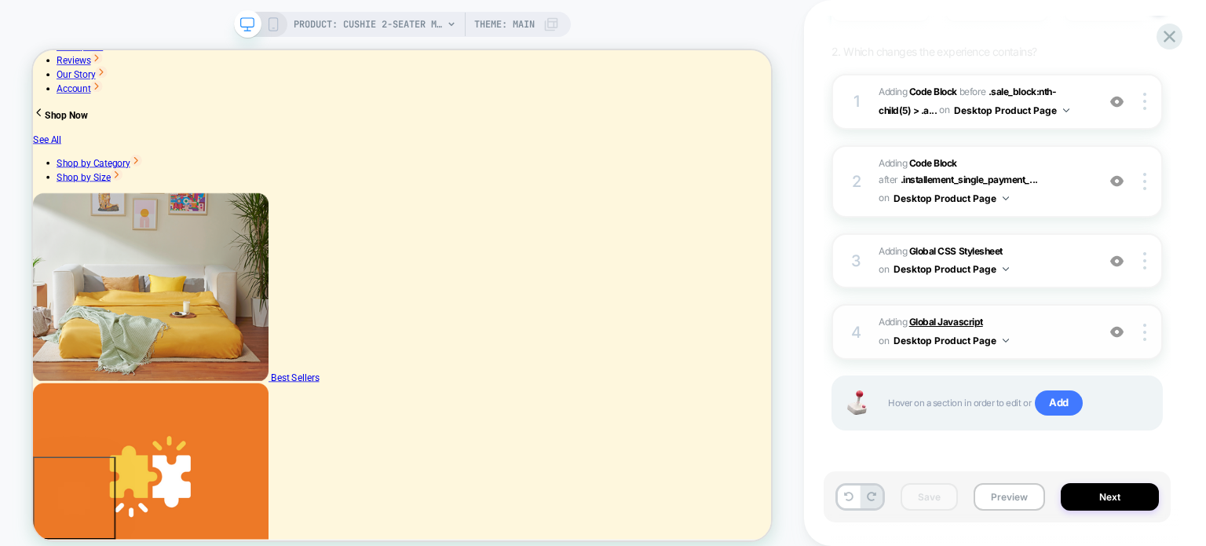
click at [942, 316] on b "Global Javascript" at bounding box center [946, 322] width 74 height 12
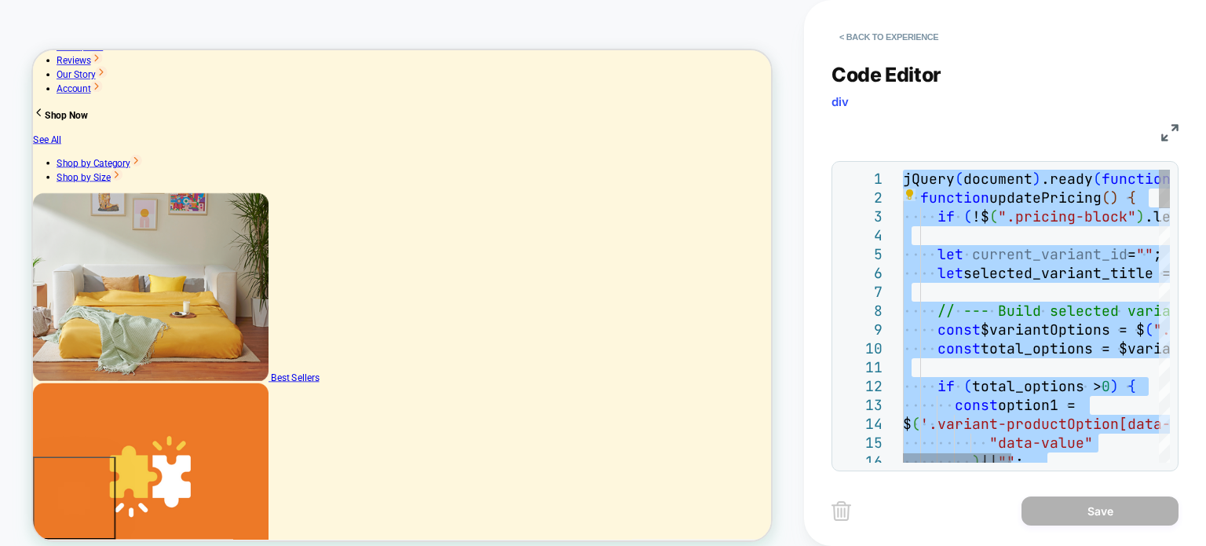
type textarea "* **** ***"
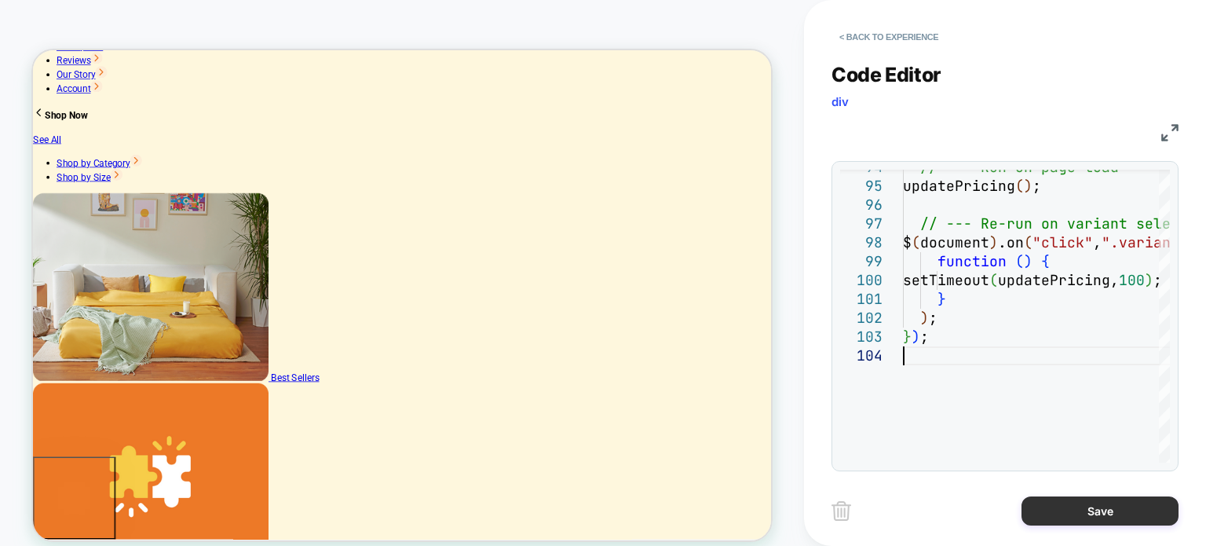
click at [1075, 508] on button "Save" at bounding box center [1099, 510] width 157 height 29
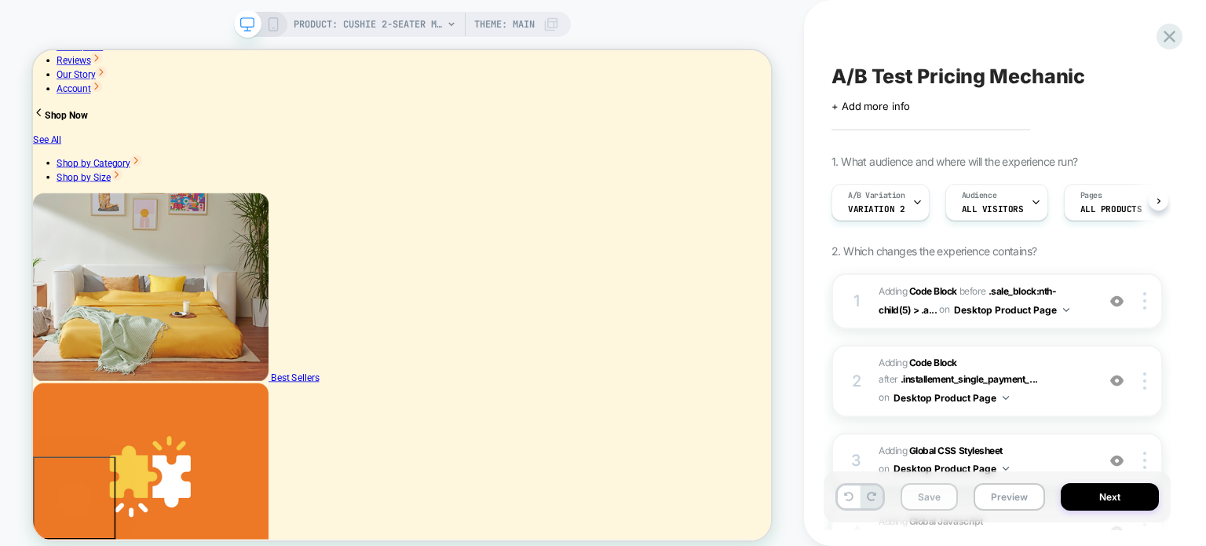
click at [936, 488] on button "Save" at bounding box center [928, 496] width 57 height 27
click at [1098, 496] on button "Next" at bounding box center [1110, 496] width 98 height 27
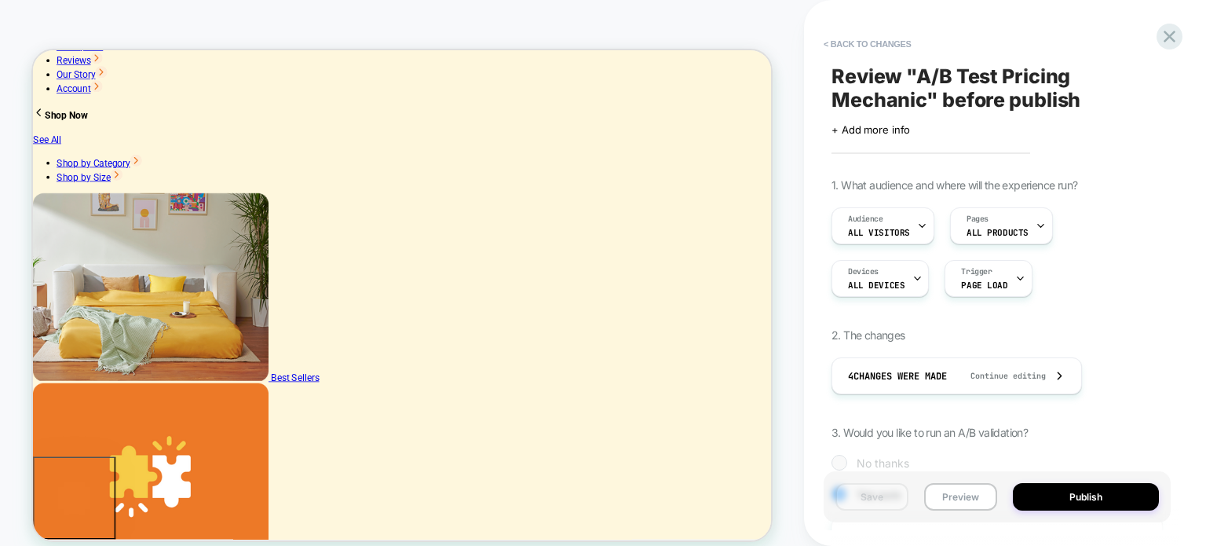
scroll to position [0, 1]
click at [973, 494] on button "Preview" at bounding box center [960, 496] width 73 height 27
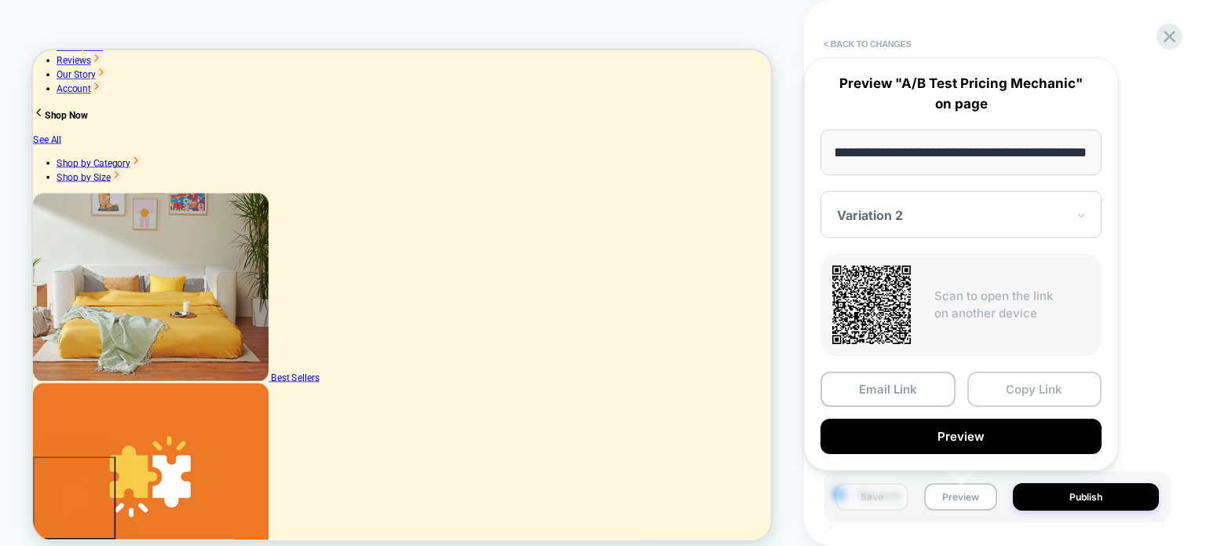
scroll to position [0, 0]
click at [1052, 383] on button "Copy Link" at bounding box center [1034, 388] width 135 height 35
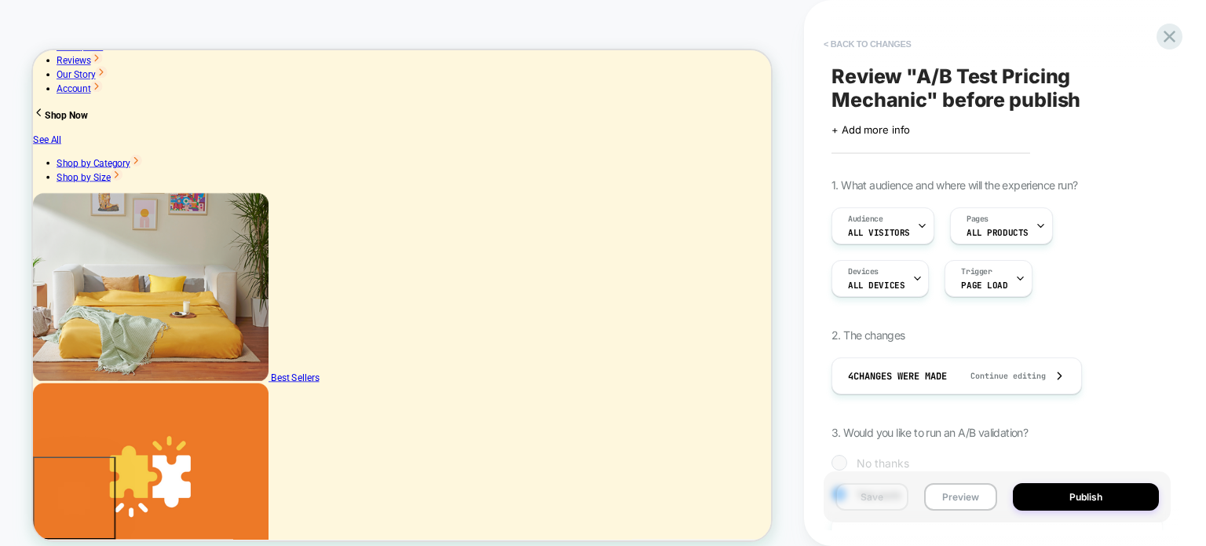
click at [831, 38] on button "< Back to changes" at bounding box center [868, 43] width 104 height 25
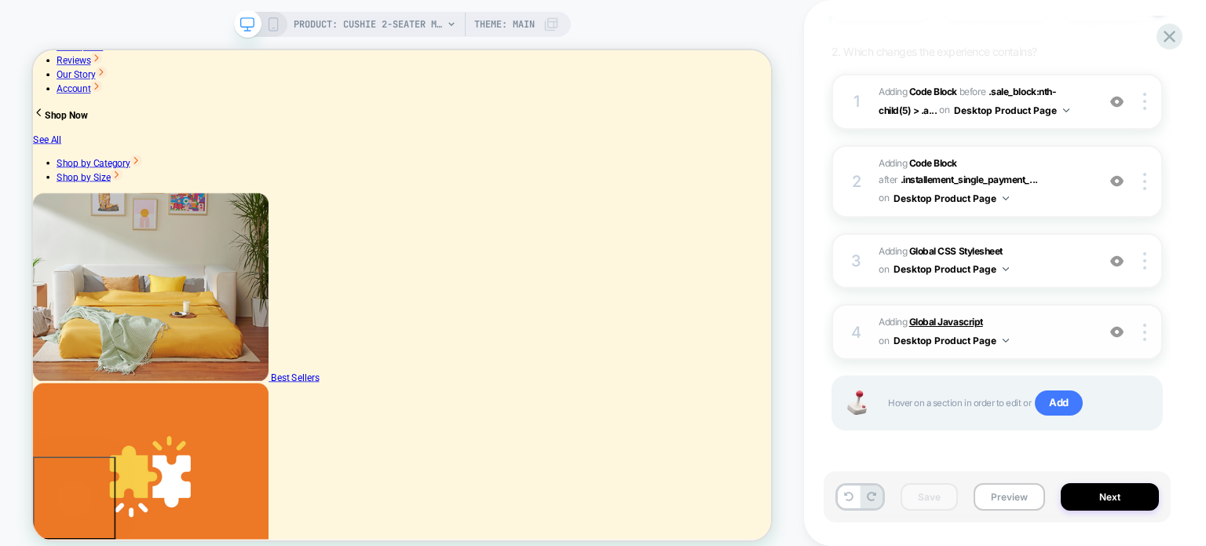
click at [944, 318] on b "Global Javascript" at bounding box center [946, 322] width 74 height 12
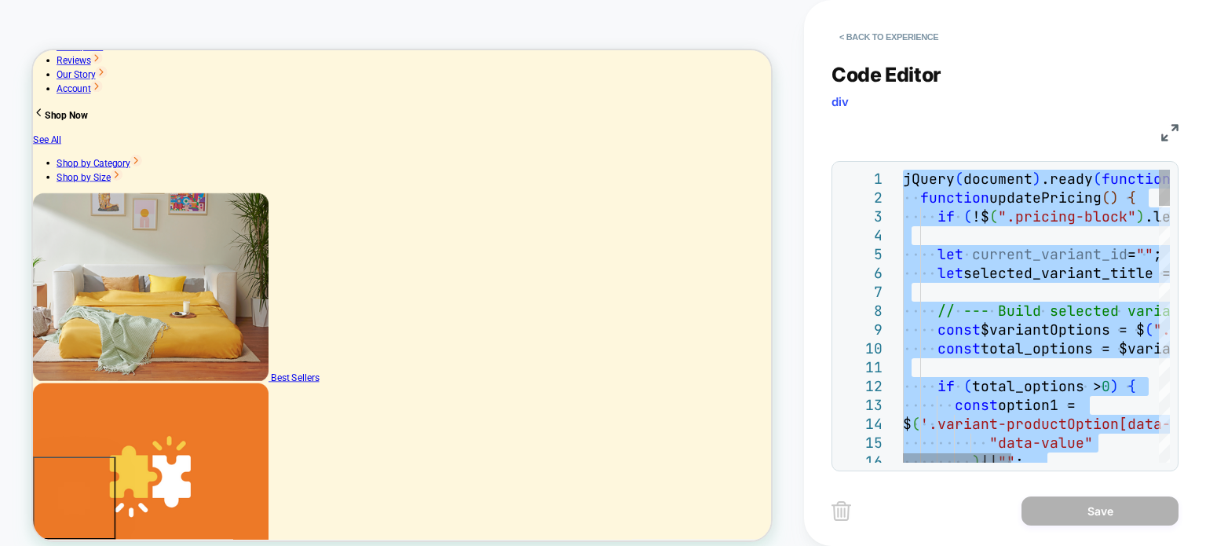
type textarea "* **** ***"
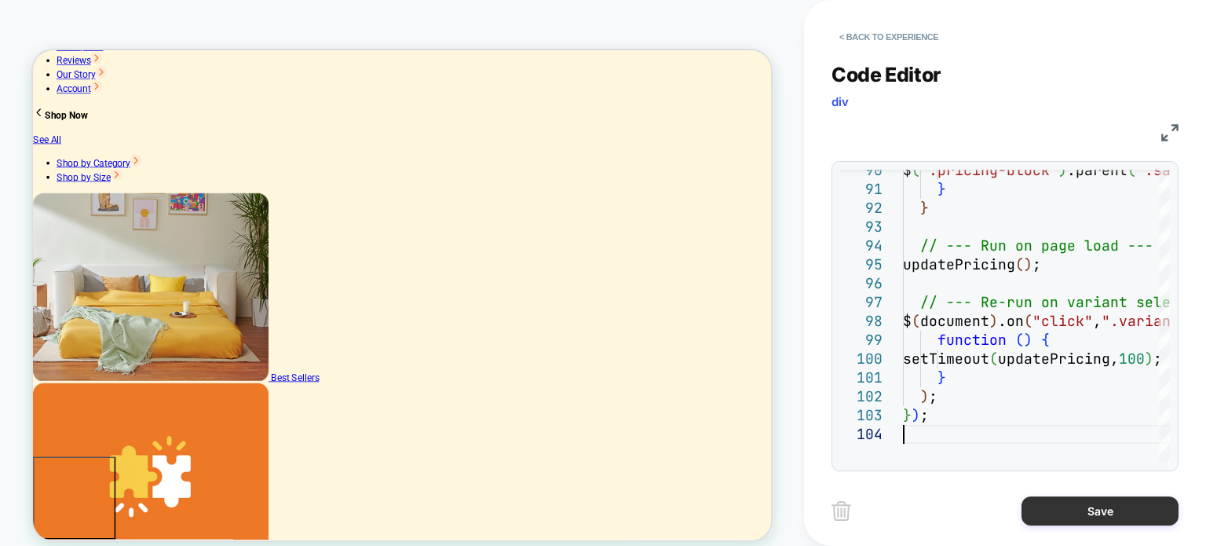
click at [1100, 512] on button "Save" at bounding box center [1099, 510] width 157 height 29
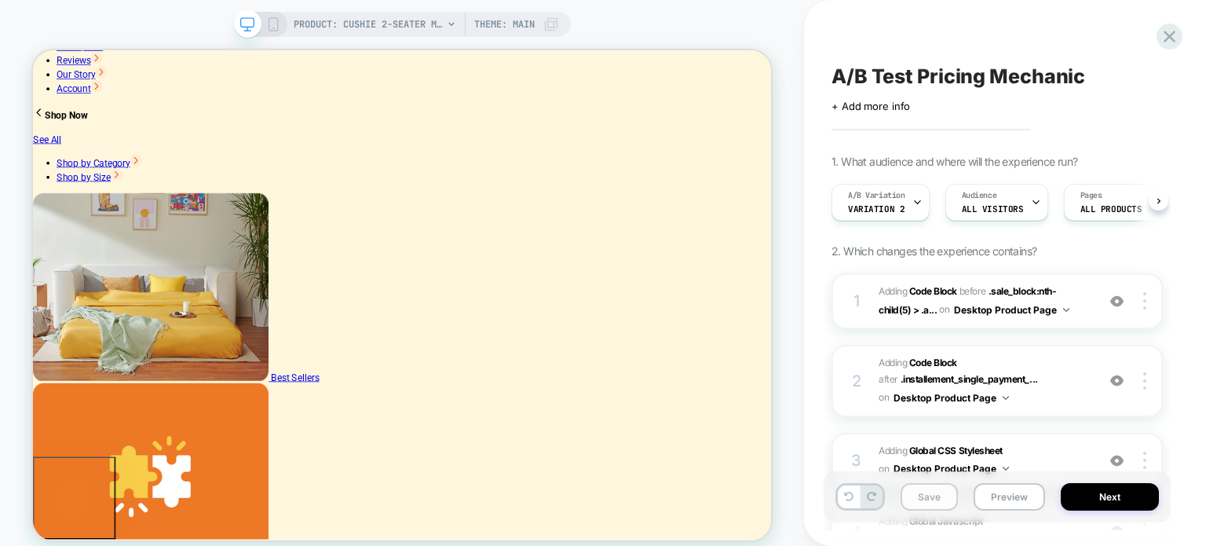
click at [938, 499] on button "Save" at bounding box center [928, 496] width 57 height 27
click at [1085, 492] on button "Next" at bounding box center [1110, 496] width 98 height 27
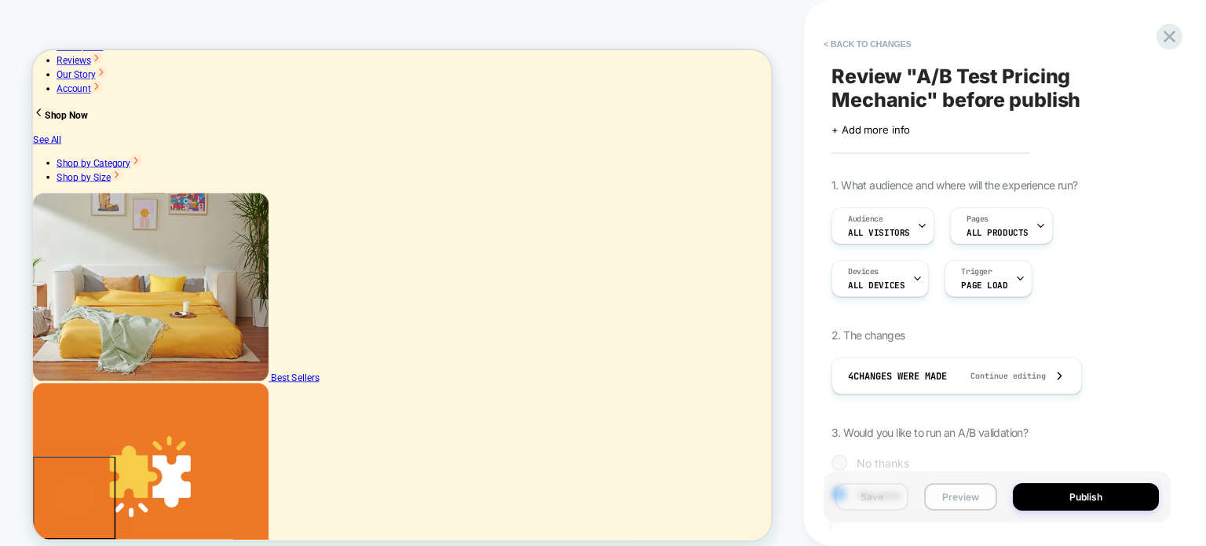
scroll to position [0, 1]
click at [988, 490] on button "Preview" at bounding box center [960, 496] width 73 height 27
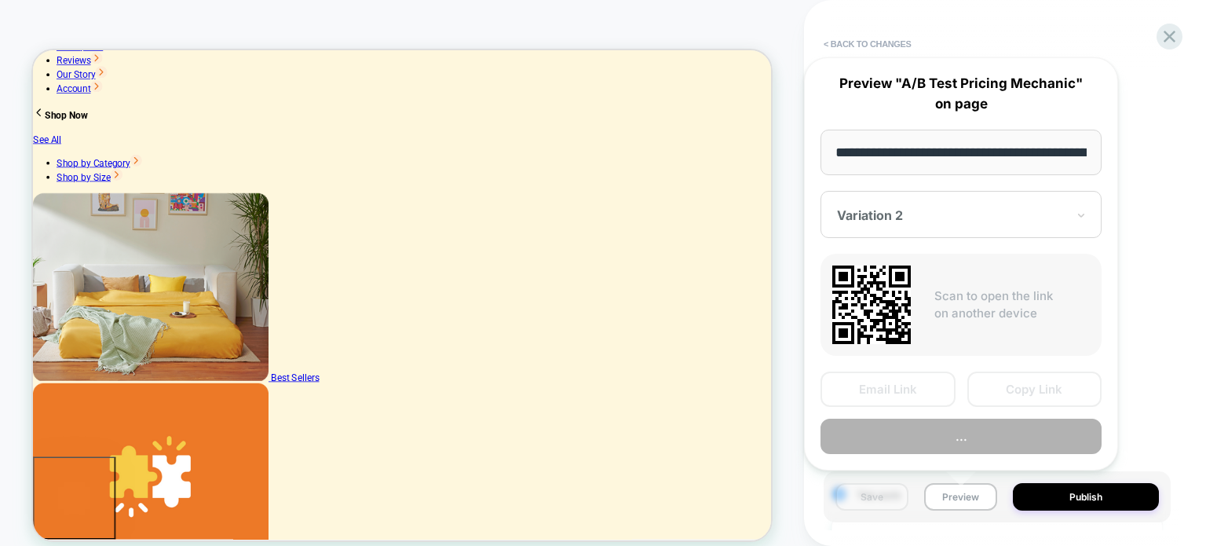
scroll to position [0, 360]
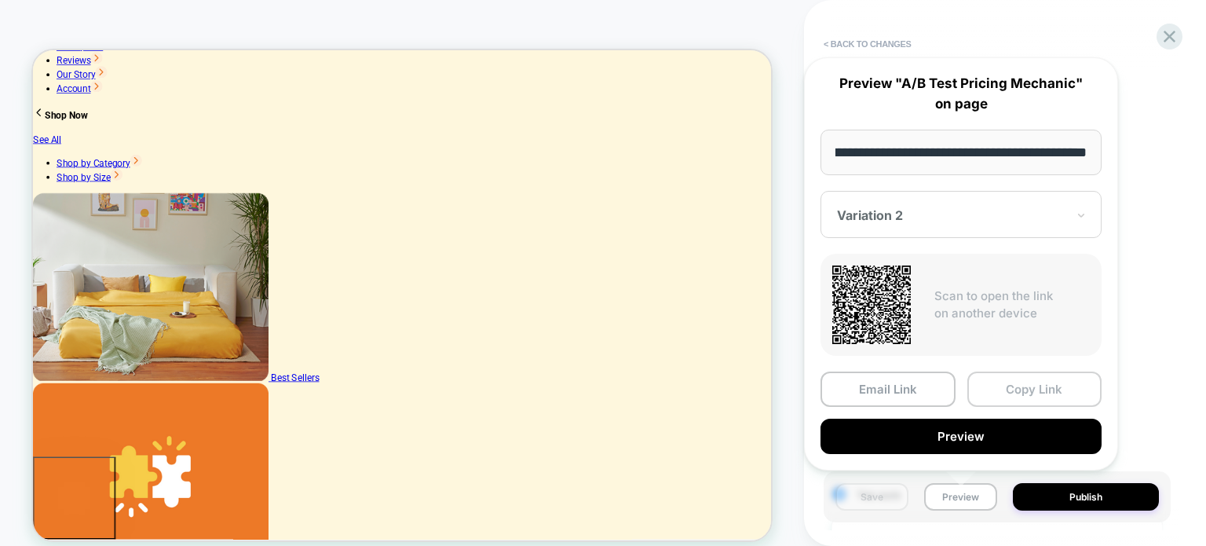
click at [999, 384] on button "Copy Link" at bounding box center [1034, 388] width 135 height 35
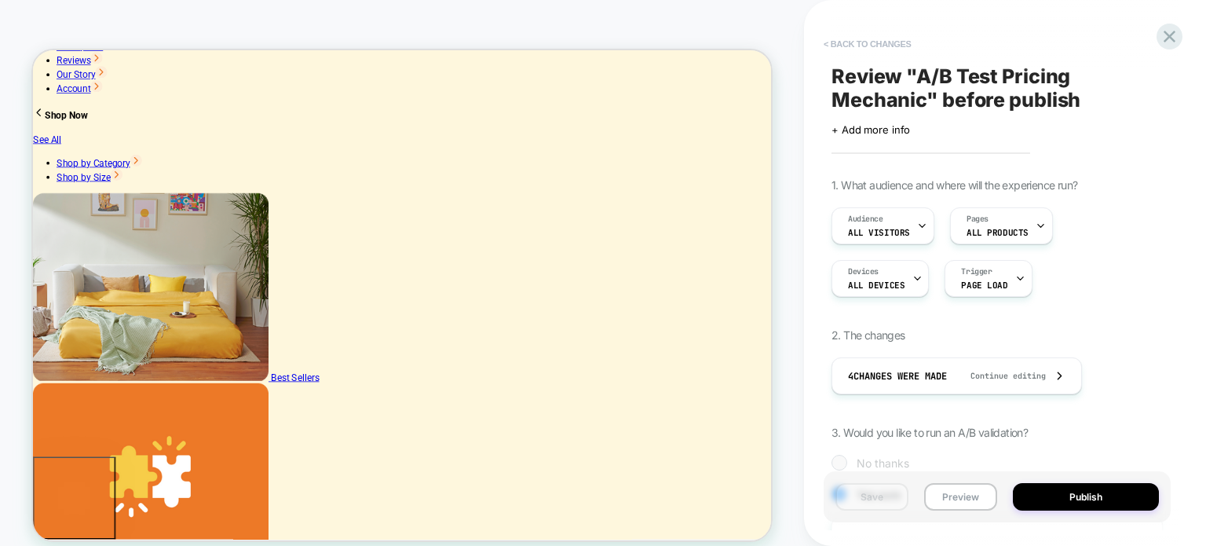
click at [861, 38] on button "< Back to changes" at bounding box center [868, 43] width 104 height 25
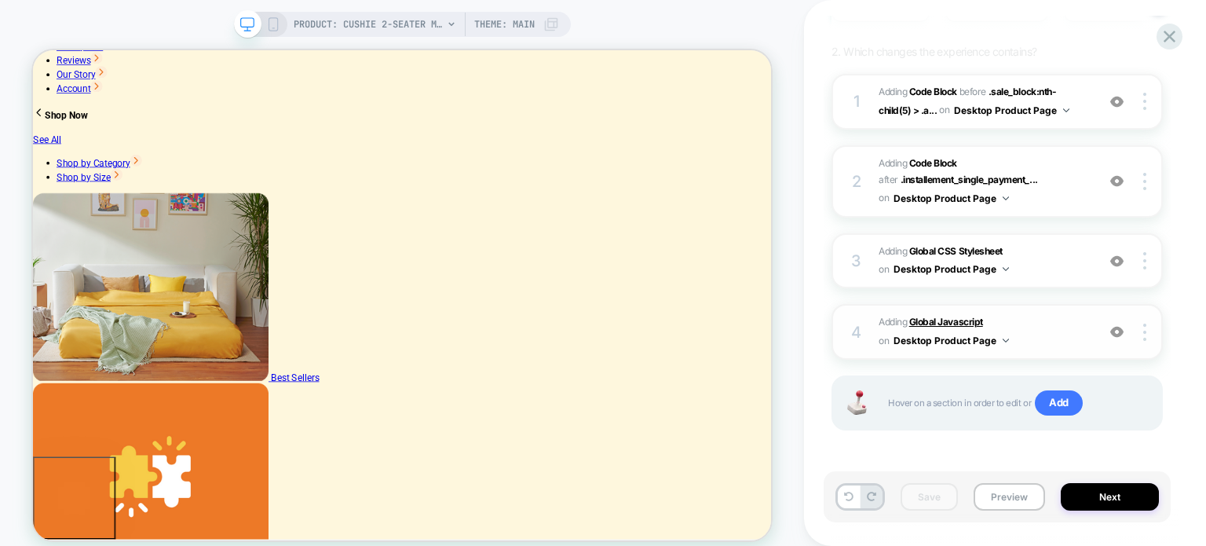
click at [948, 319] on b "Global Javascript" at bounding box center [946, 322] width 74 height 12
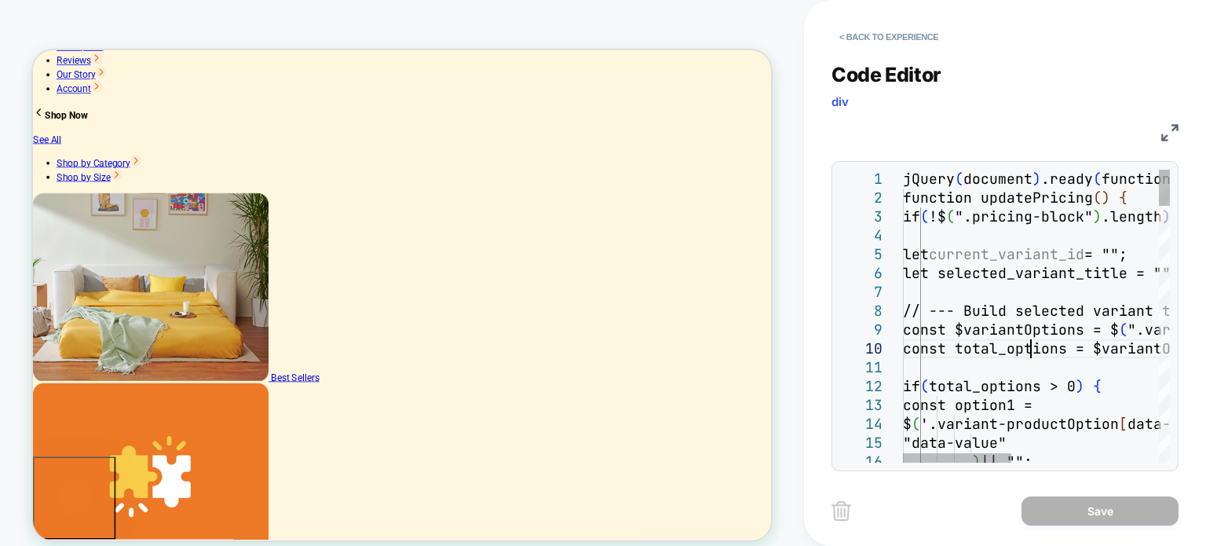
type textarea "**********"
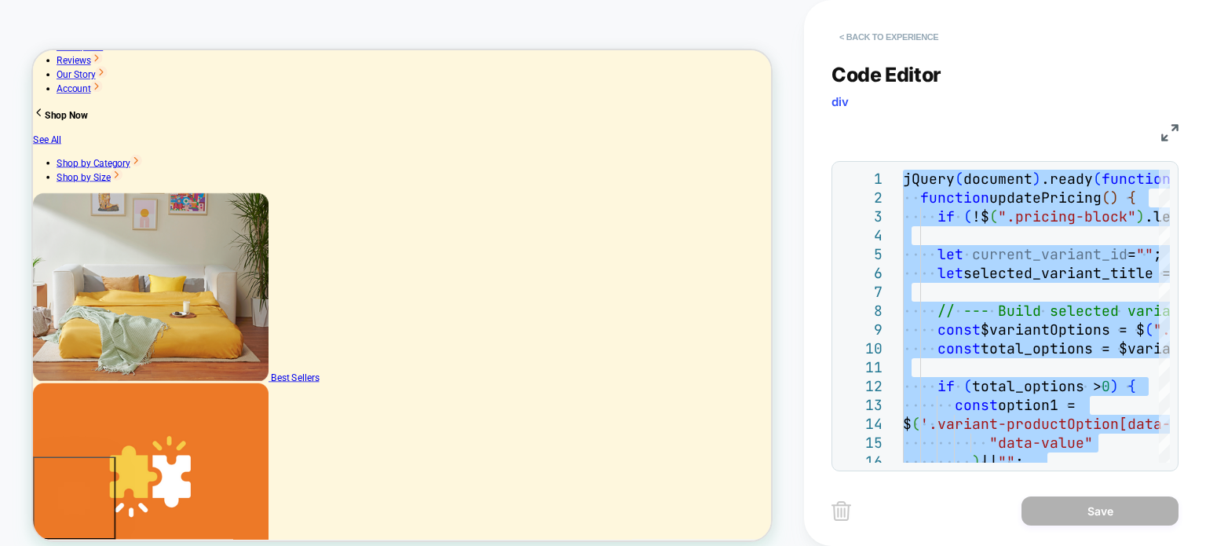
click at [903, 27] on button "< Back to experience" at bounding box center [888, 36] width 115 height 25
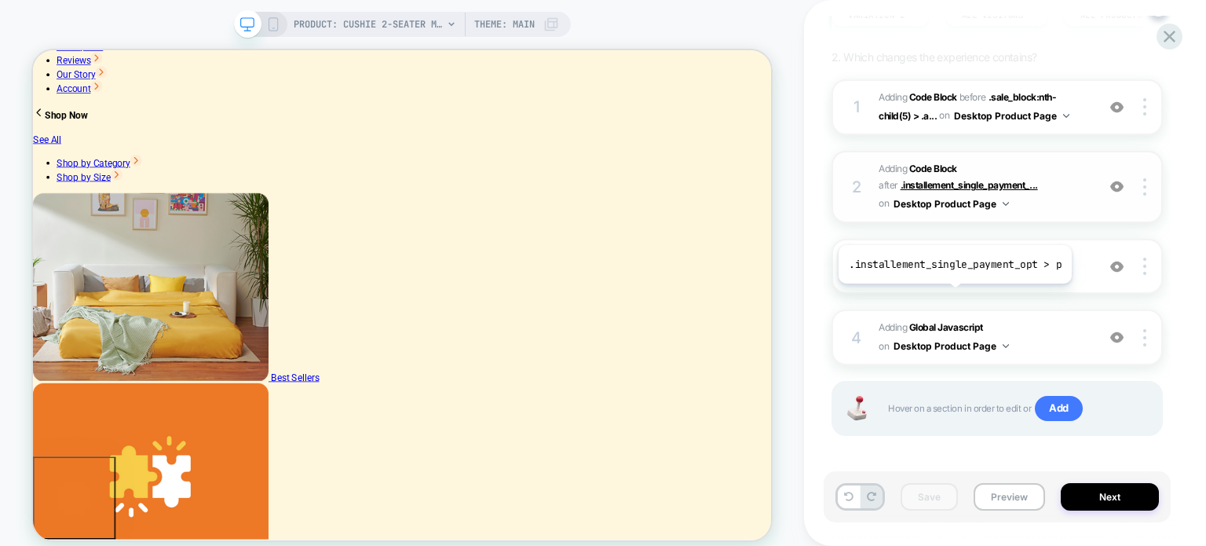
scroll to position [199, 0]
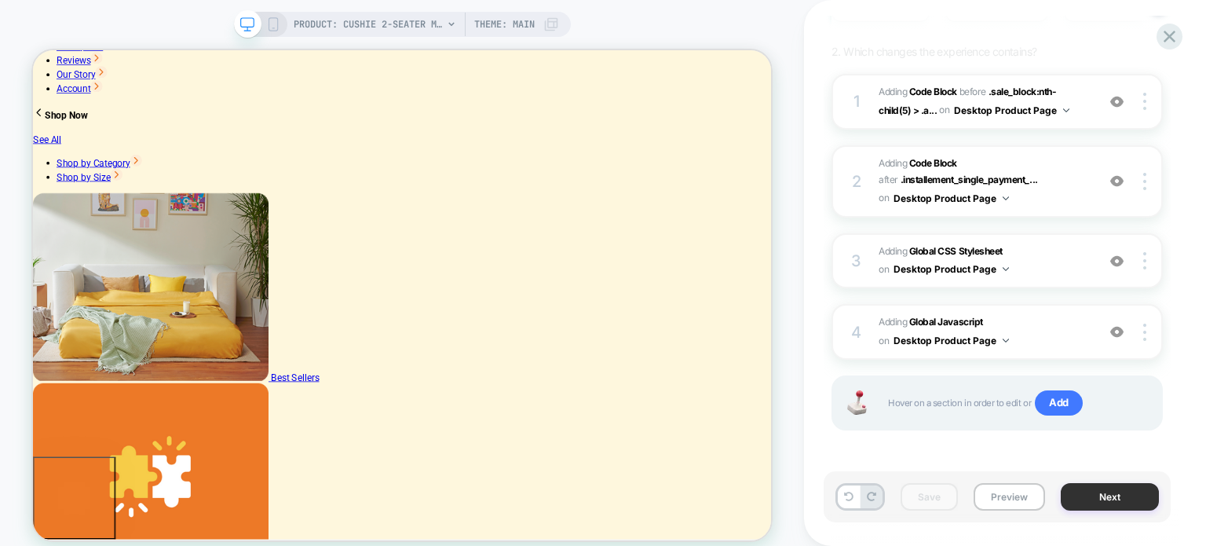
click at [1105, 490] on button "Next" at bounding box center [1110, 496] width 98 height 27
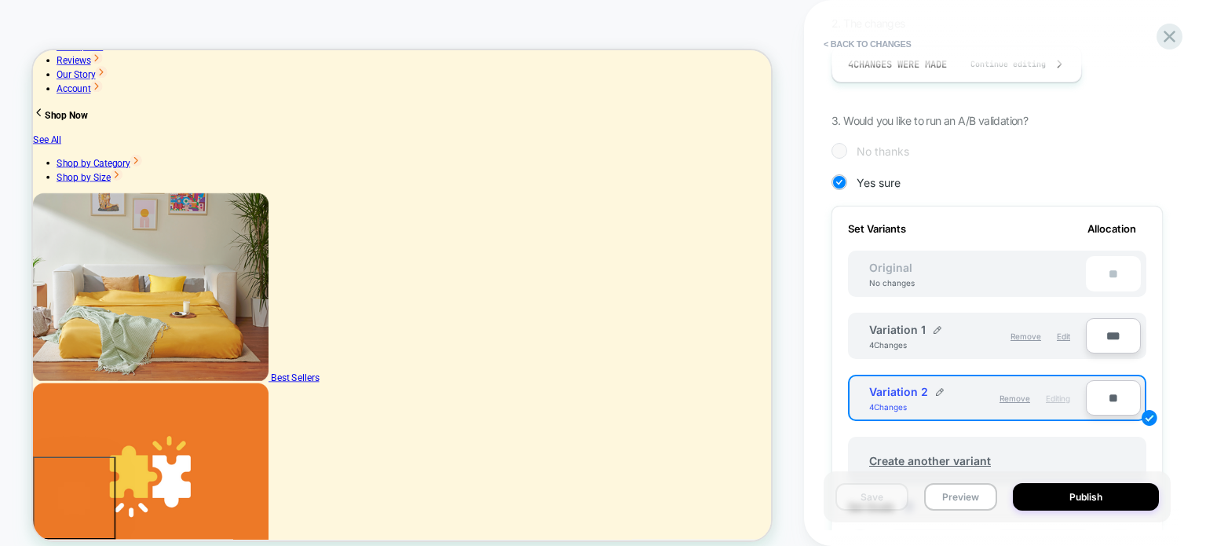
scroll to position [314, 0]
click at [1061, 332] on span "Edit" at bounding box center [1063, 333] width 13 height 9
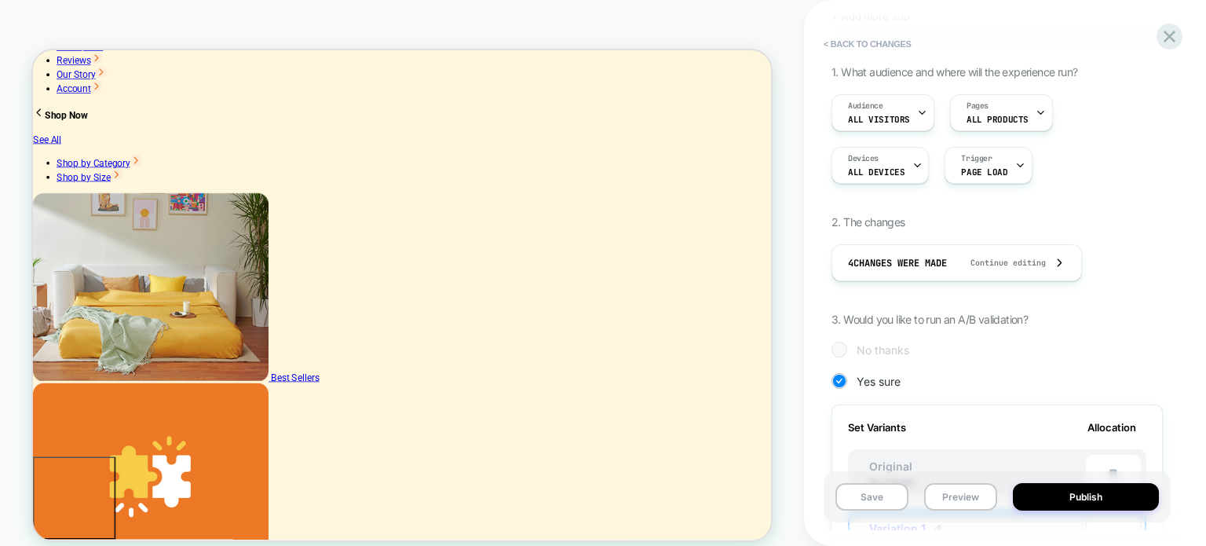
scroll to position [0, 0]
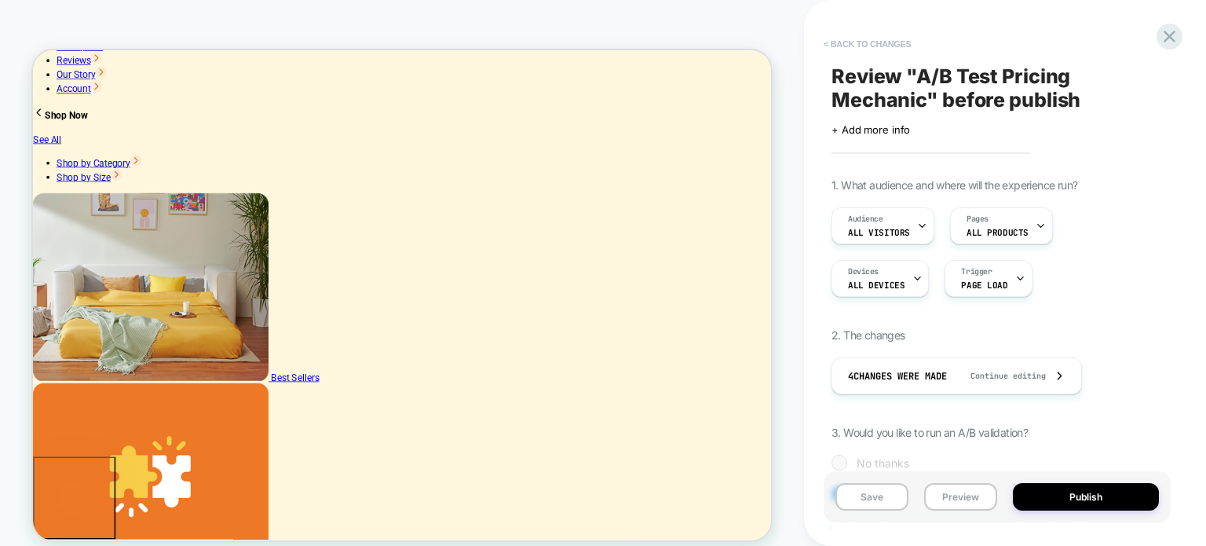
click at [881, 35] on button "< Back to changes" at bounding box center [868, 43] width 104 height 25
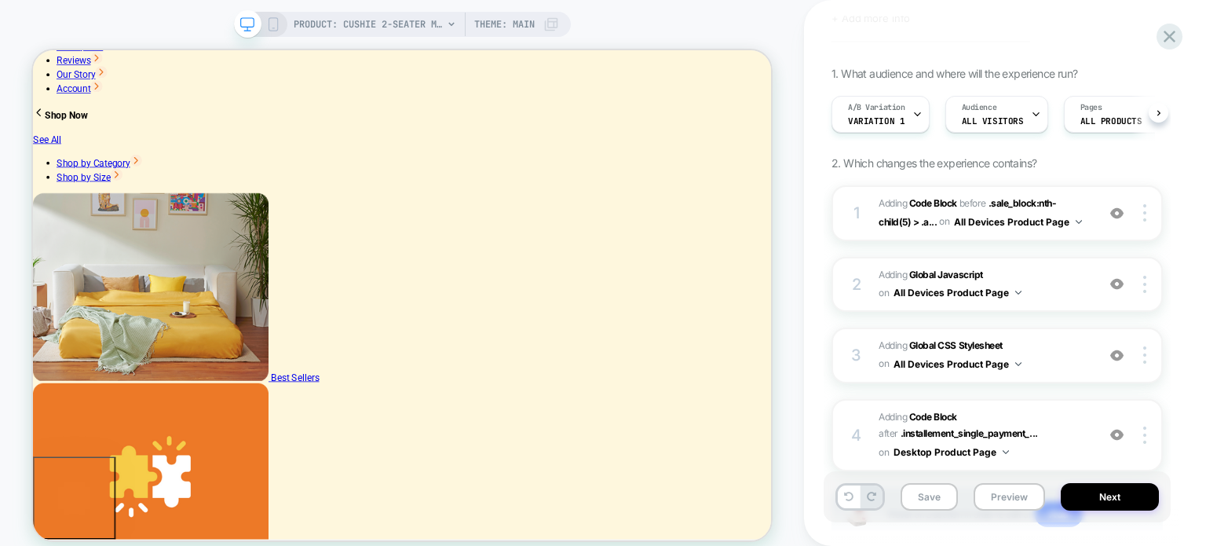
scroll to position [199, 0]
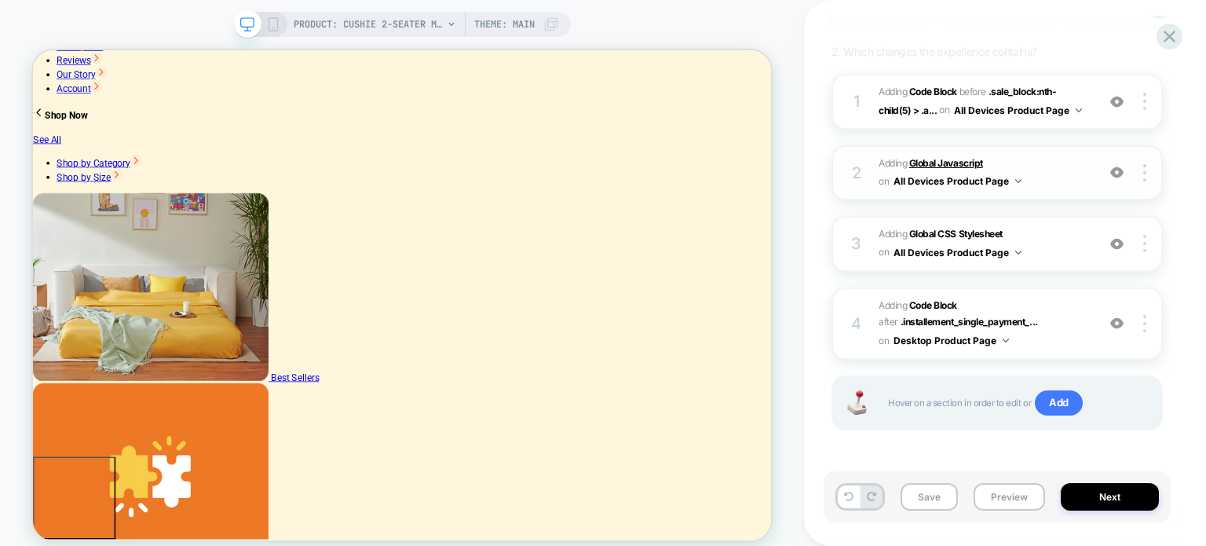
click at [948, 159] on b "Global Javascript" at bounding box center [946, 163] width 74 height 12
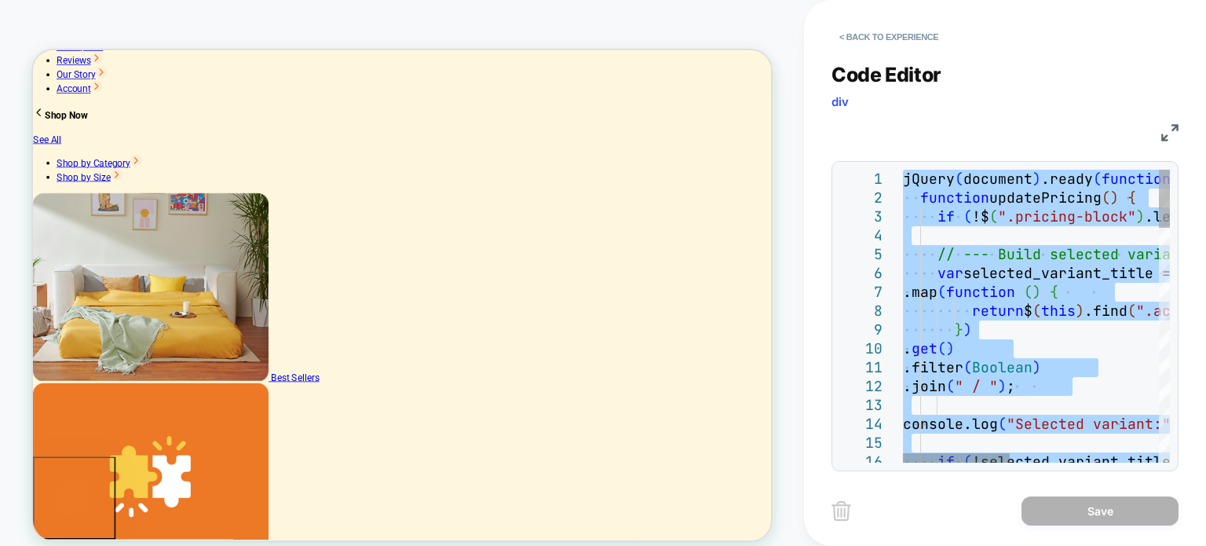
type textarea "**********"
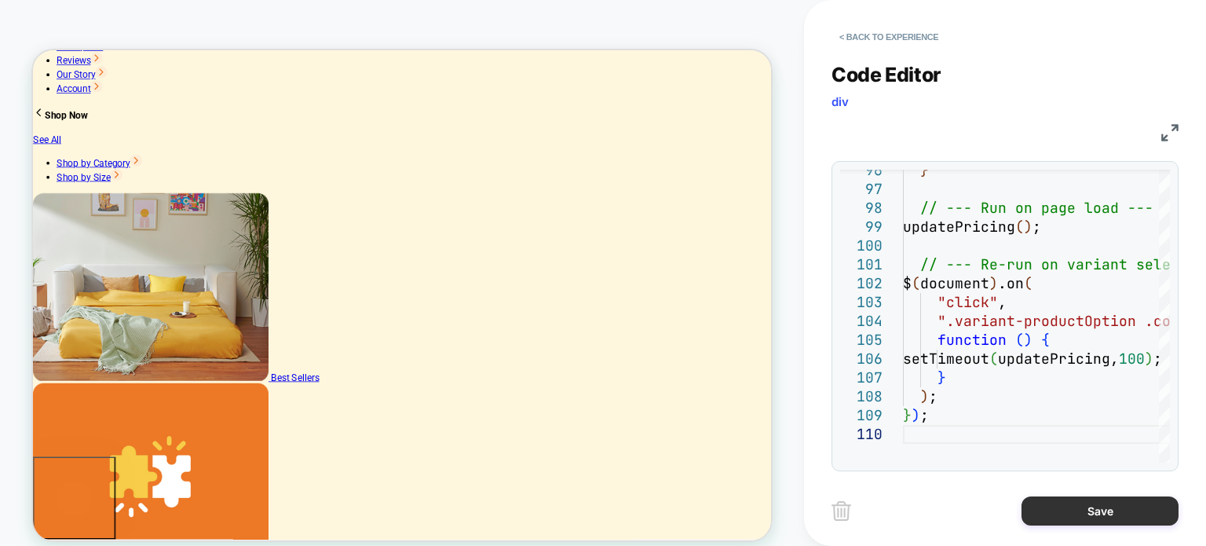
click at [1119, 513] on button "Save" at bounding box center [1099, 510] width 157 height 29
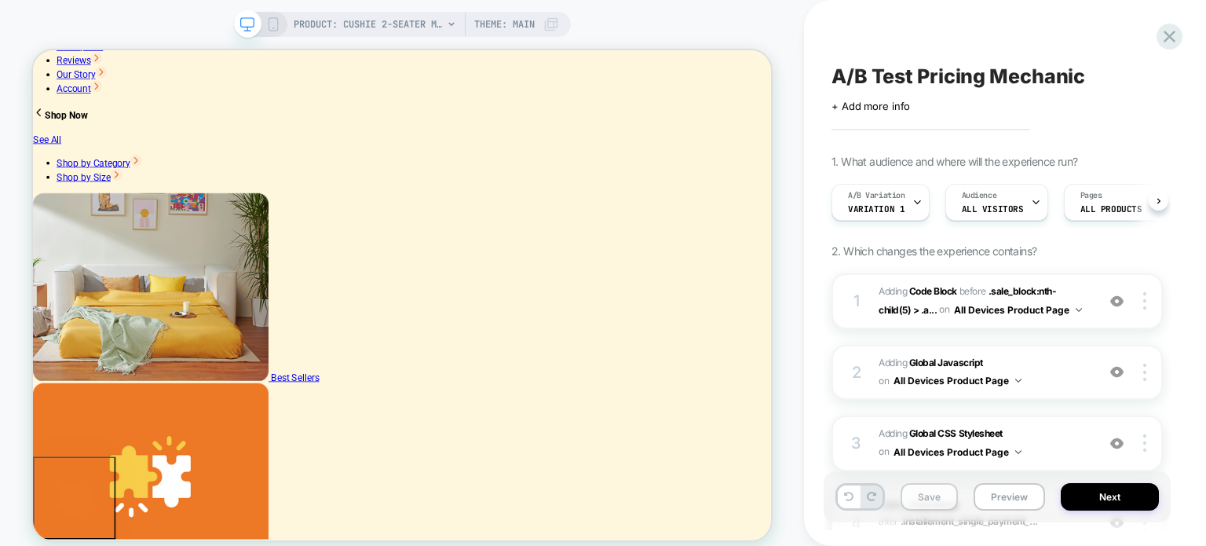
click at [923, 491] on button "Save" at bounding box center [928, 496] width 57 height 27
click at [1115, 505] on button "Next" at bounding box center [1110, 496] width 98 height 27
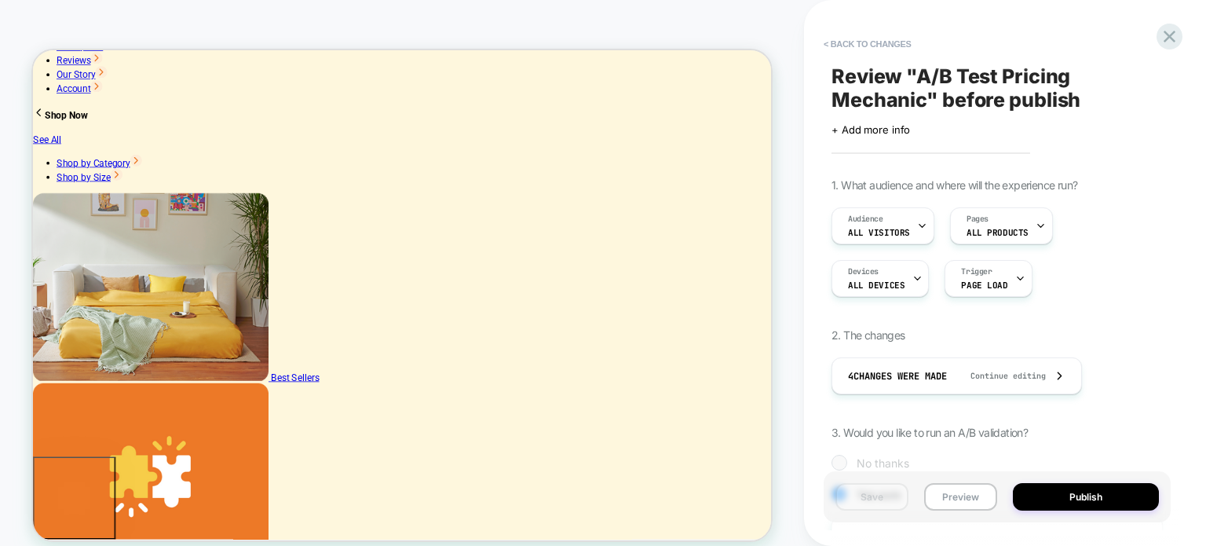
scroll to position [0, 1]
click at [963, 484] on button "Preview" at bounding box center [960, 496] width 73 height 27
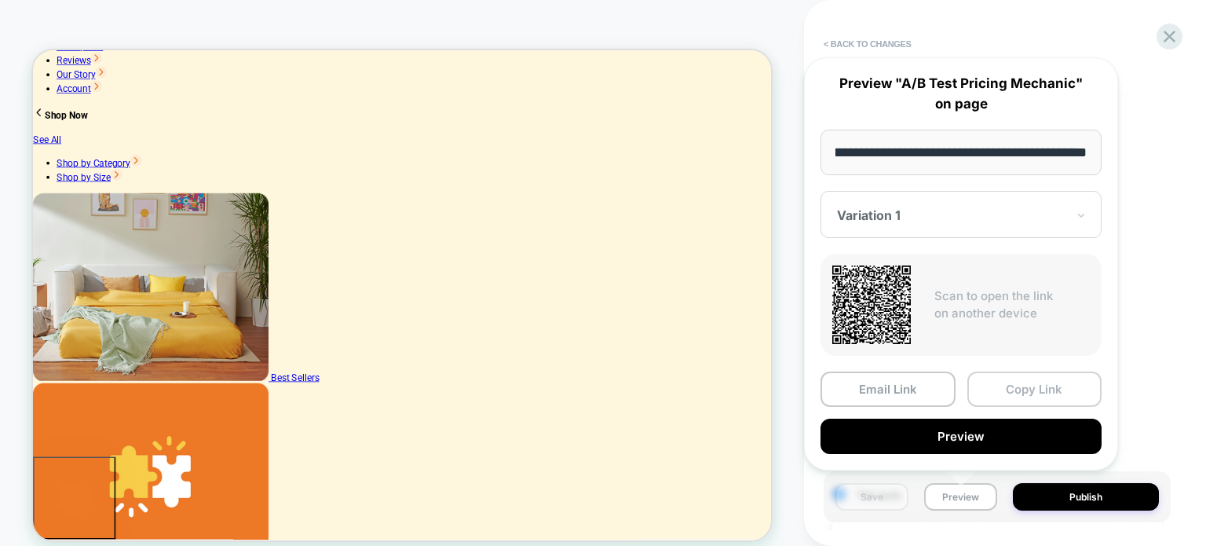
scroll to position [0, 0]
click at [1041, 384] on button "Copy Link" at bounding box center [1034, 388] width 135 height 35
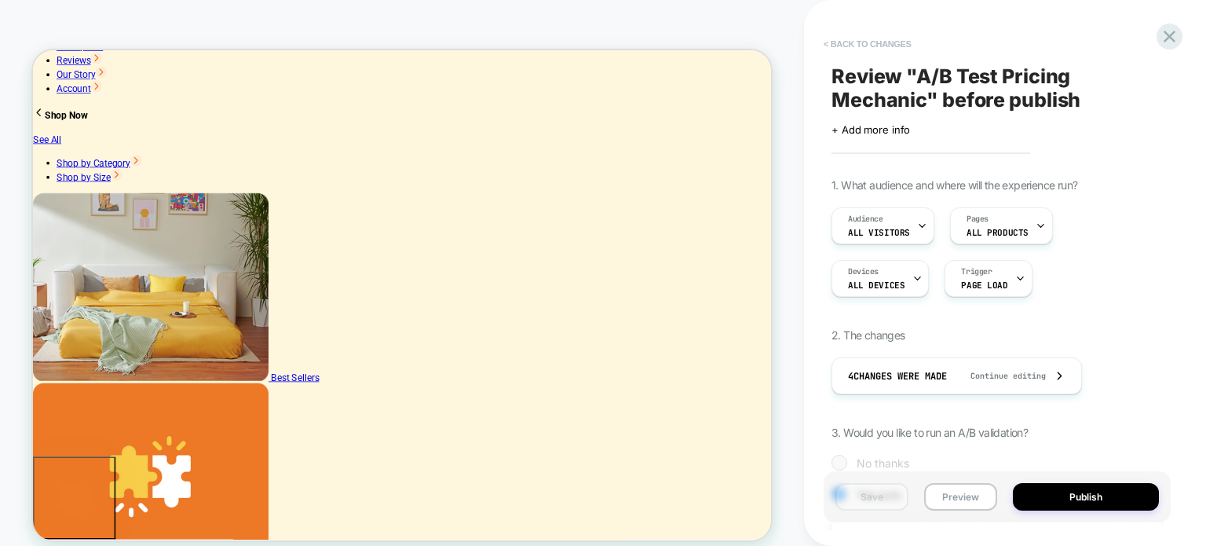
click at [851, 40] on button "< Back to changes" at bounding box center [868, 43] width 104 height 25
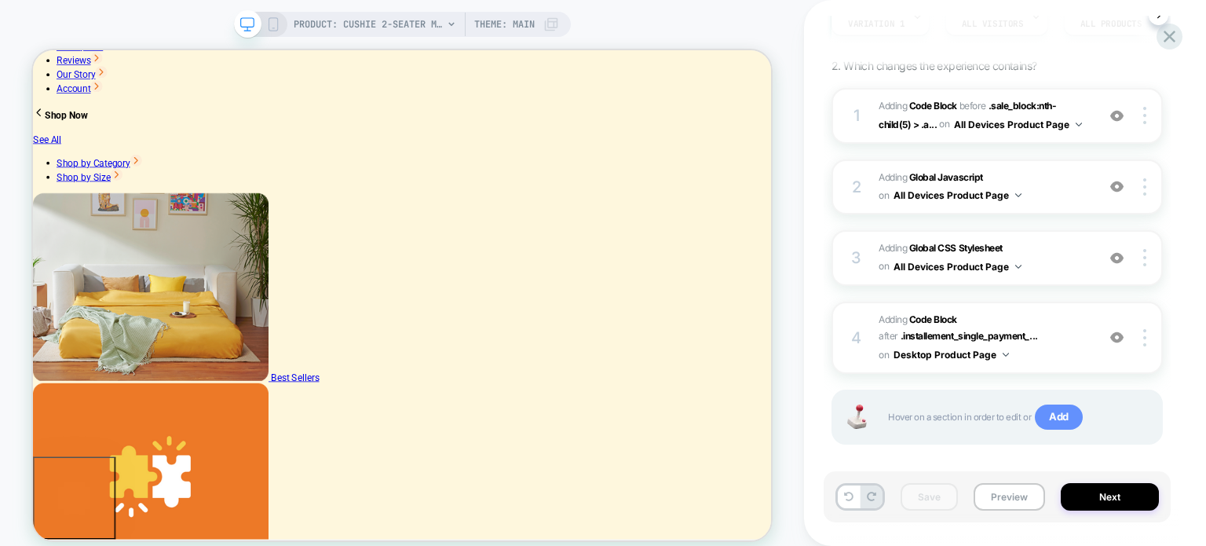
scroll to position [199, 0]
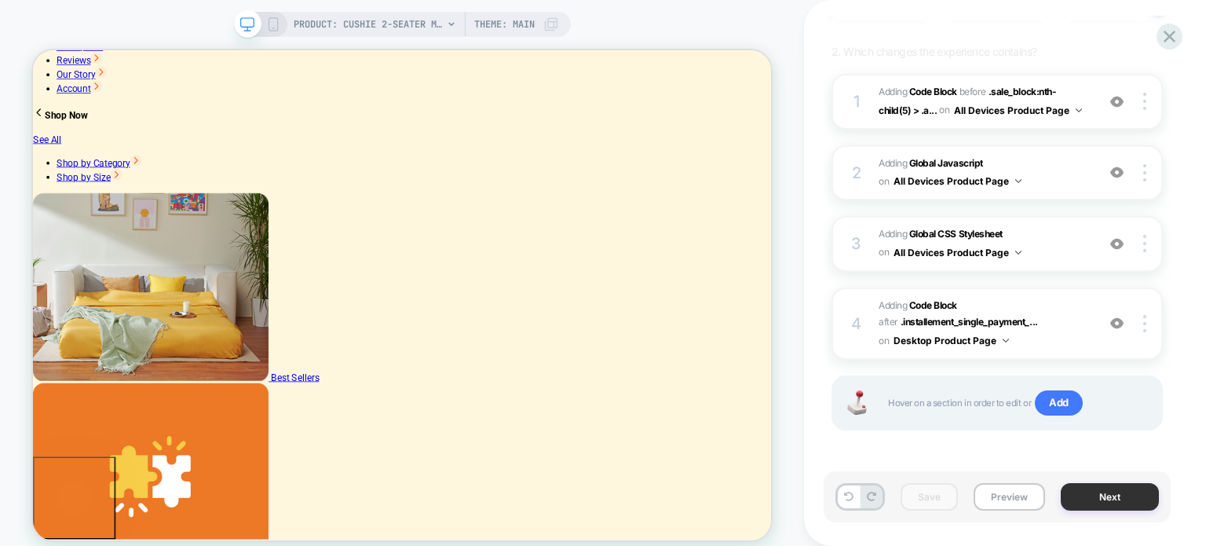
click at [1116, 495] on button "Next" at bounding box center [1110, 496] width 98 height 27
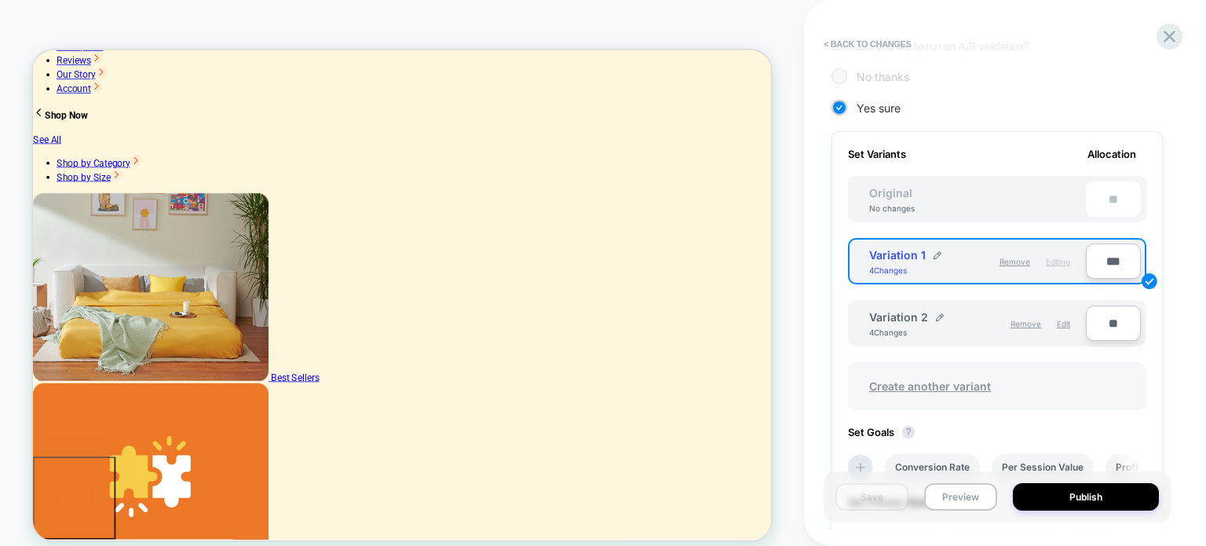
scroll to position [393, 0]
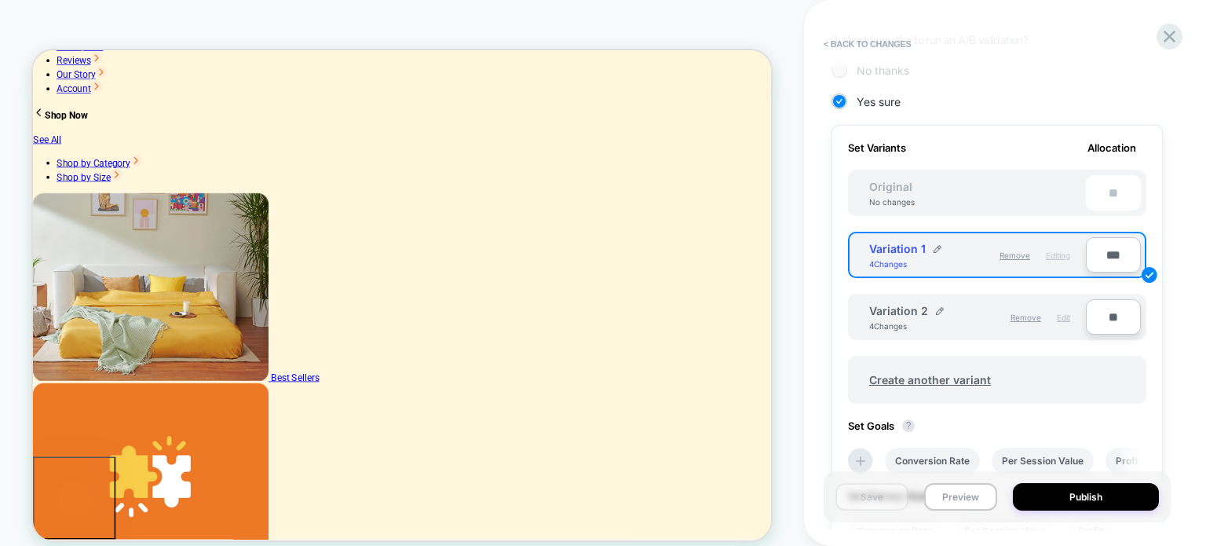
click at [1061, 309] on div "Edit" at bounding box center [1063, 317] width 13 height 27
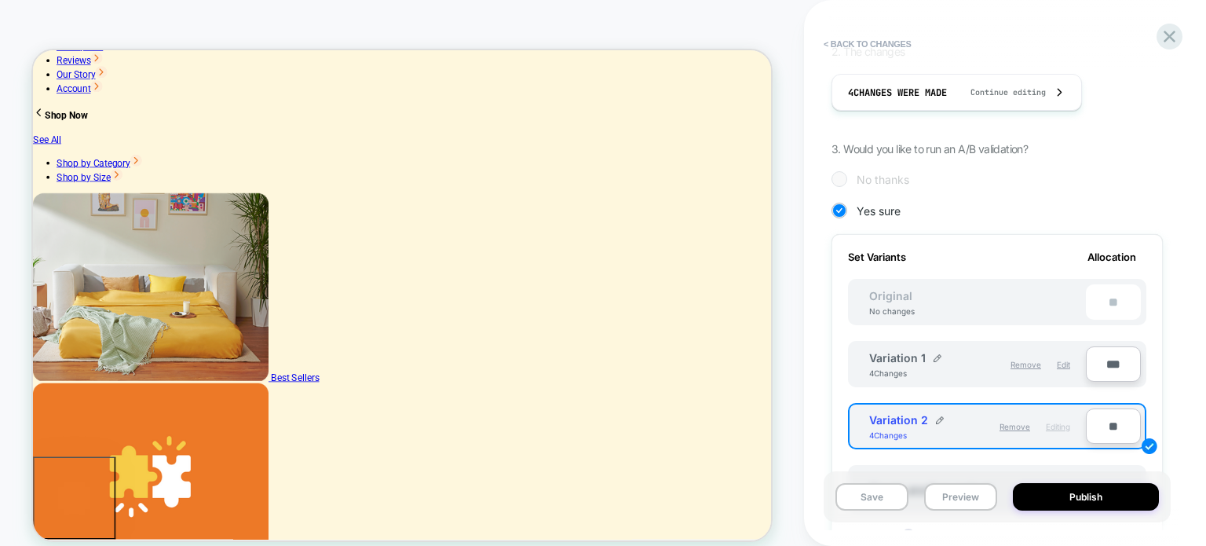
scroll to position [157, 0]
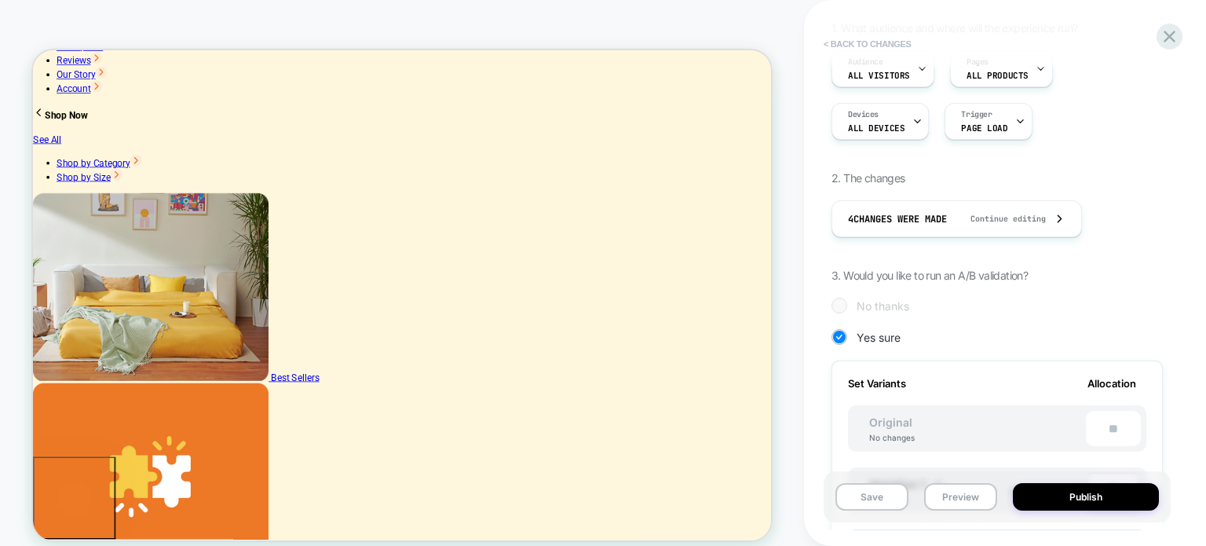
click at [882, 46] on button "< Back to changes" at bounding box center [868, 43] width 104 height 25
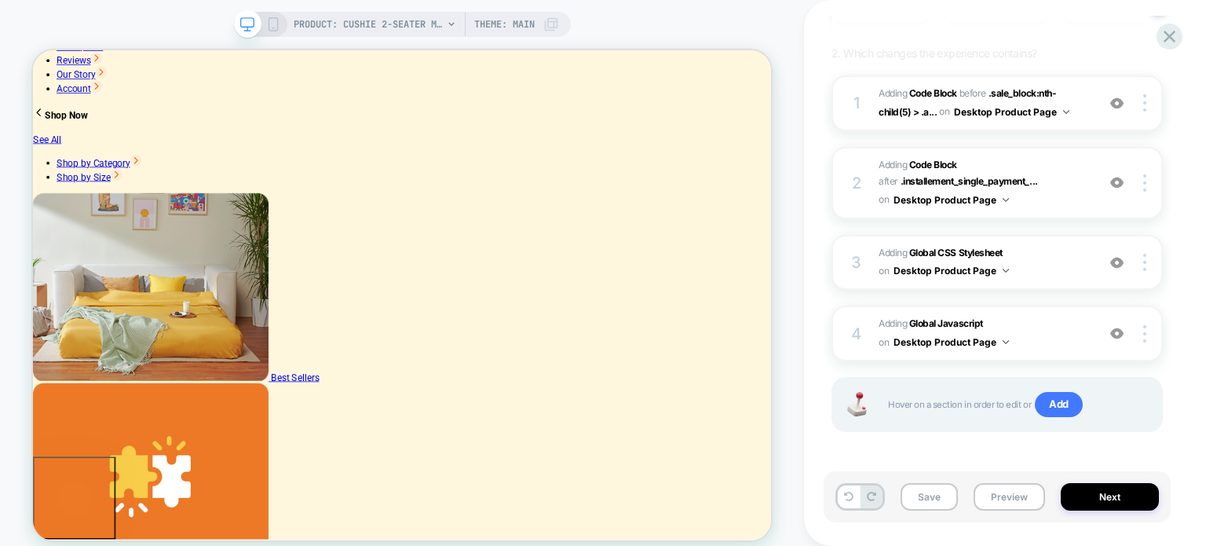
scroll to position [199, 0]
click at [926, 159] on b "Code Block" at bounding box center [933, 163] width 48 height 12
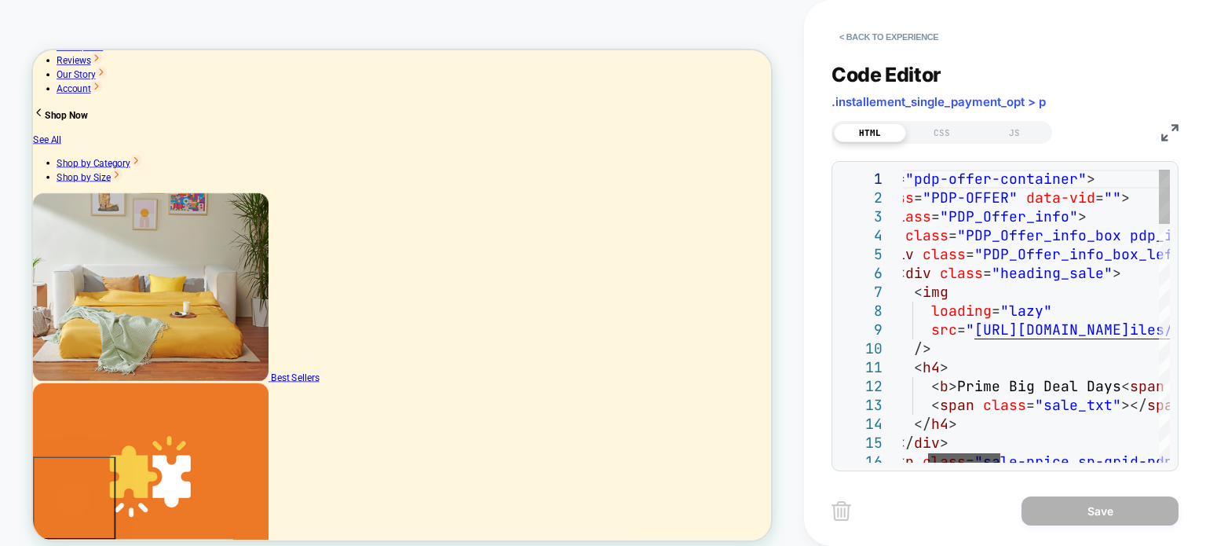
click at [985, 455] on div at bounding box center [964, 457] width 72 height 9
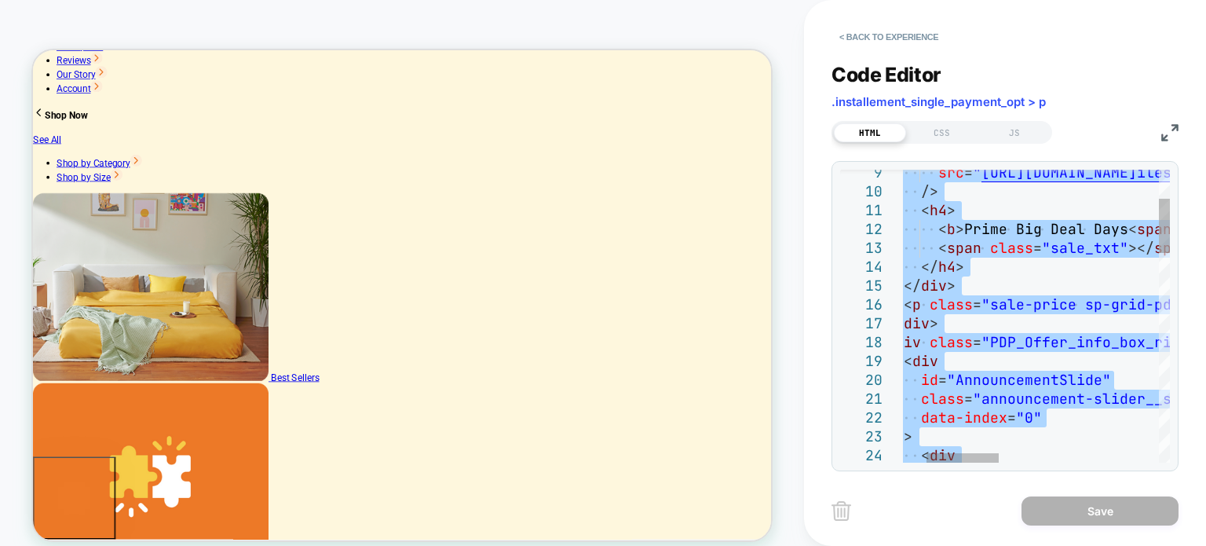
type textarea "**********"
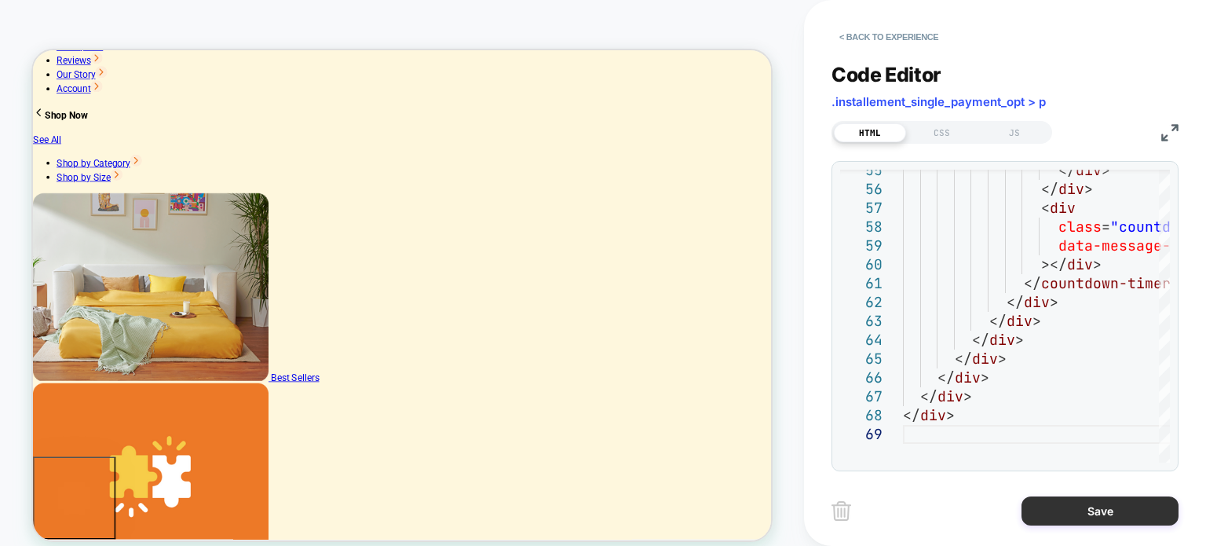
click at [1112, 518] on button "Save" at bounding box center [1099, 510] width 157 height 29
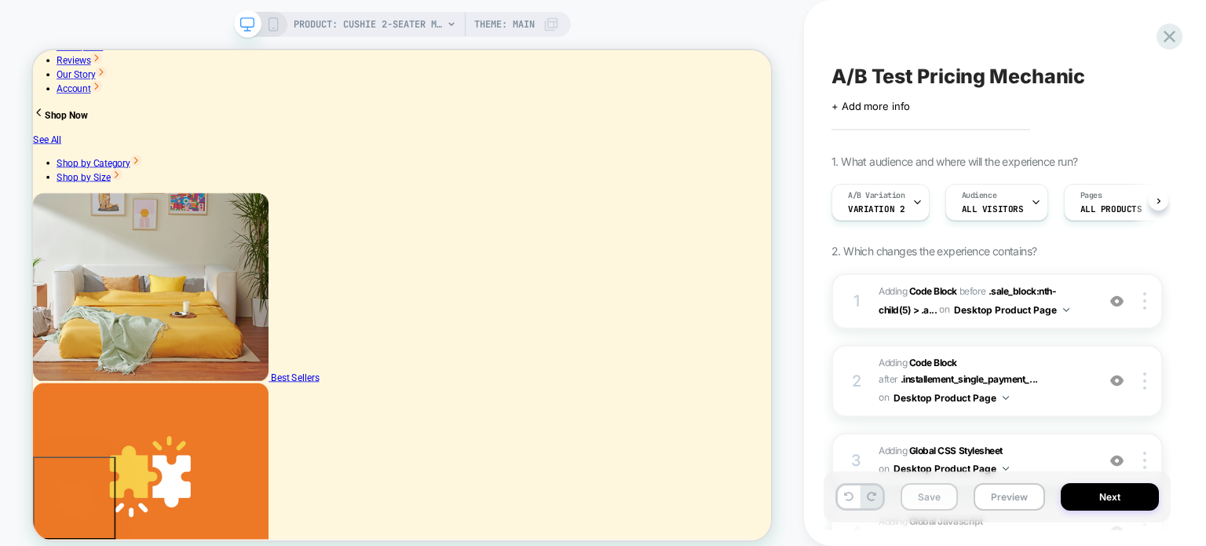
click at [940, 493] on button "Save" at bounding box center [928, 496] width 57 height 27
click at [1013, 503] on button "Preview" at bounding box center [1008, 496] width 71 height 27
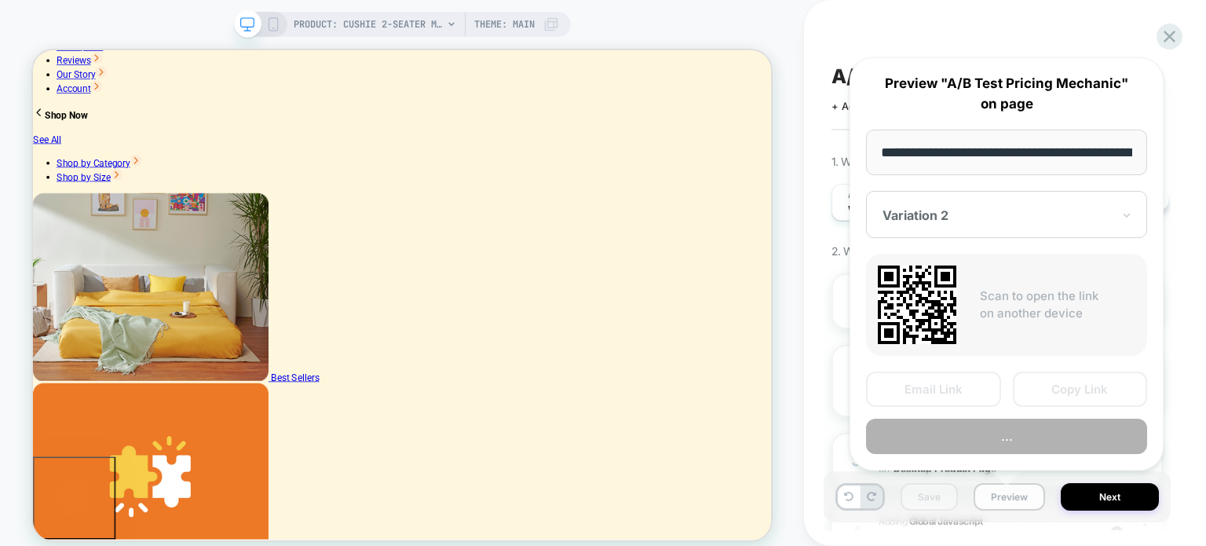
scroll to position [0, 360]
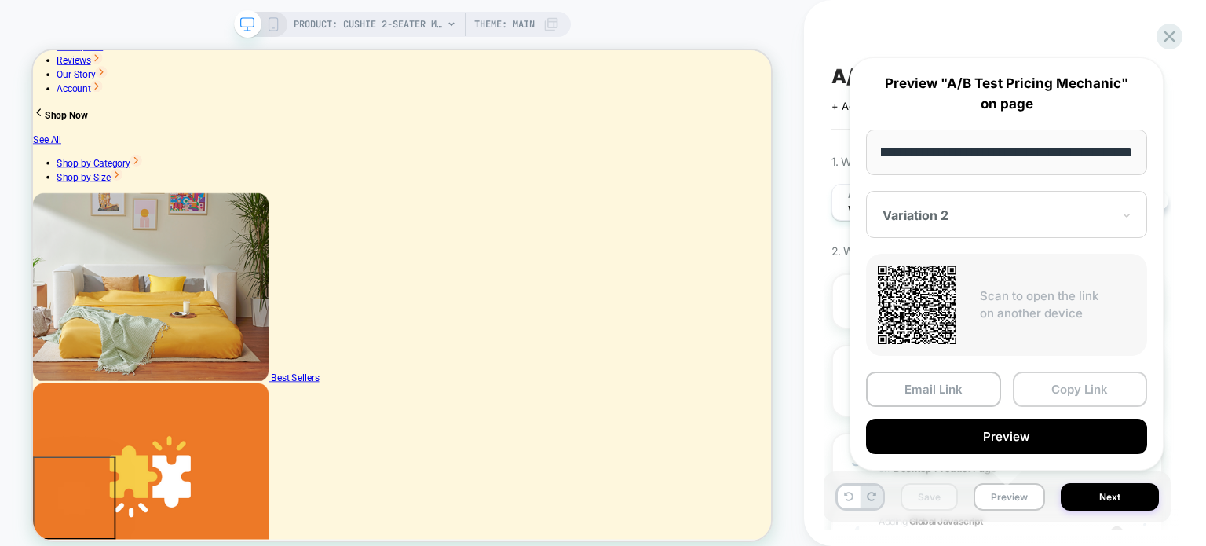
click at [1072, 382] on button "Copy Link" at bounding box center [1080, 388] width 135 height 35
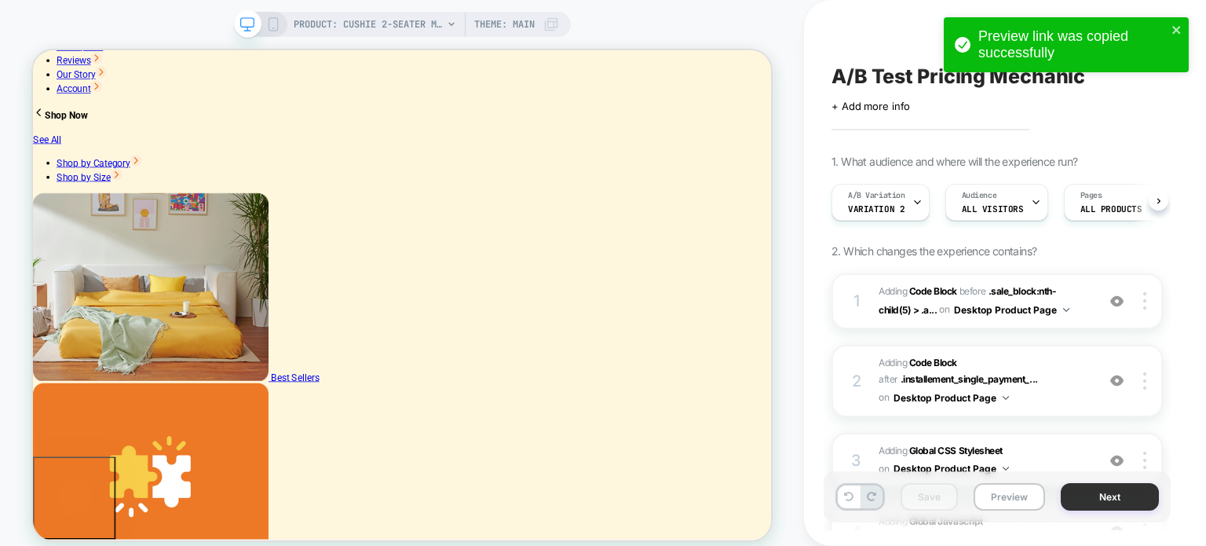
click at [1101, 491] on button "Next" at bounding box center [1110, 496] width 98 height 27
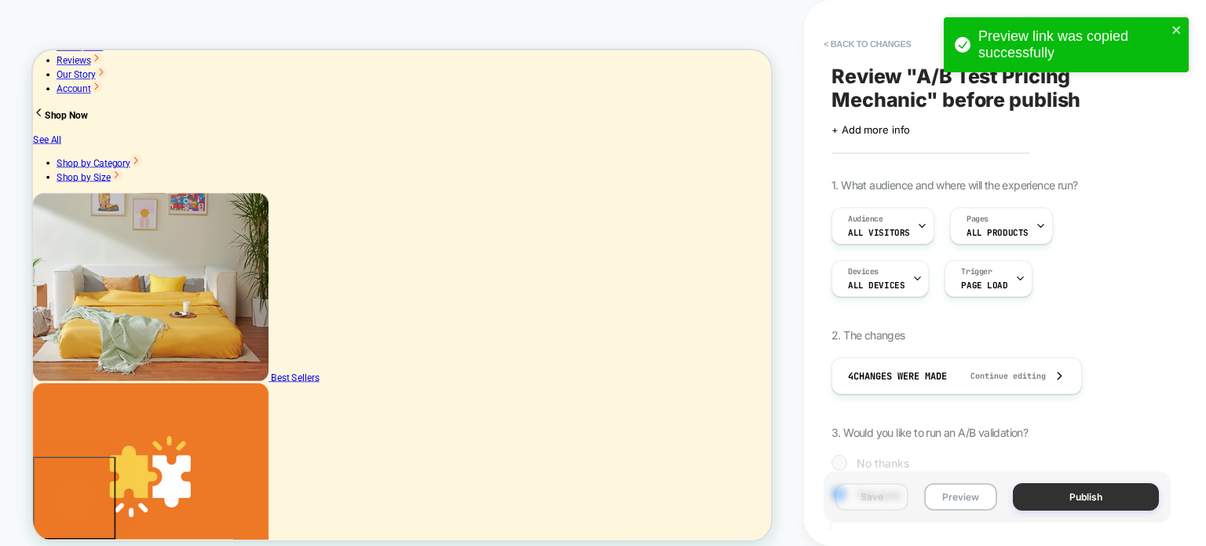
scroll to position [0, 1]
click at [845, 38] on button "< Back to changes" at bounding box center [868, 43] width 104 height 25
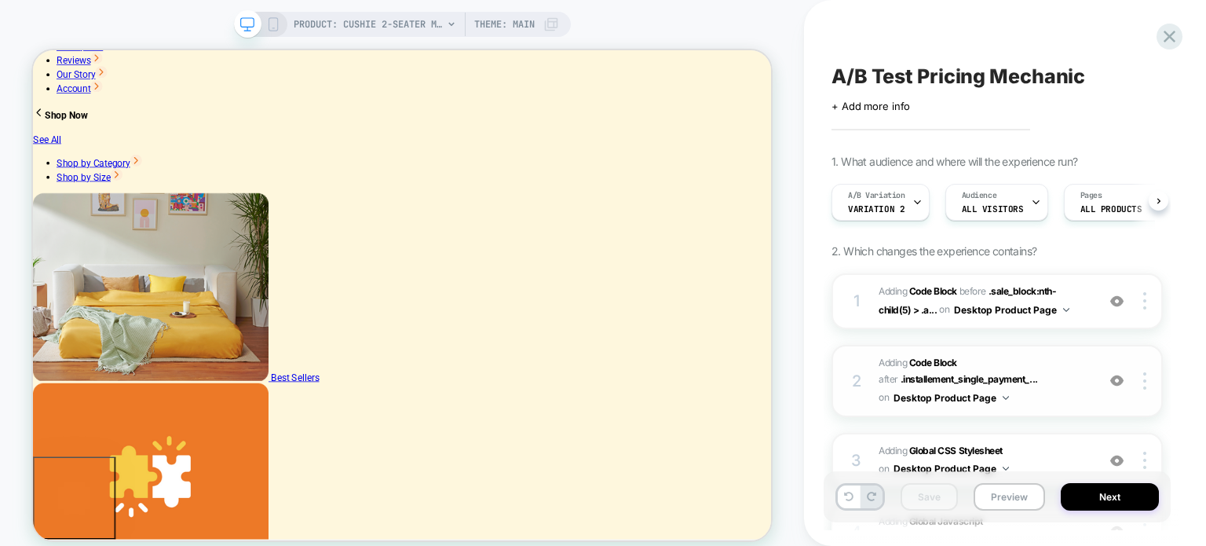
scroll to position [199, 0]
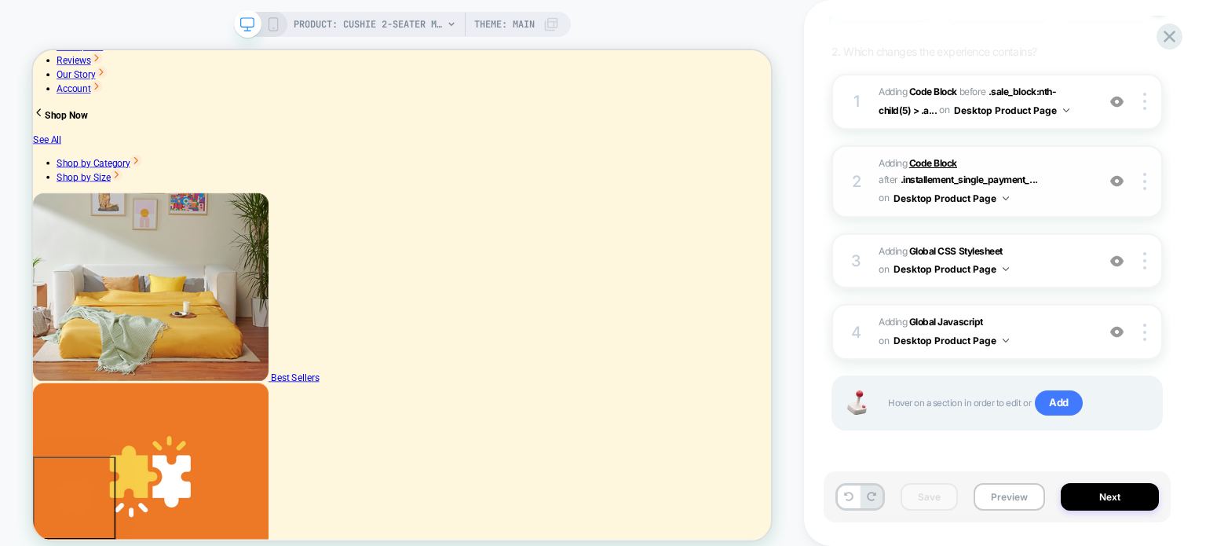
click at [933, 157] on b "Code Block" at bounding box center [933, 163] width 48 height 12
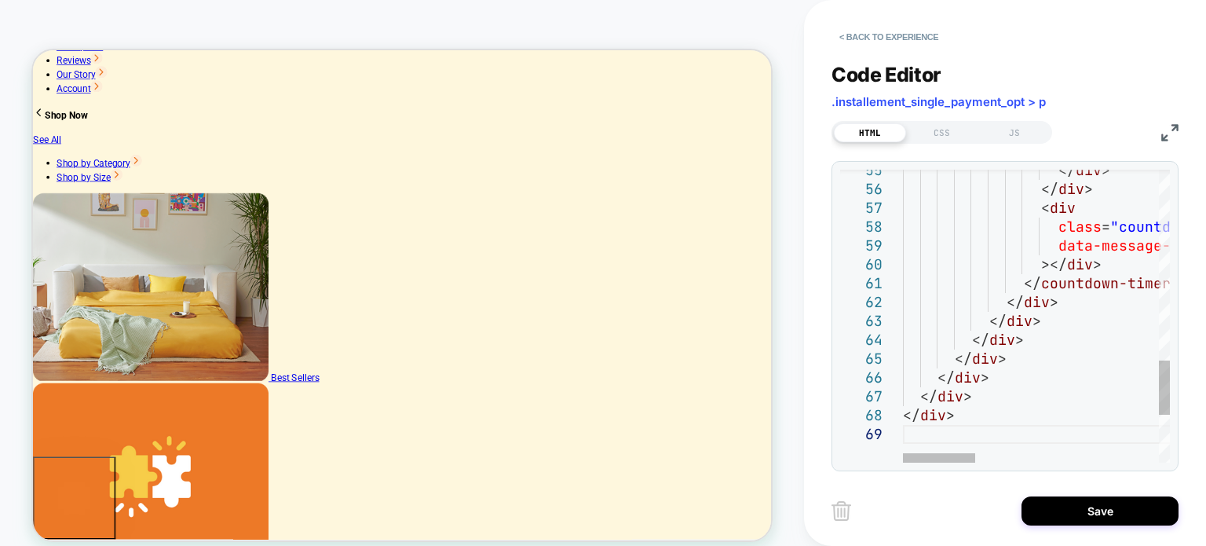
type textarea "**********"
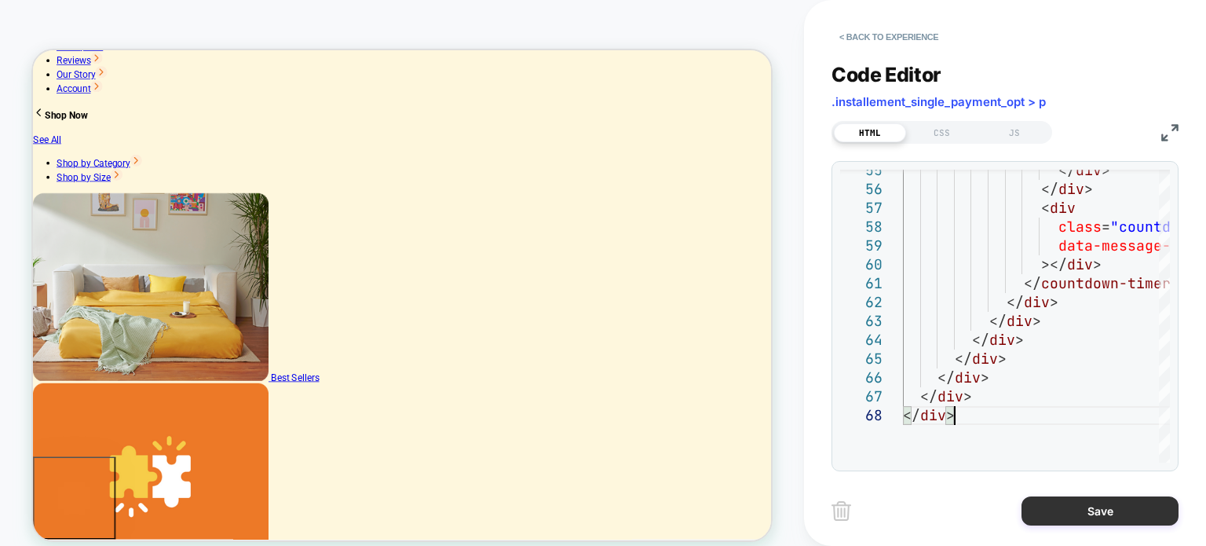
click at [1101, 504] on button "Save" at bounding box center [1099, 510] width 157 height 29
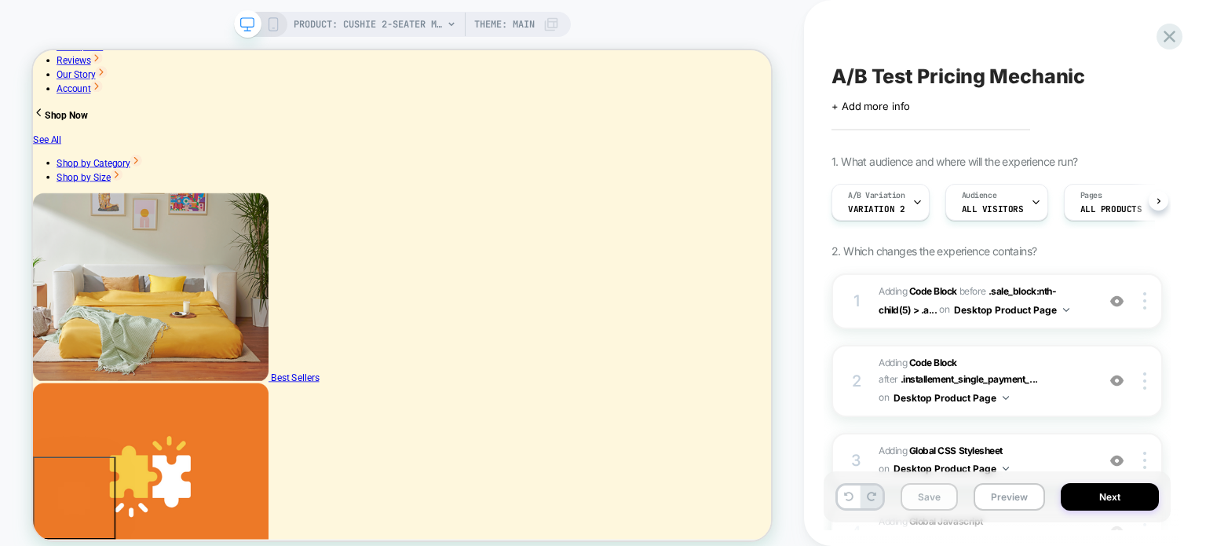
click at [944, 491] on button "Save" at bounding box center [928, 496] width 57 height 27
click at [1097, 495] on button "Next" at bounding box center [1110, 496] width 98 height 27
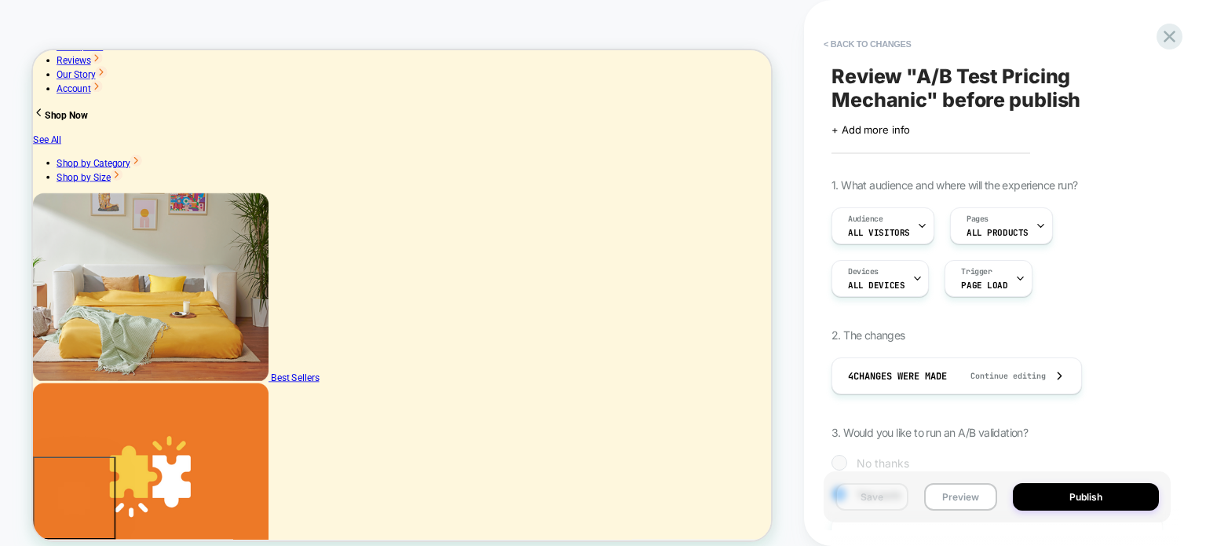
scroll to position [0, 1]
click at [971, 499] on button "Preview" at bounding box center [960, 496] width 73 height 27
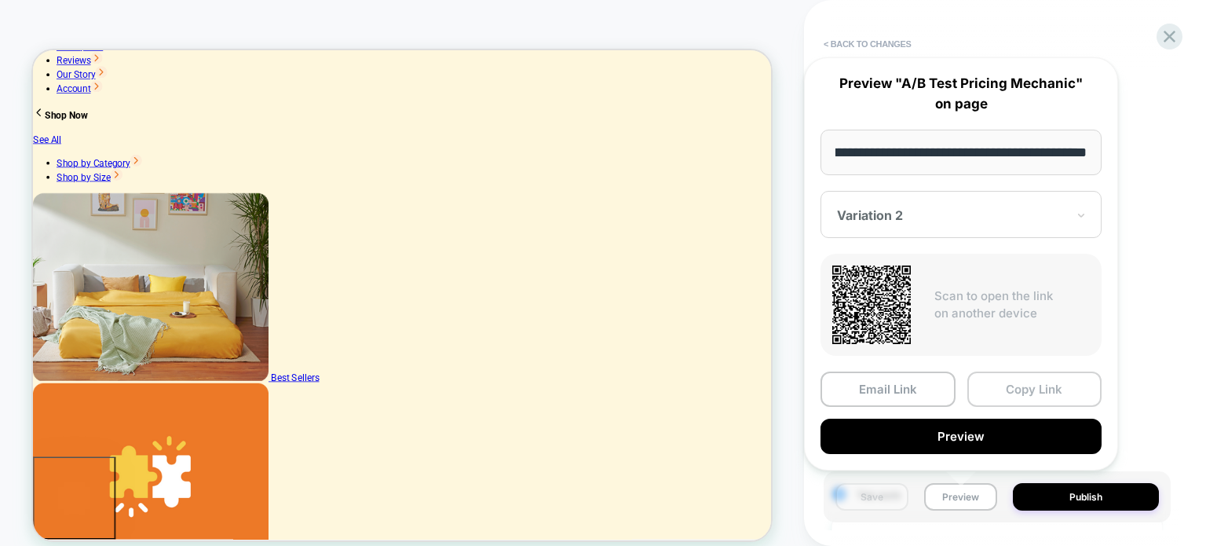
scroll to position [0, 0]
click at [1022, 386] on button "Copy Link" at bounding box center [1034, 388] width 135 height 35
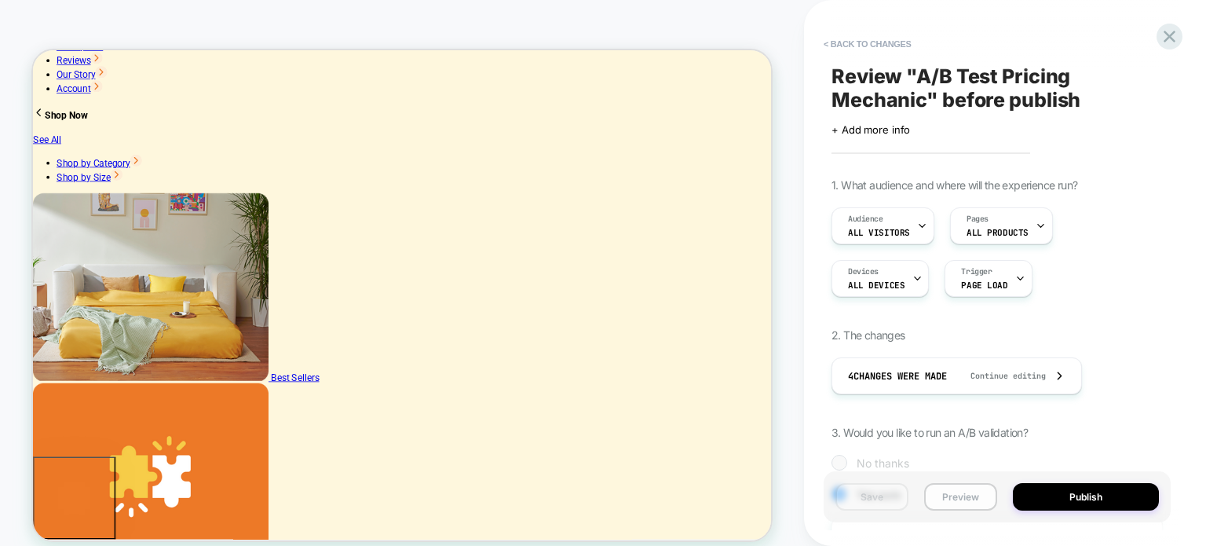
click at [973, 495] on button "Preview" at bounding box center [960, 496] width 73 height 27
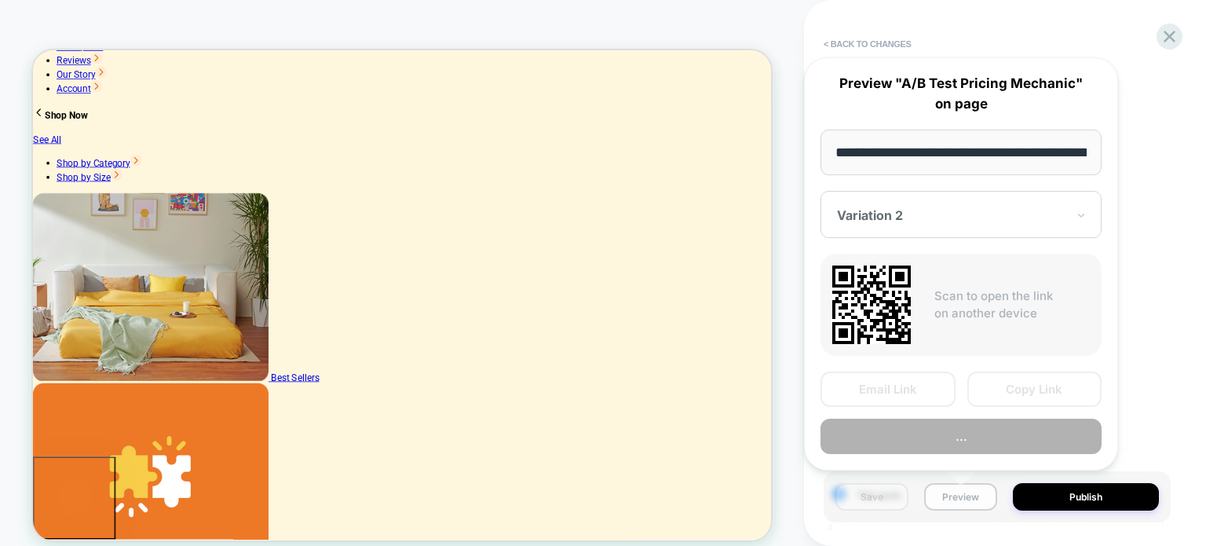
scroll to position [0, 360]
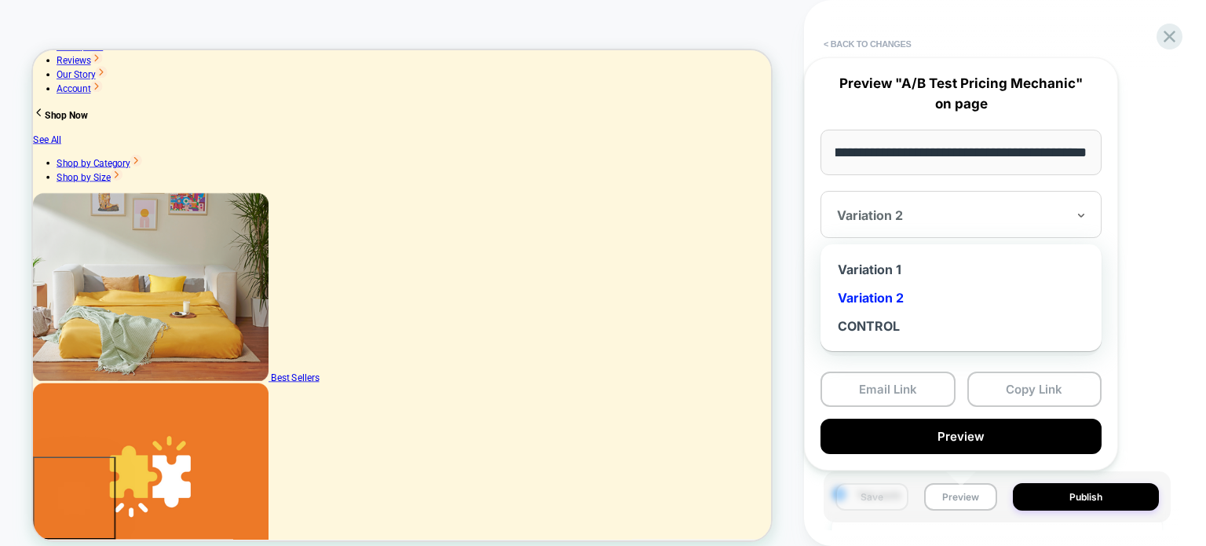
click at [933, 225] on div "Variation 2" at bounding box center [960, 214] width 281 height 47
click at [903, 263] on div "Variation 1" at bounding box center [960, 269] width 265 height 28
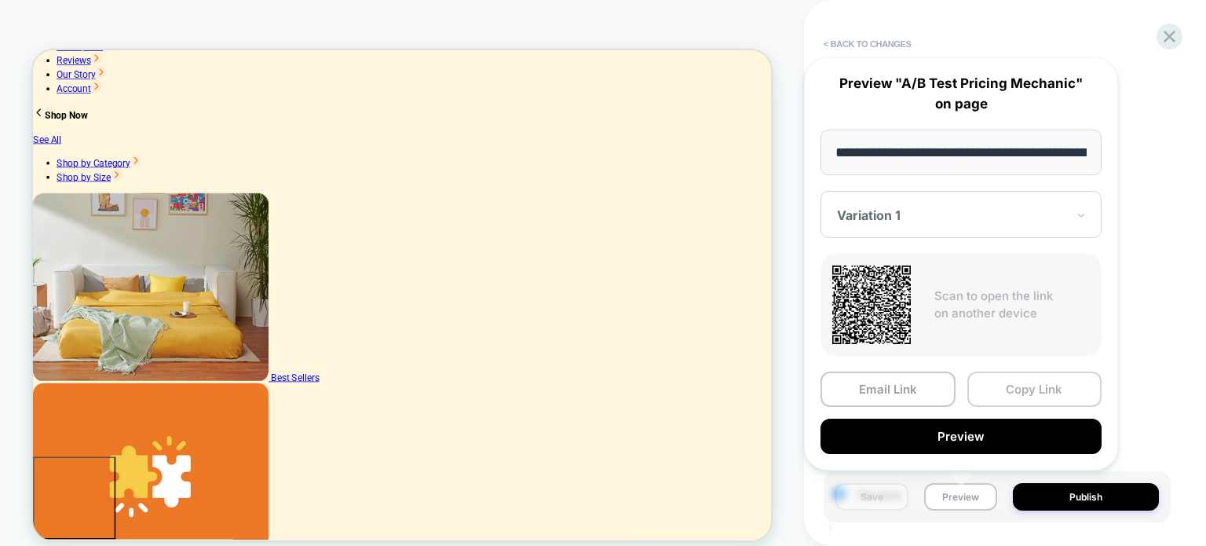
click at [1030, 382] on button "Copy Link" at bounding box center [1034, 388] width 135 height 35
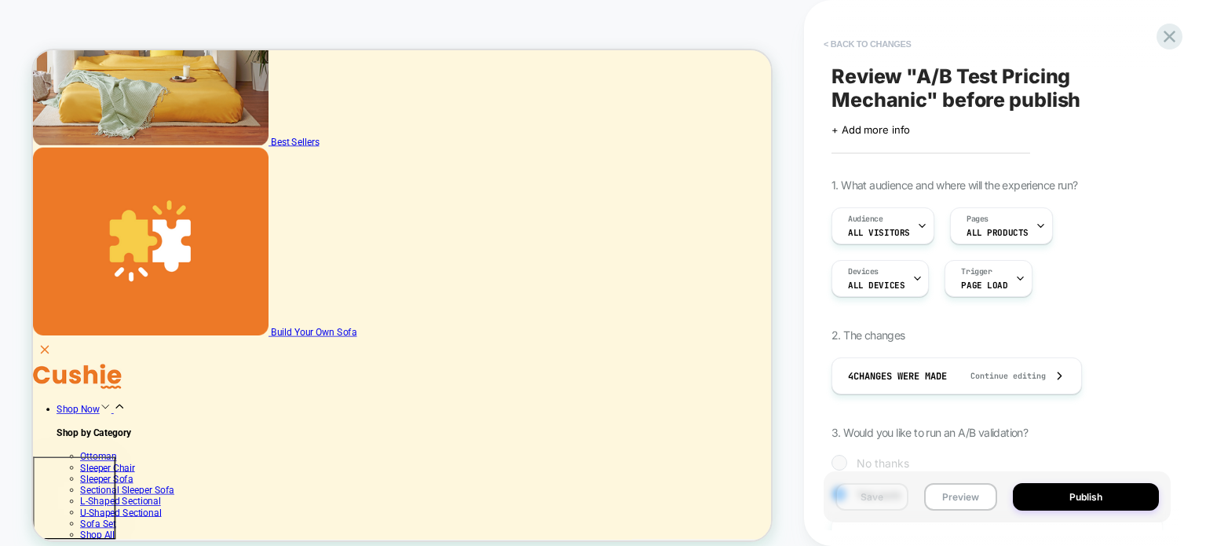
click at [851, 43] on button "< Back to changes" at bounding box center [868, 43] width 104 height 25
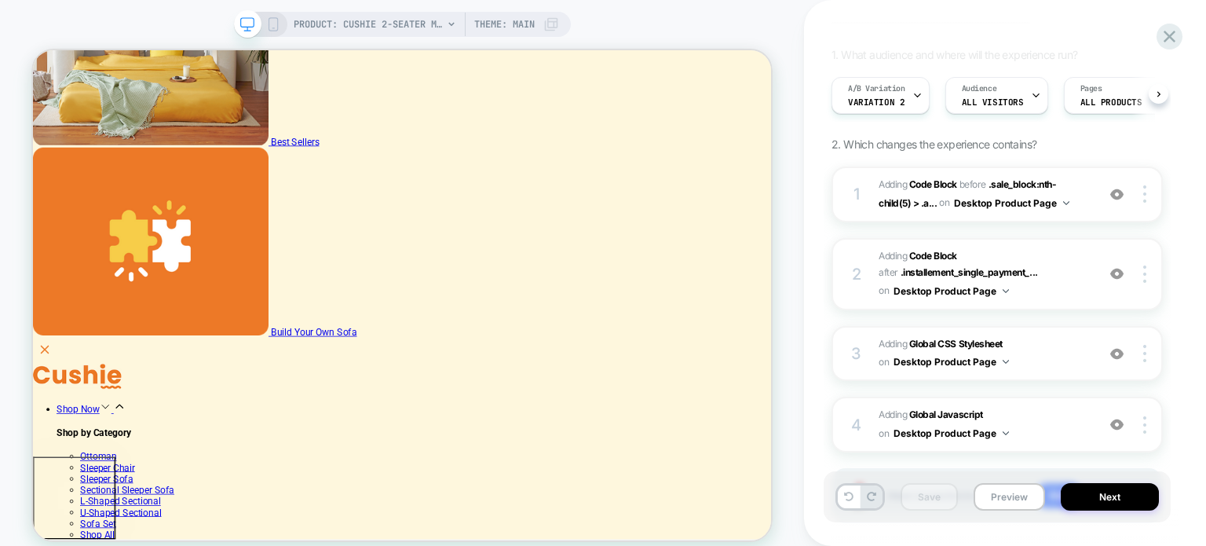
scroll to position [199, 0]
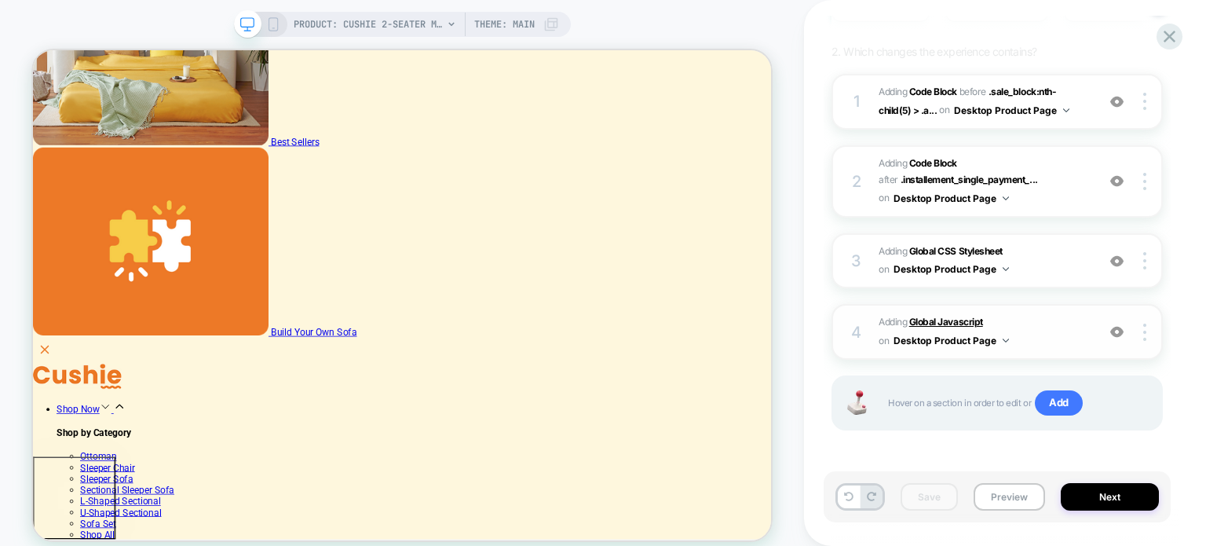
click at [961, 320] on b "Global Javascript" at bounding box center [946, 322] width 74 height 12
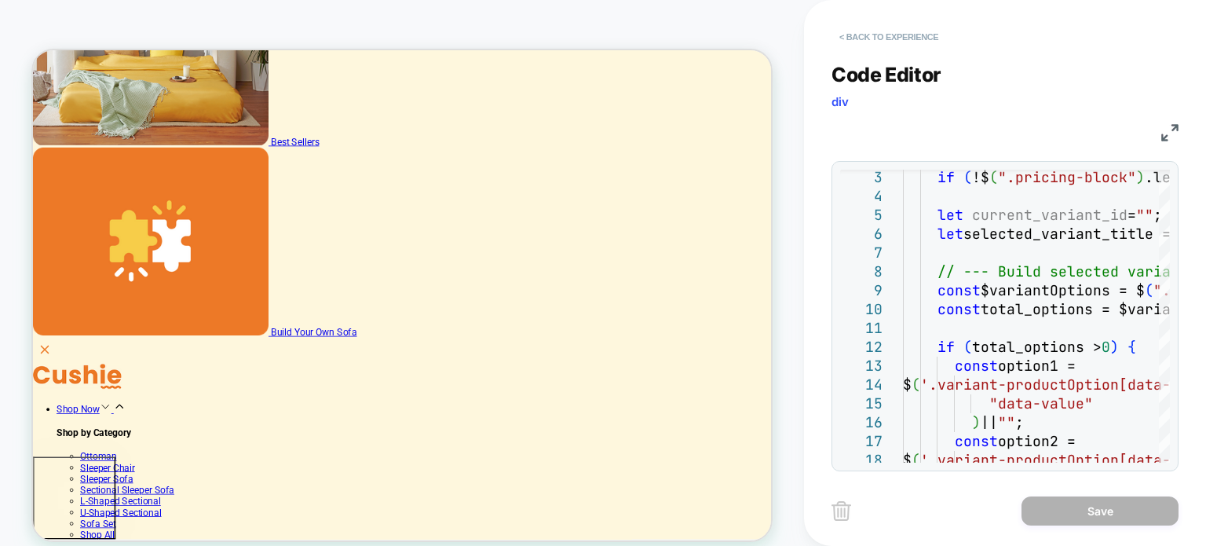
click at [880, 37] on button "< Back to experience" at bounding box center [888, 36] width 115 height 25
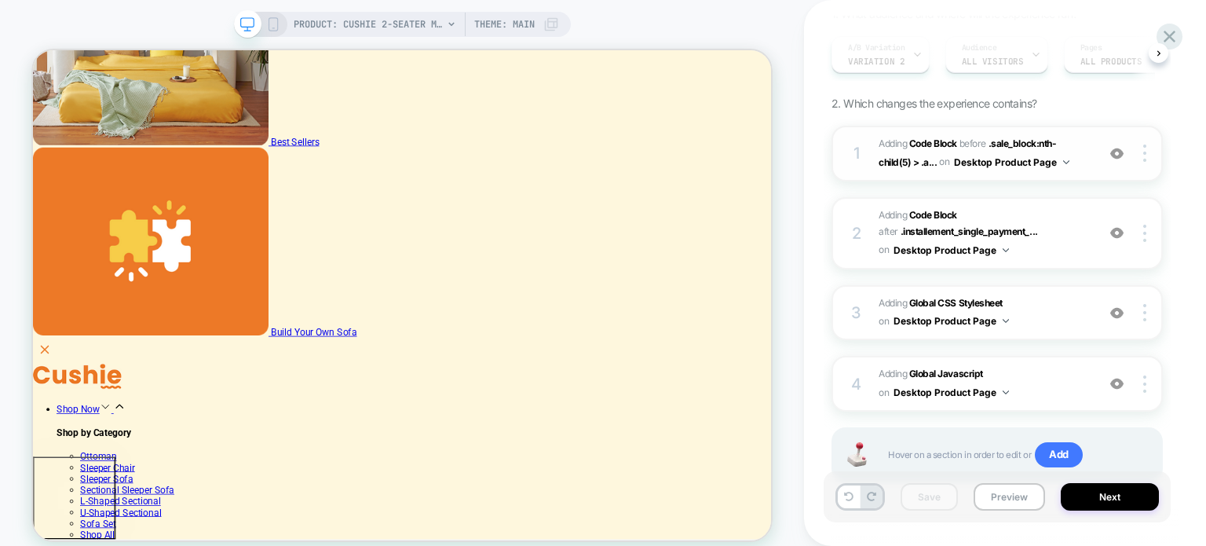
scroll to position [121, 0]
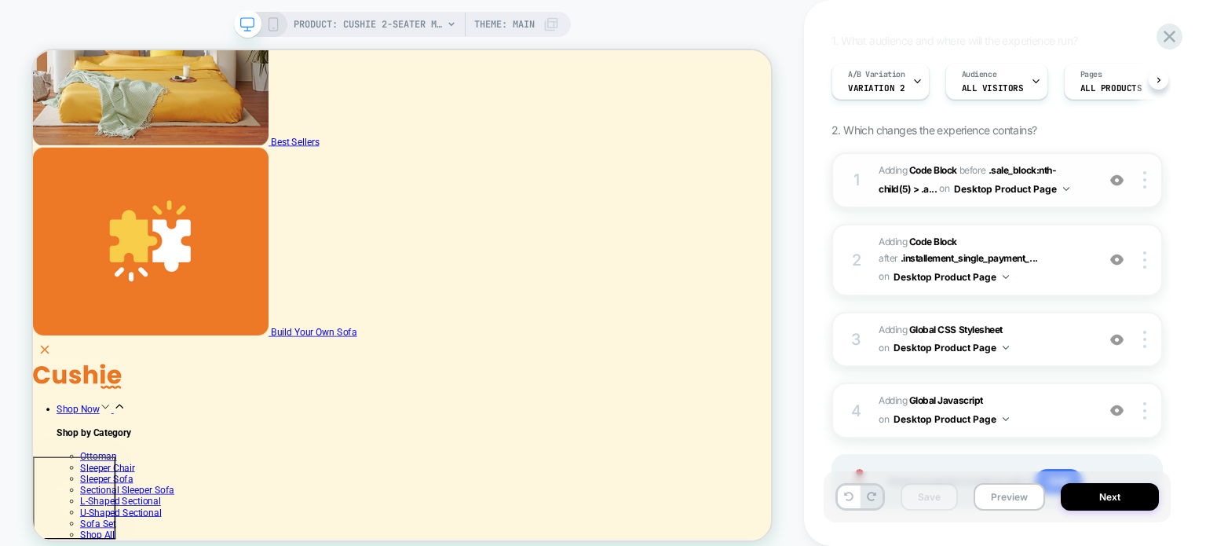
click at [936, 175] on b "Code Block" at bounding box center [933, 170] width 48 height 12
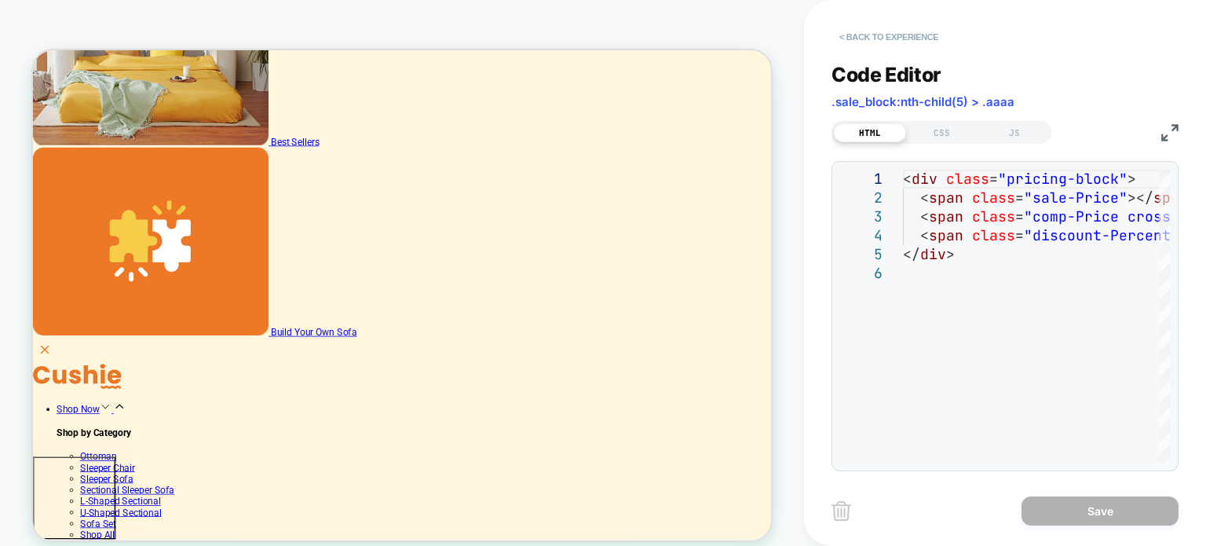
click at [890, 42] on button "< Back to experience" at bounding box center [888, 36] width 115 height 25
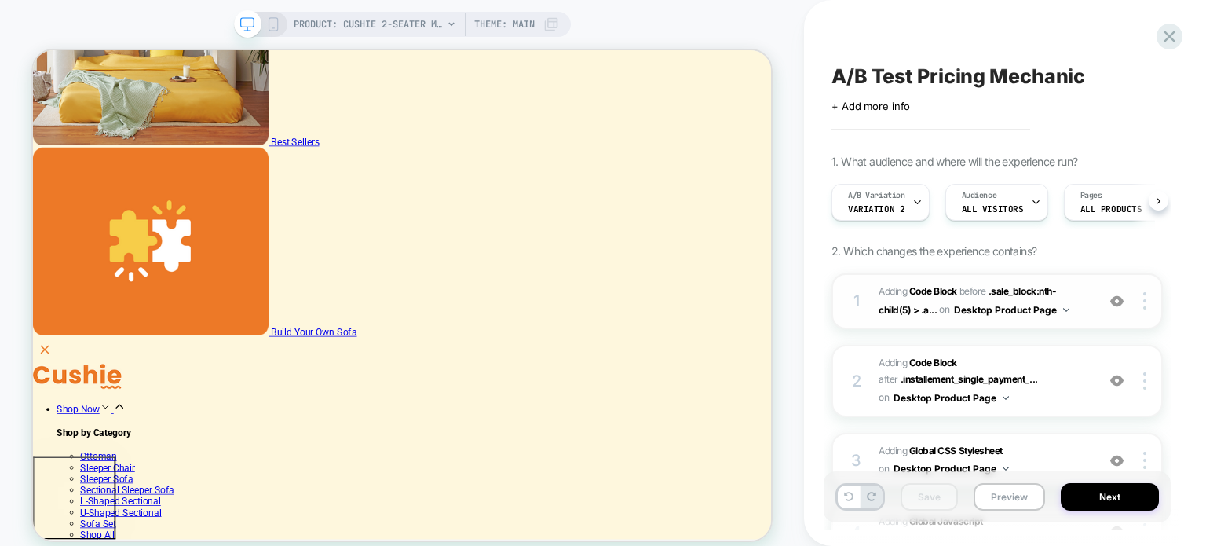
scroll to position [0, 0]
click at [947, 361] on b "Code Block" at bounding box center [933, 362] width 48 height 12
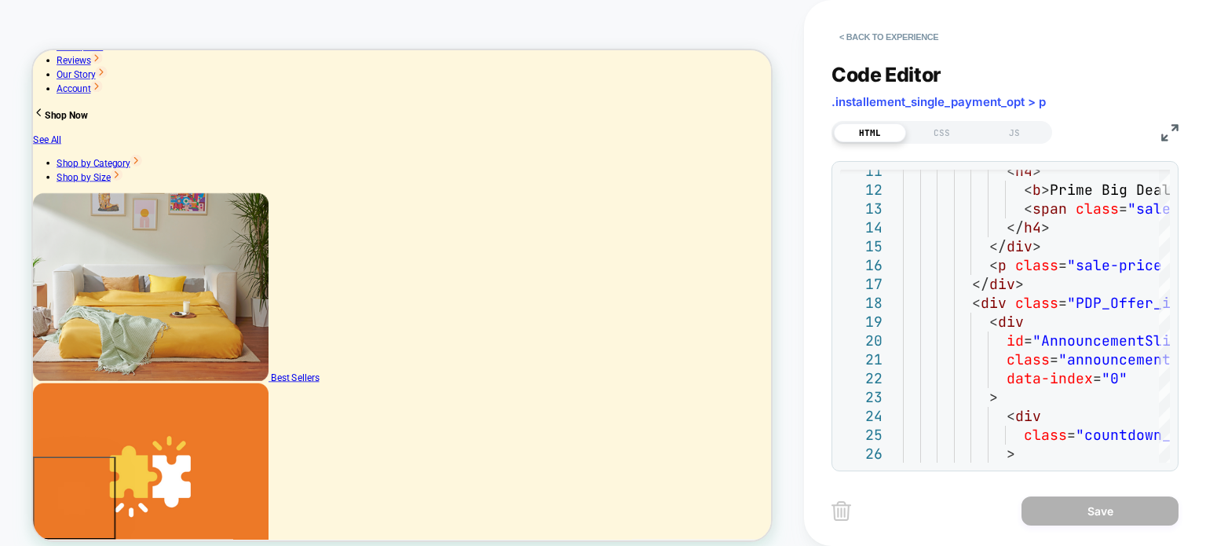
scroll to position [157, 0]
click at [857, 38] on button "< Back to experience" at bounding box center [888, 36] width 115 height 25
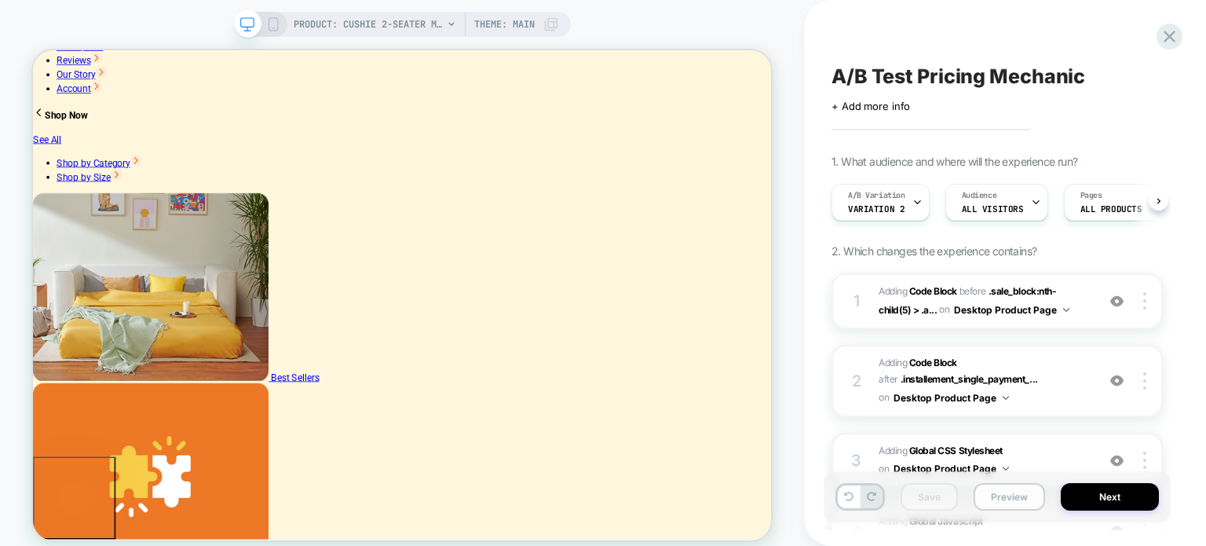
scroll to position [0, 0]
click at [1014, 495] on button "Preview" at bounding box center [1008, 496] width 71 height 27
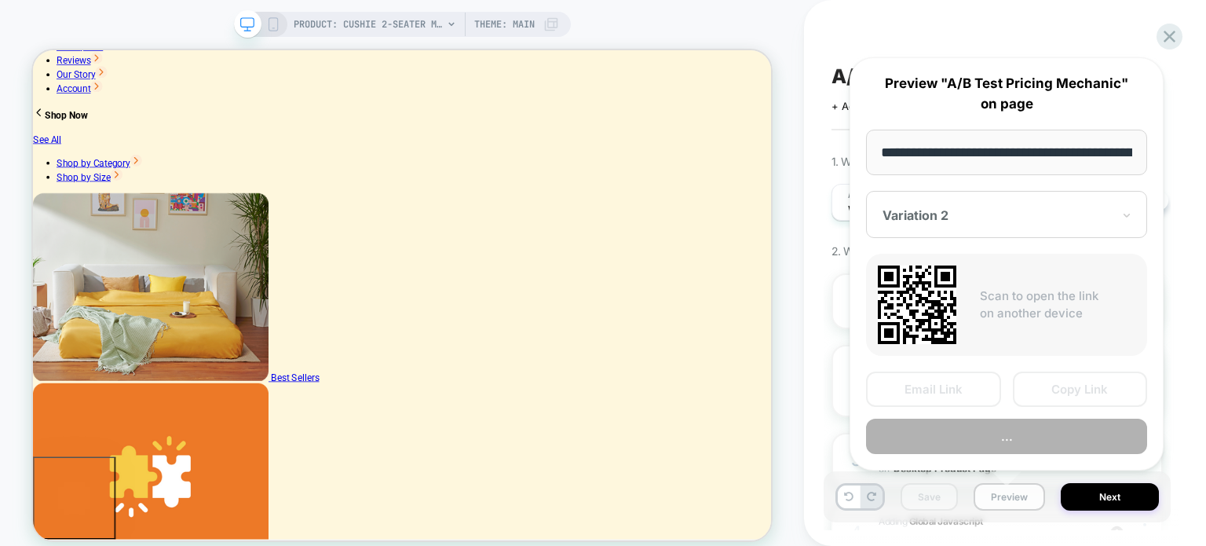
scroll to position [0, 360]
click at [985, 214] on div at bounding box center [996, 215] width 229 height 16
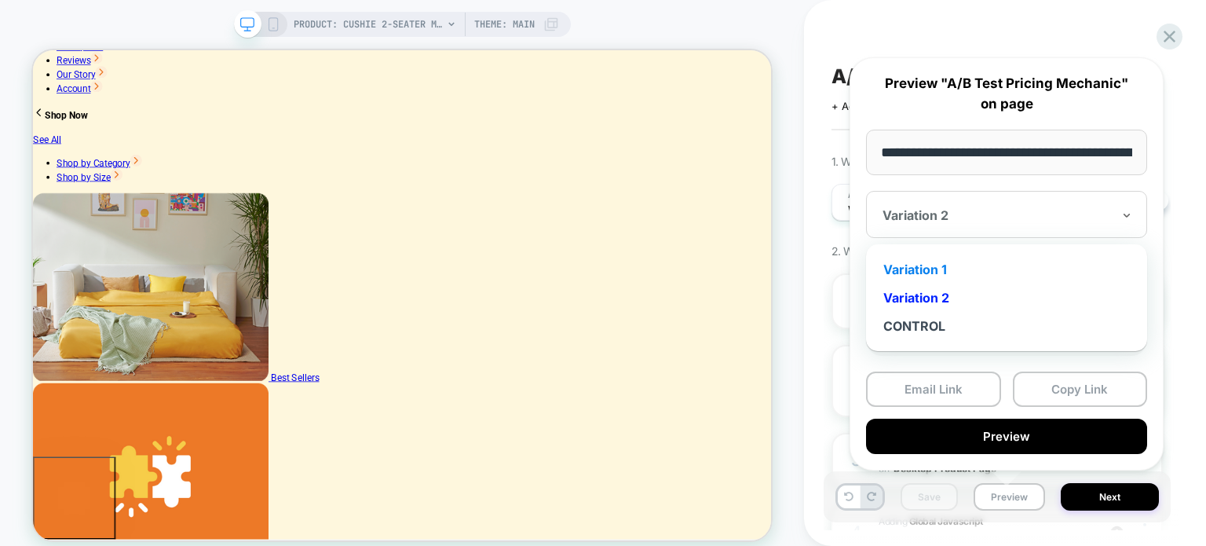
click at [959, 268] on div "Variation 1" at bounding box center [1006, 269] width 265 height 28
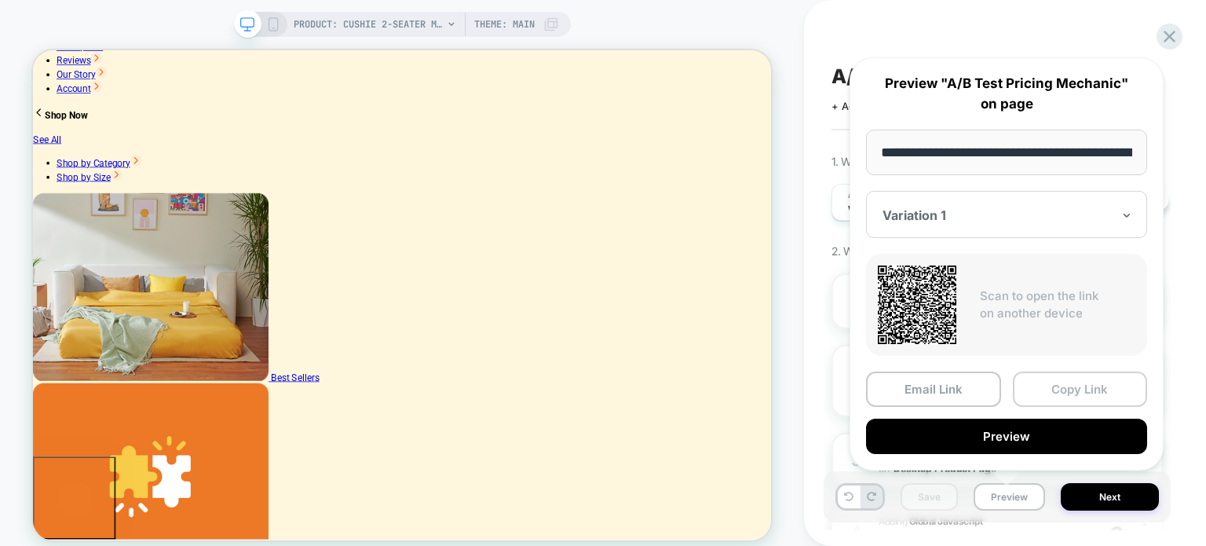
click at [1059, 381] on button "Copy Link" at bounding box center [1080, 388] width 135 height 35
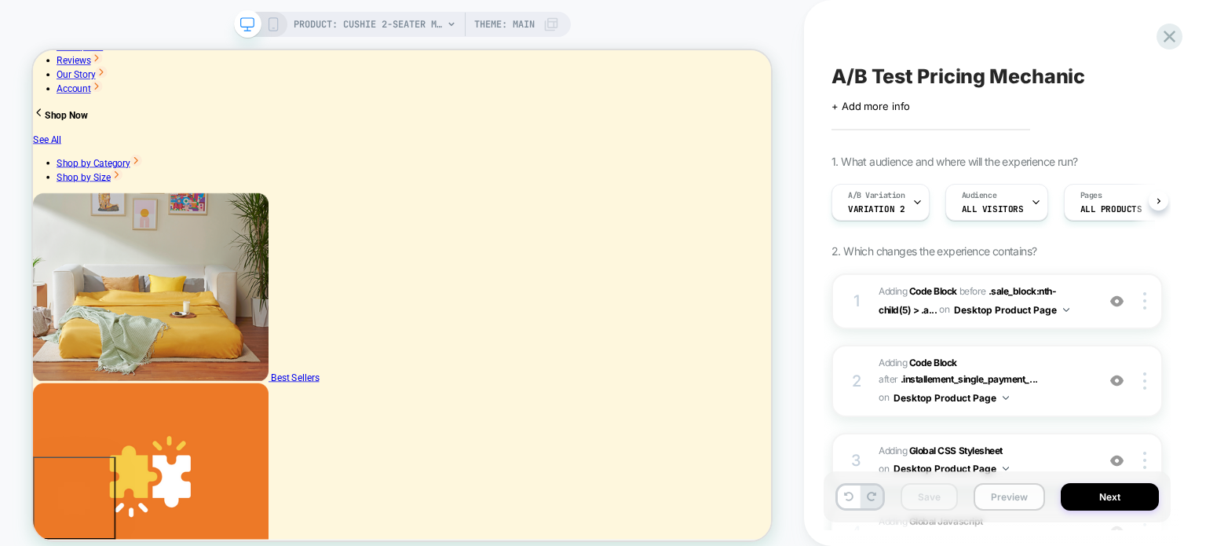
click at [1011, 488] on button "Preview" at bounding box center [1008, 496] width 71 height 27
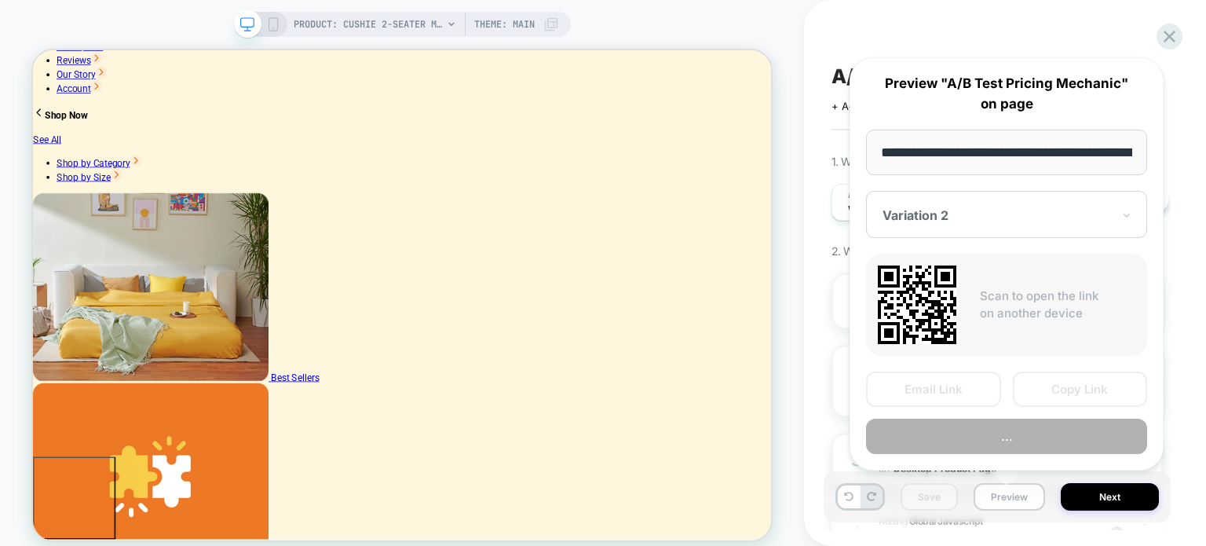
scroll to position [0, 360]
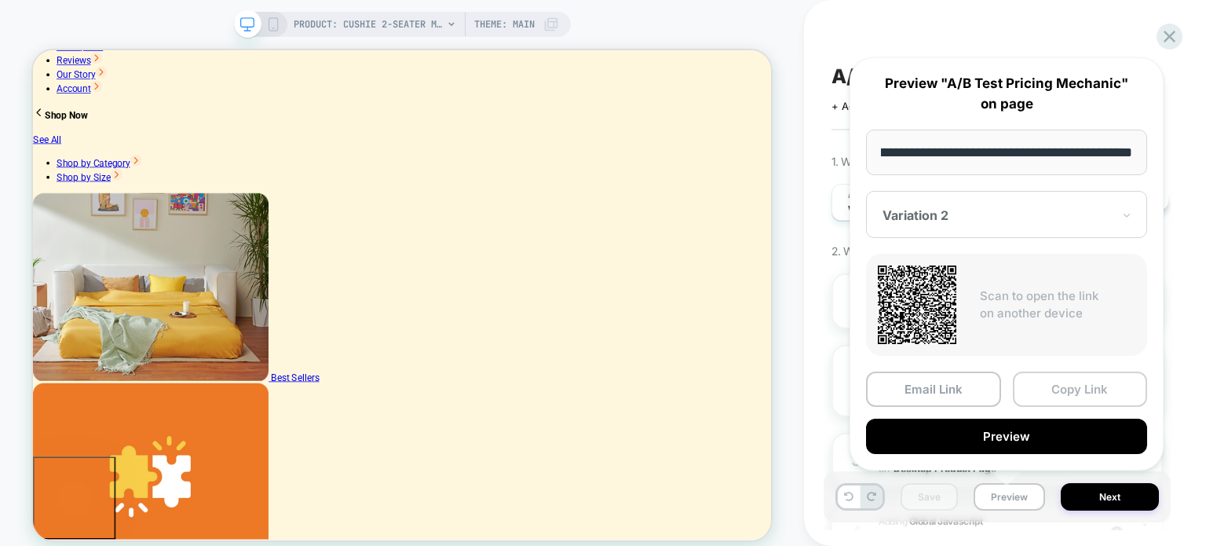
click at [1057, 373] on button "Copy Link" at bounding box center [1080, 388] width 135 height 35
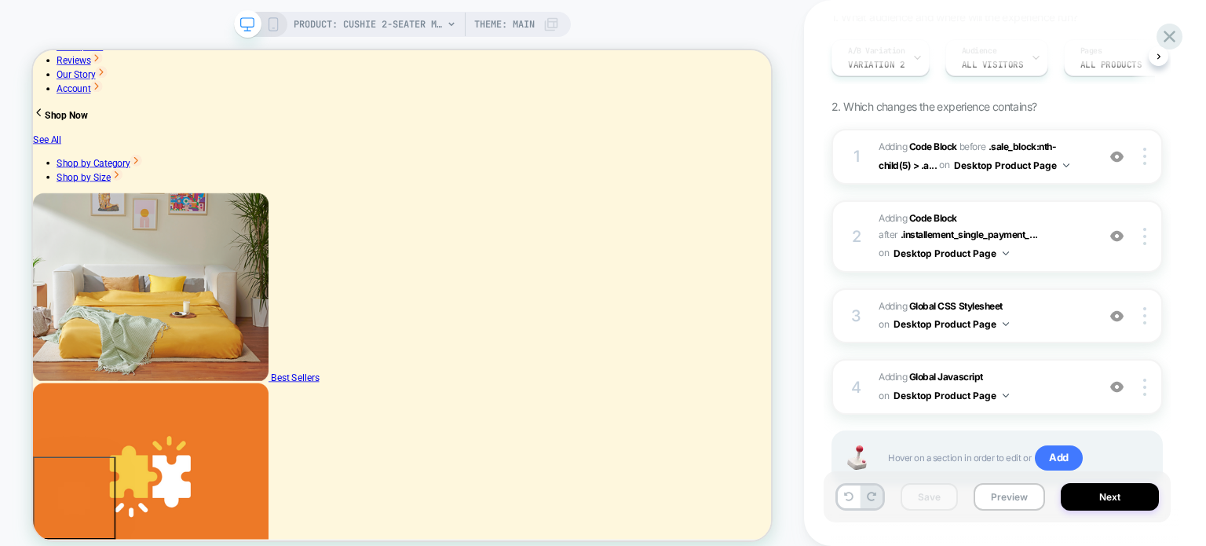
scroll to position [121, 0]
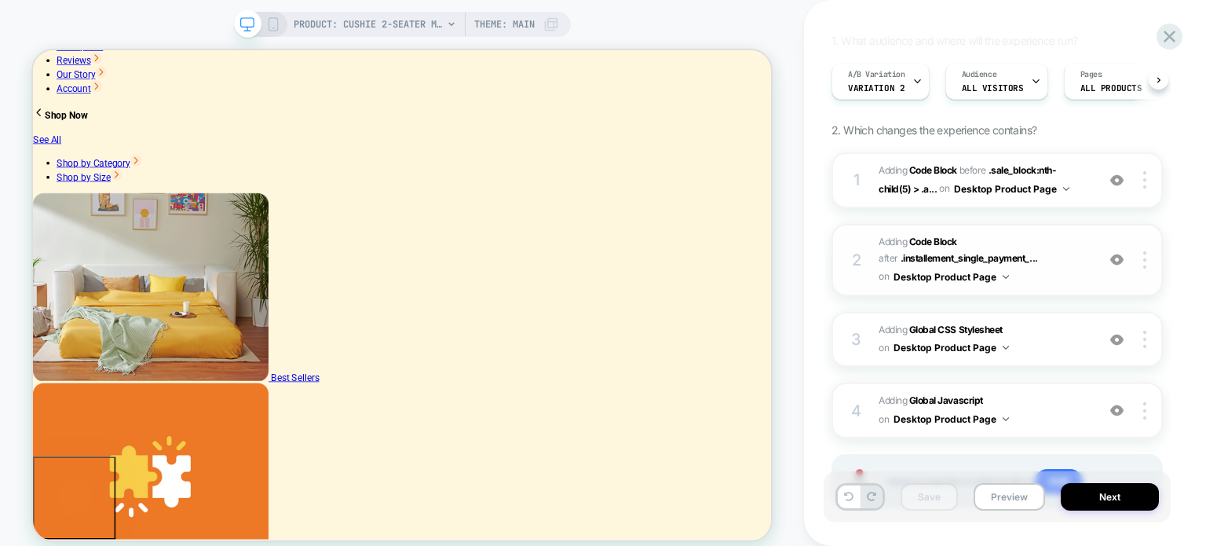
click at [1004, 272] on button "Desktop Product Page" at bounding box center [950, 277] width 115 height 20
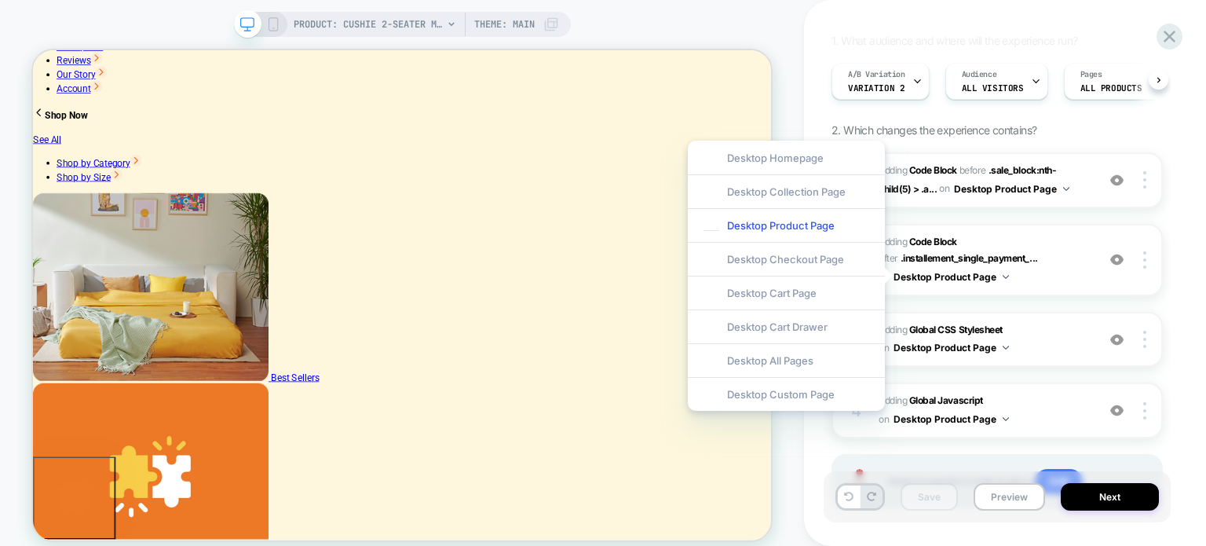
click at [1175, 266] on div "A/B Test Pricing Mechanic Click to edit experience details + Add more info 1. W…" at bounding box center [1004, 273] width 347 height 546
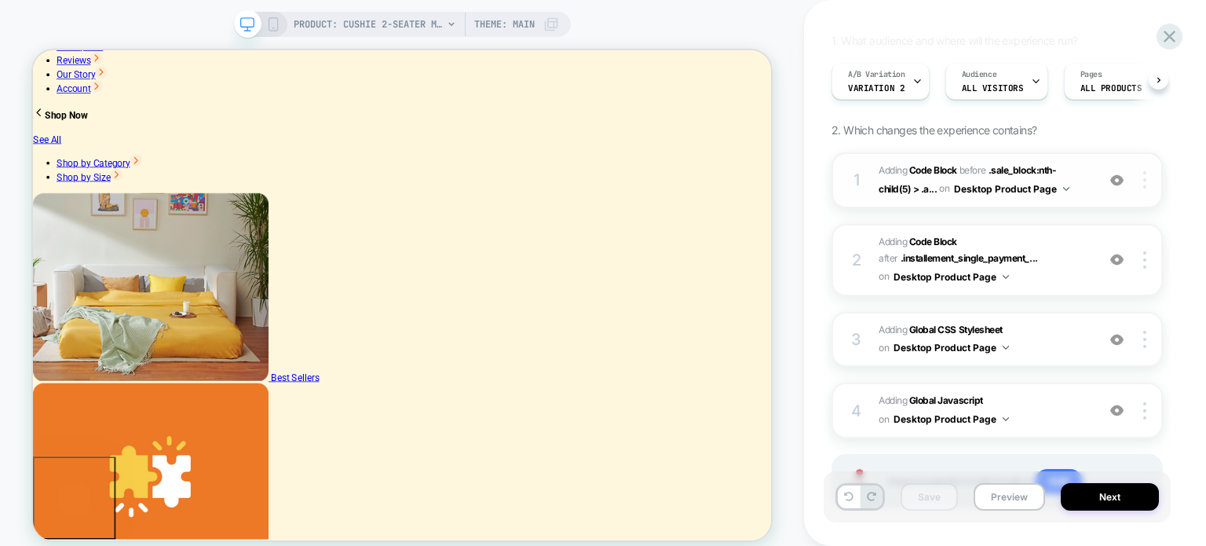
click at [1141, 174] on div at bounding box center [1147, 179] width 30 height 17
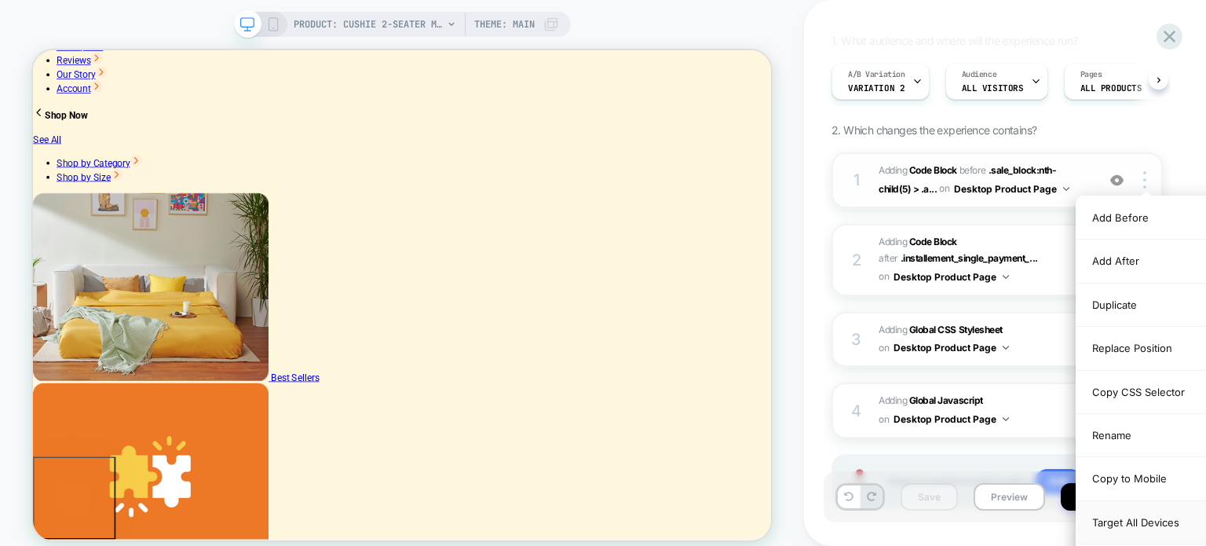
click at [1140, 519] on div "Target All Devices" at bounding box center [1146, 522] width 140 height 43
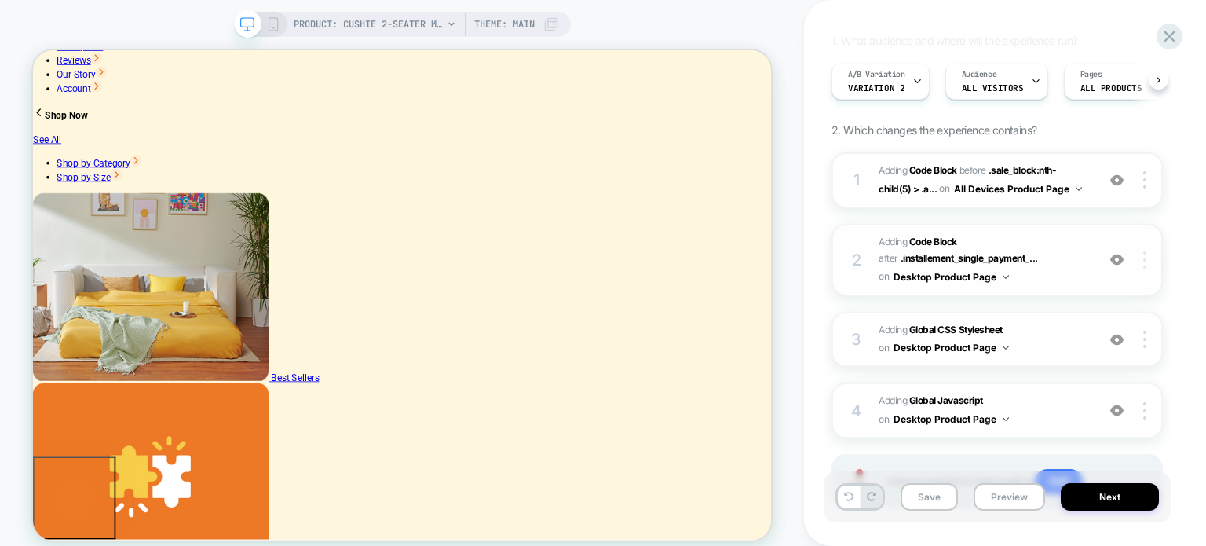
click at [1141, 257] on div at bounding box center [1147, 259] width 30 height 17
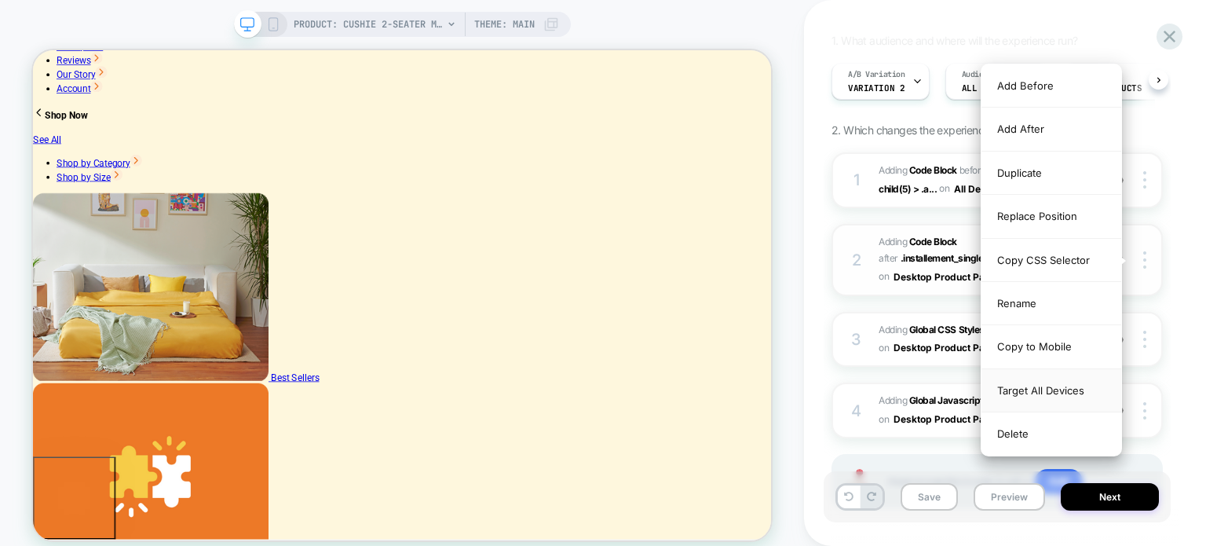
click at [1063, 382] on div "Target All Devices" at bounding box center [1051, 390] width 140 height 43
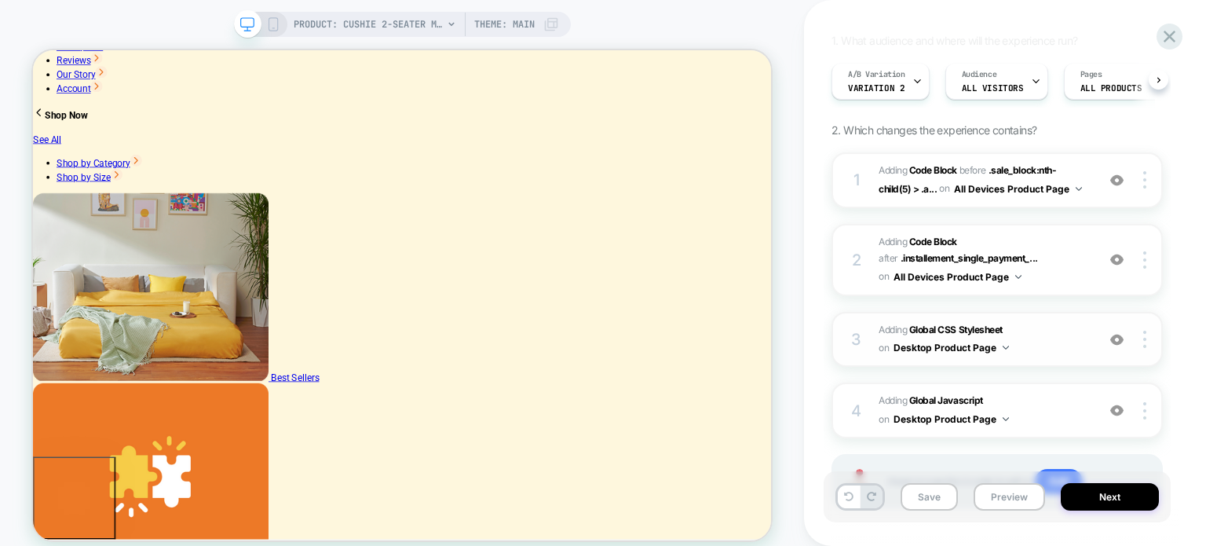
click at [1142, 323] on div "3 Adding Global CSS Stylesheet on Desktop Product Page Add Before Add After Cop…" at bounding box center [996, 340] width 331 height 56
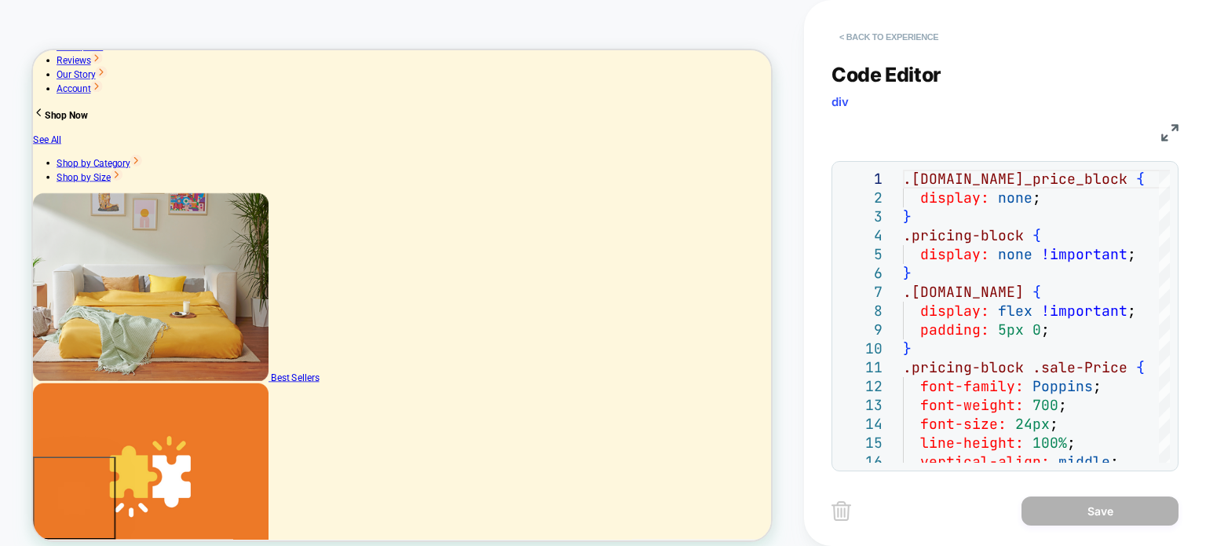
click at [891, 32] on button "< Back to experience" at bounding box center [888, 36] width 115 height 25
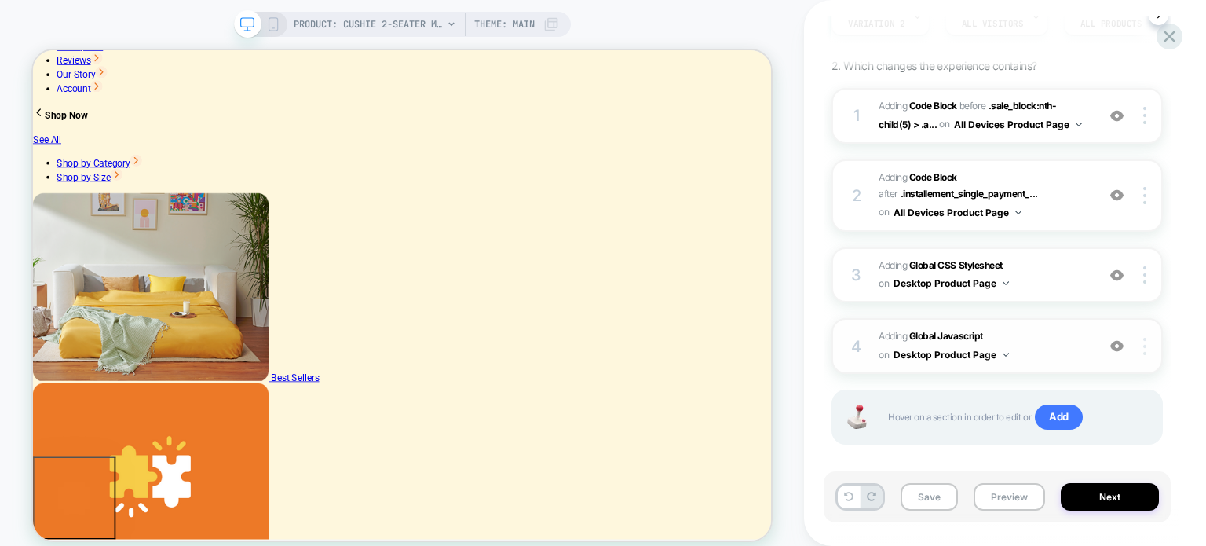
scroll to position [199, 0]
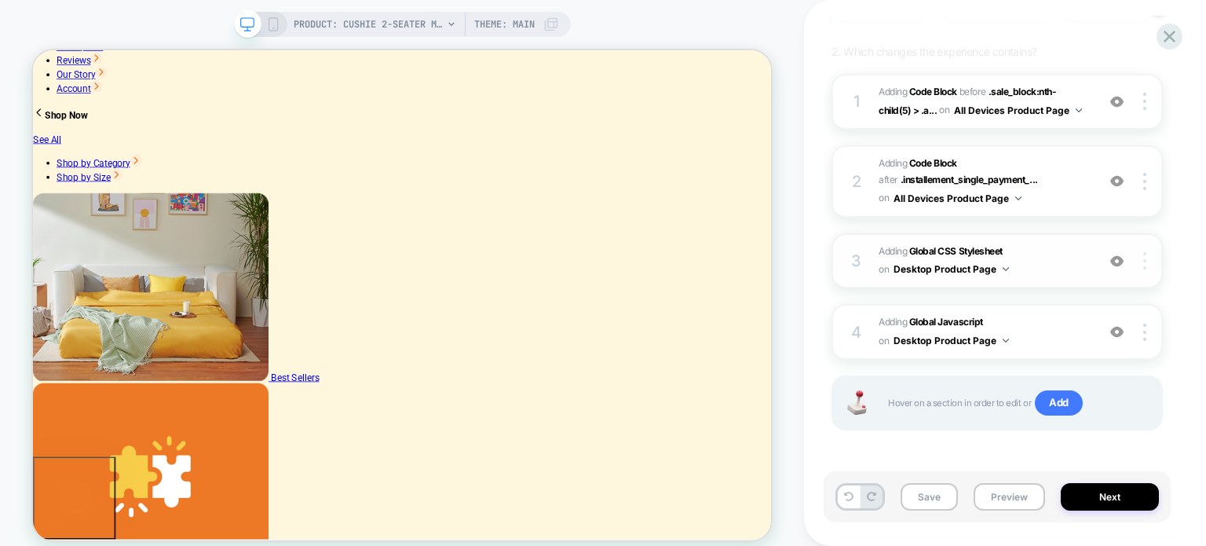
click at [1143, 252] on img at bounding box center [1144, 260] width 3 height 17
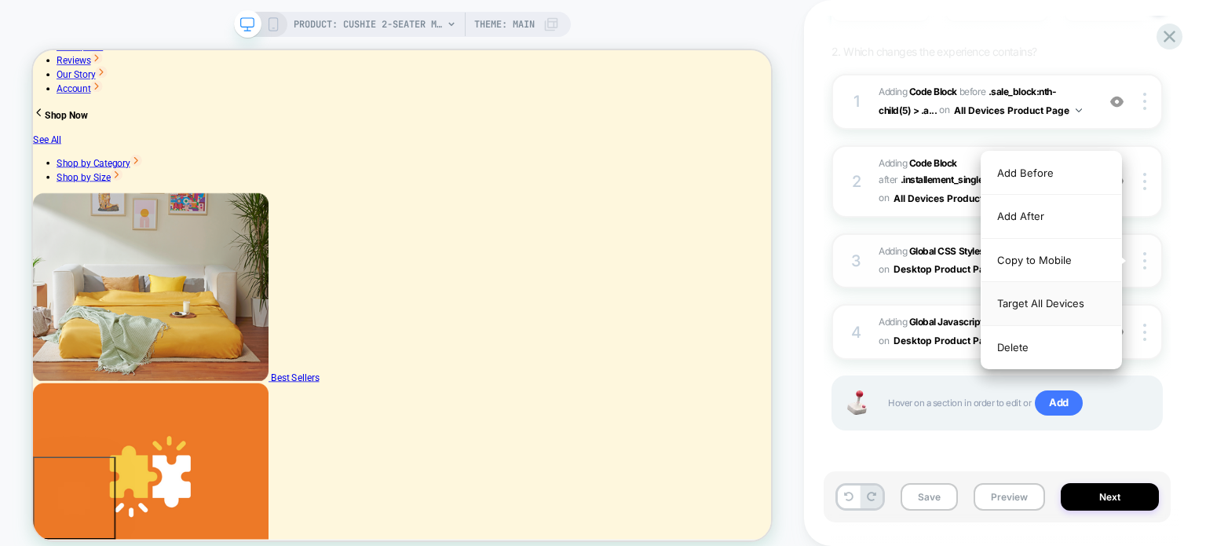
click at [1054, 301] on div "Target All Devices" at bounding box center [1051, 303] width 140 height 43
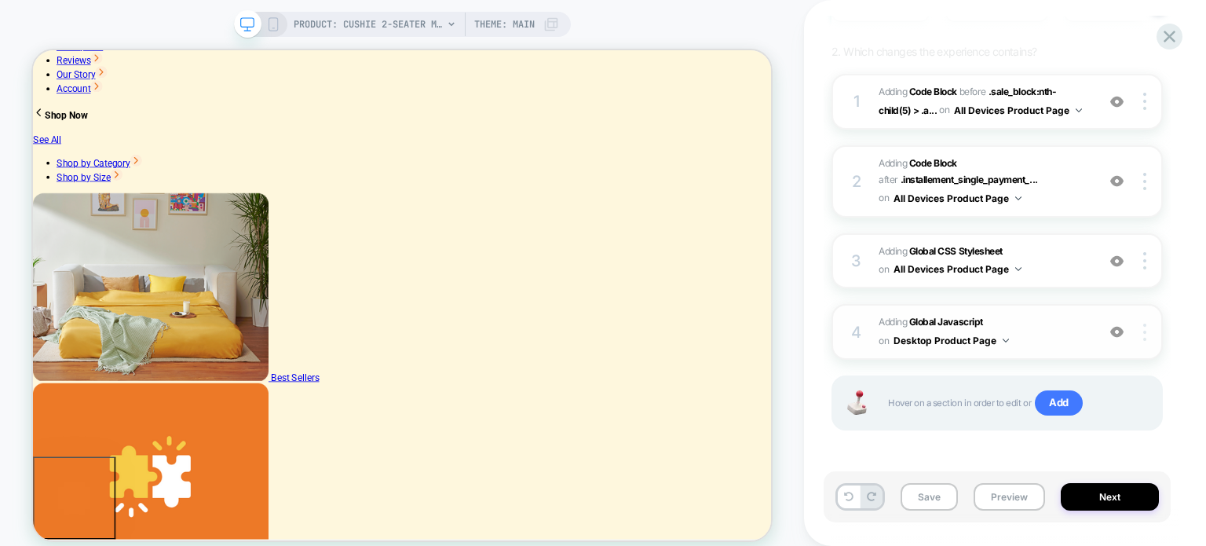
click at [1145, 331] on img at bounding box center [1144, 331] width 3 height 17
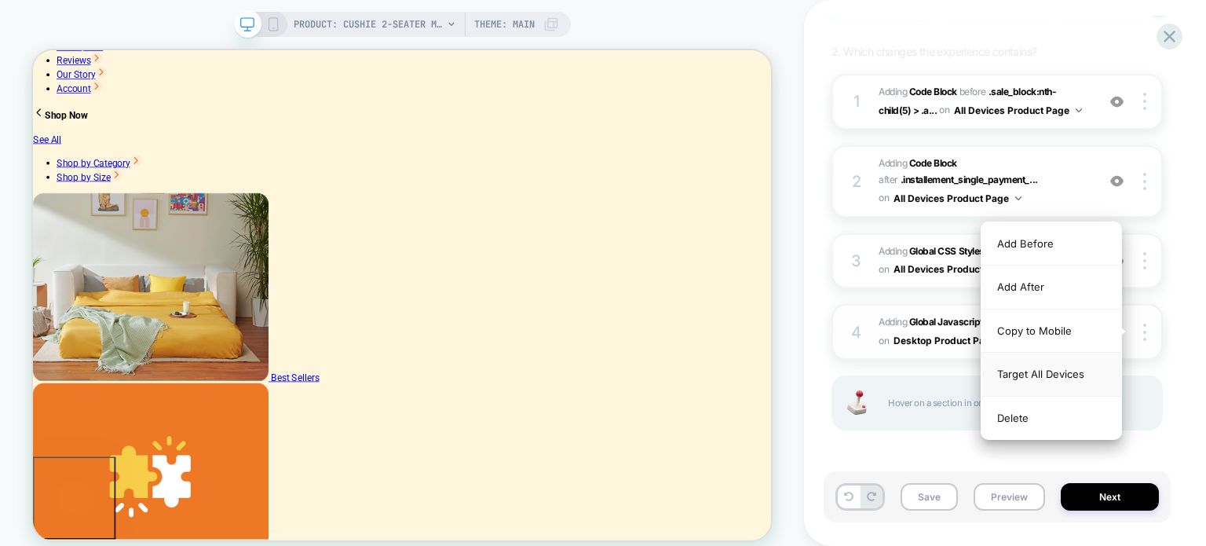
click at [1035, 376] on div "Target All Devices" at bounding box center [1051, 373] width 140 height 43
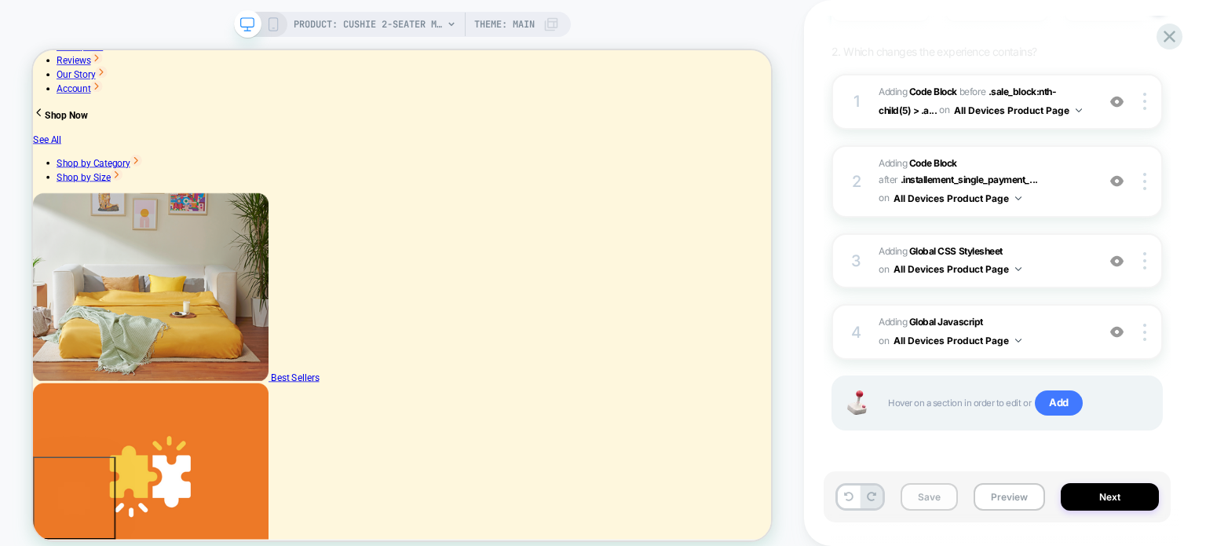
click at [924, 499] on button "Save" at bounding box center [928, 496] width 57 height 27
click at [1095, 499] on button "Next" at bounding box center [1110, 496] width 98 height 27
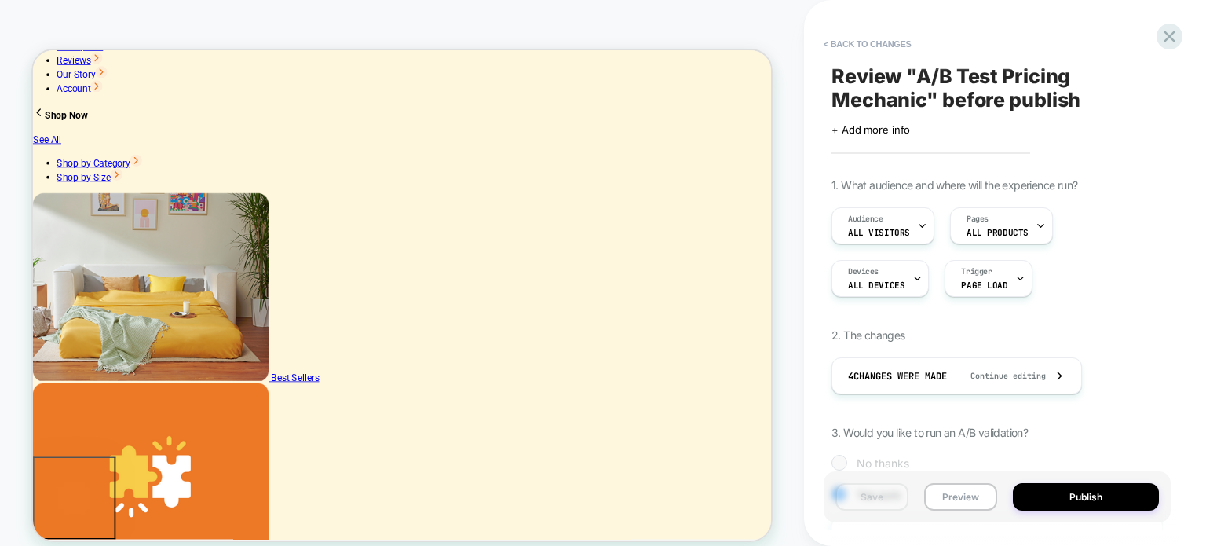
scroll to position [0, 1]
click at [978, 500] on button "Preview" at bounding box center [960, 496] width 73 height 27
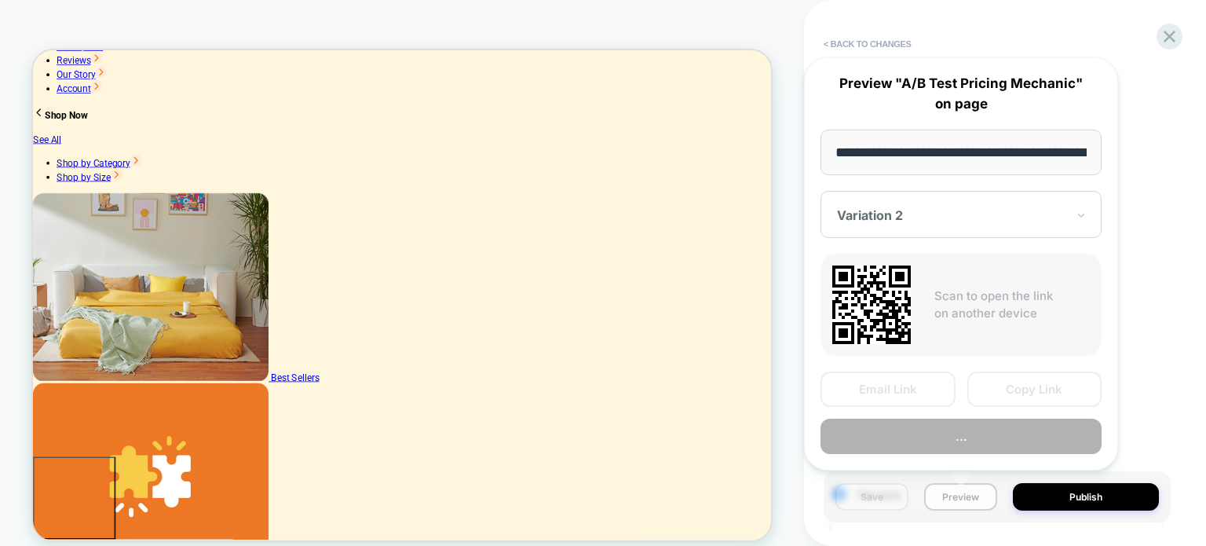
scroll to position [0, 360]
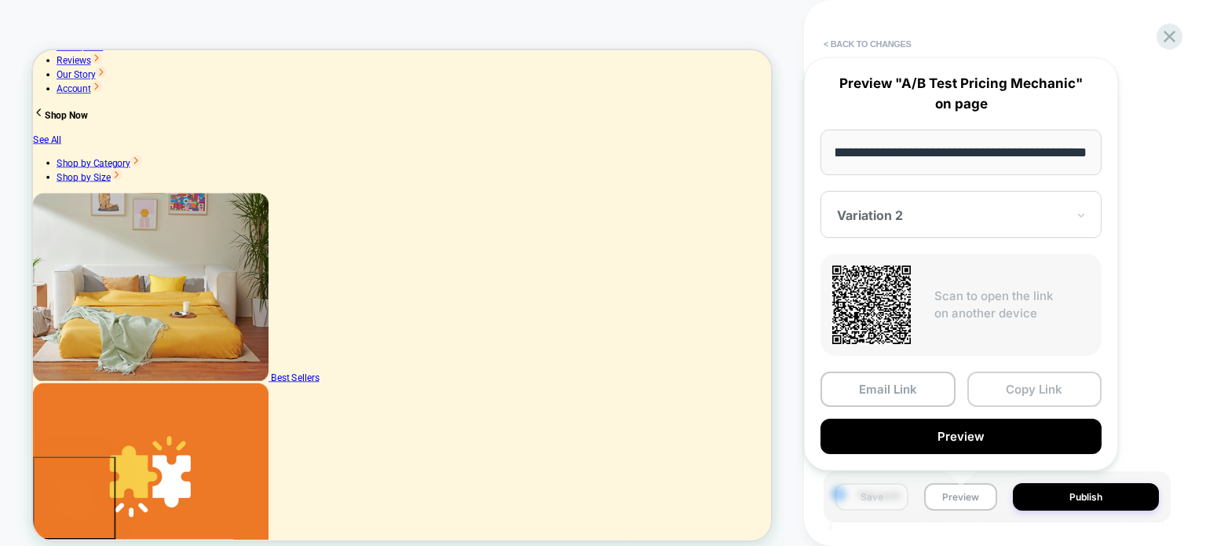
click at [1046, 378] on button "Copy Link" at bounding box center [1034, 388] width 135 height 35
